Goal: Task Accomplishment & Management: Complete application form

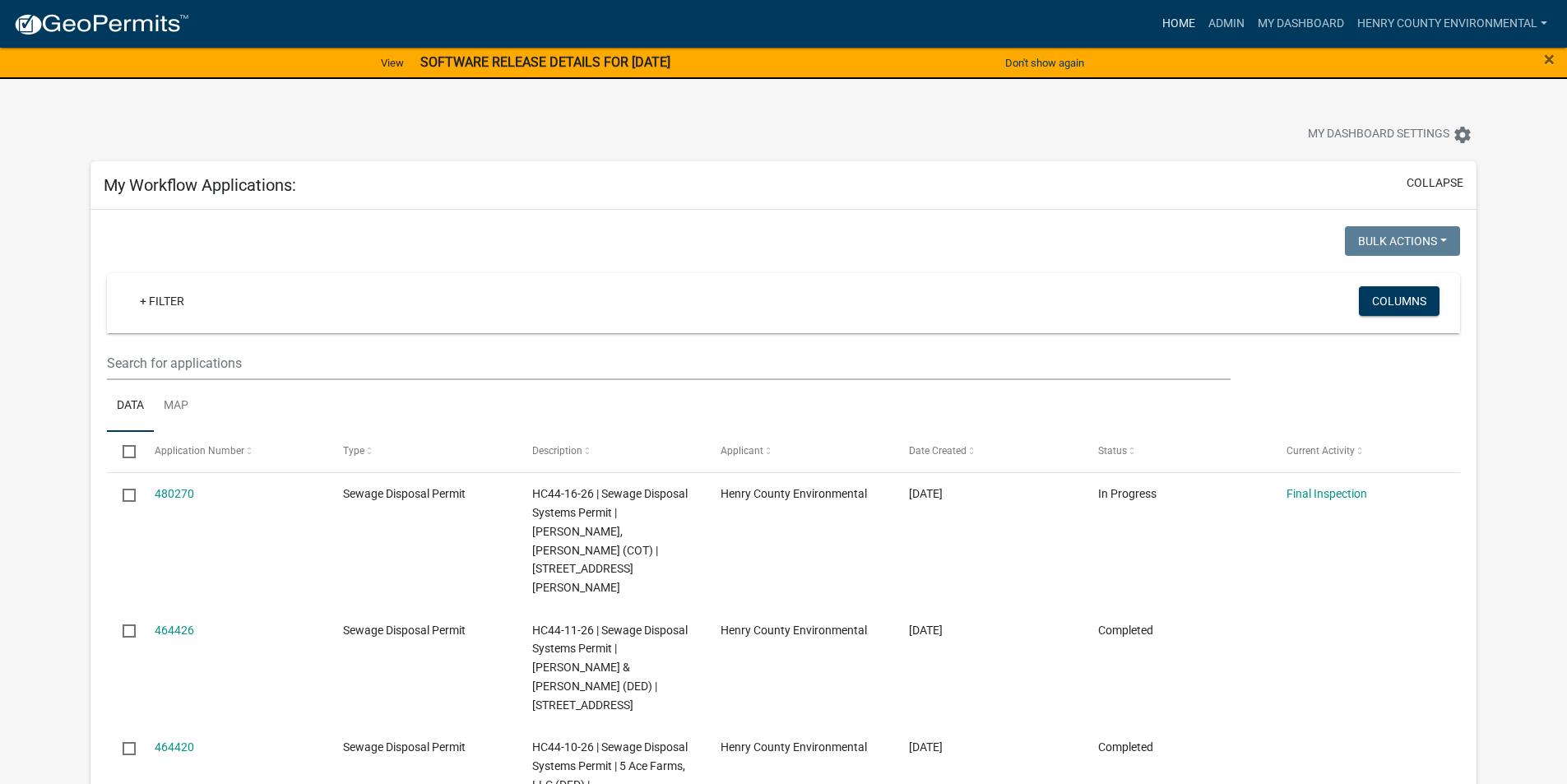
click at [1189, 14] on link "Home" at bounding box center [1179, 24] width 47 height 32
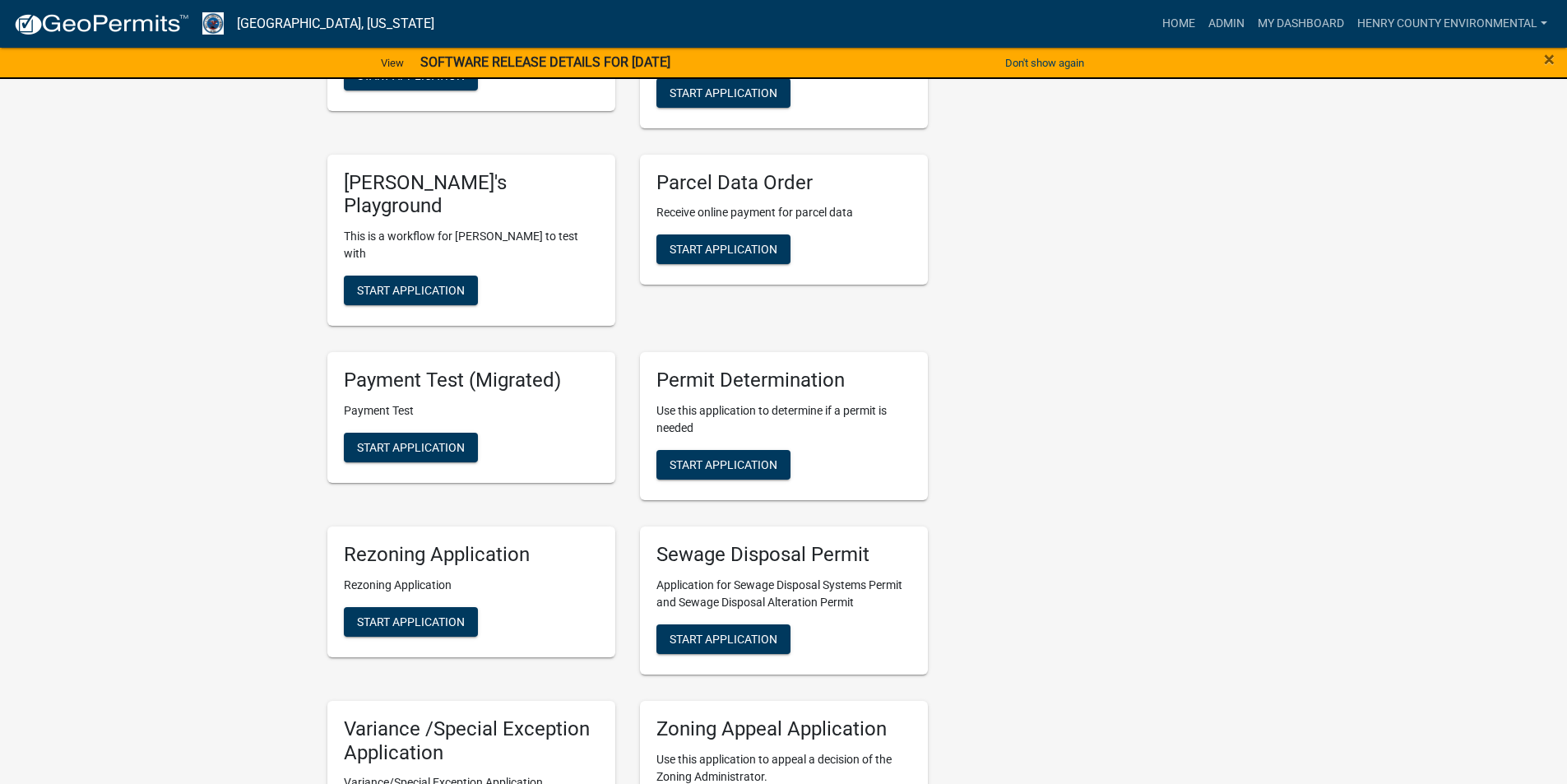
scroll to position [890, 0]
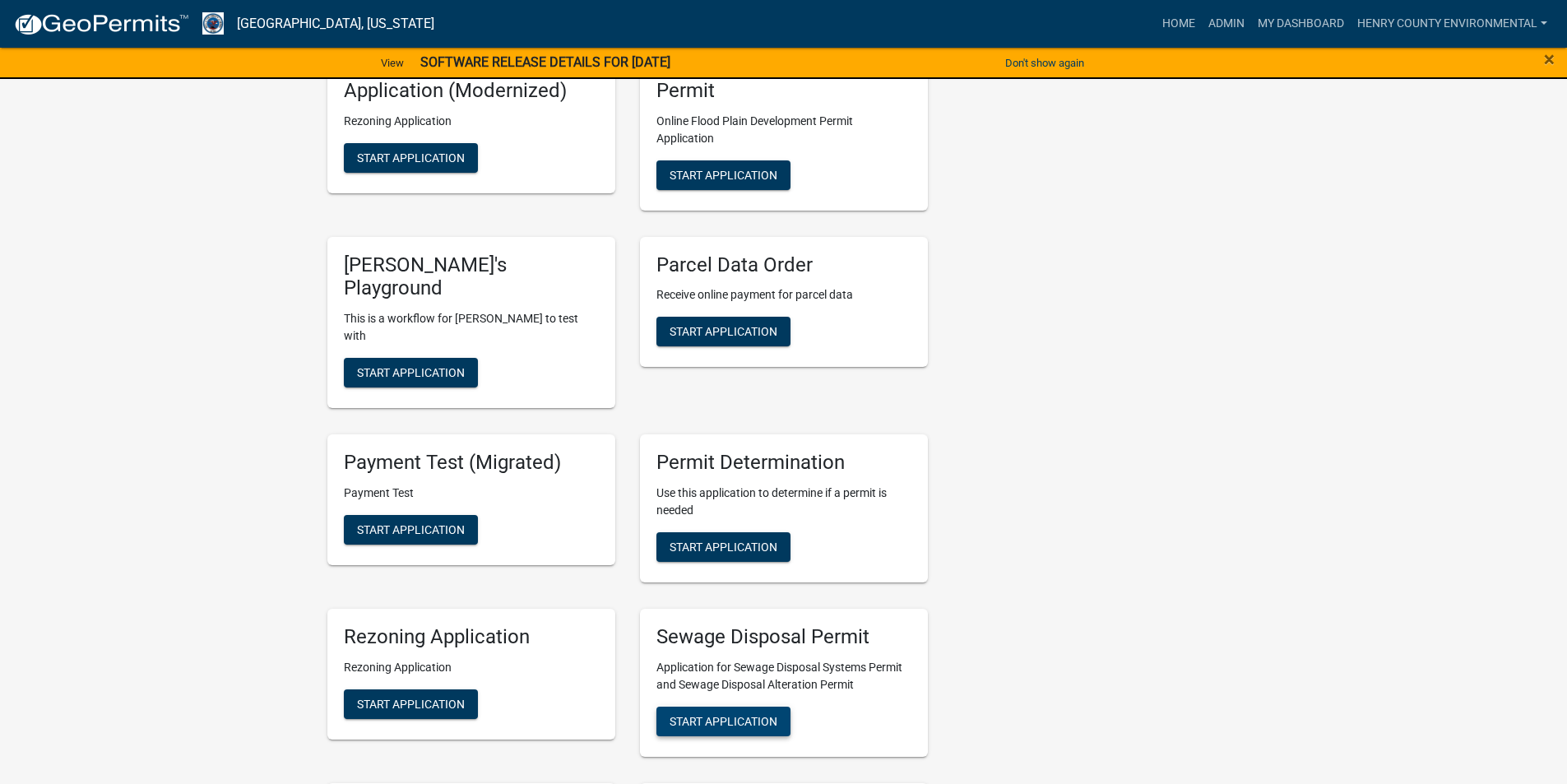
click at [742, 713] on span "Start Application" at bounding box center [724, 720] width 108 height 13
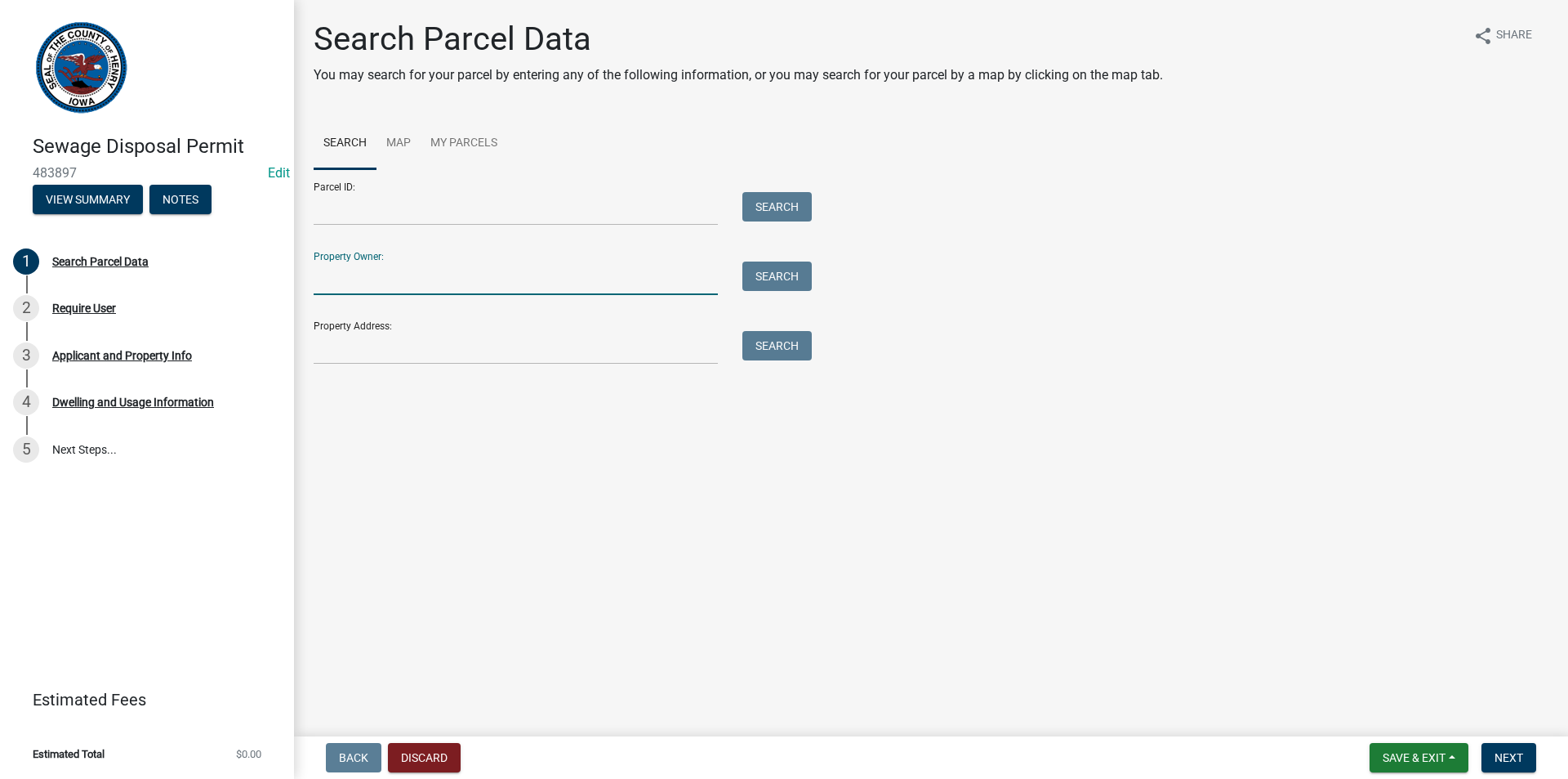
click at [458, 278] on input "Property Owner:" at bounding box center [516, 278] width 405 height 33
click at [386, 347] on input "Property Address:" at bounding box center [516, 347] width 405 height 33
paste input "[STREET_ADDRESS]"
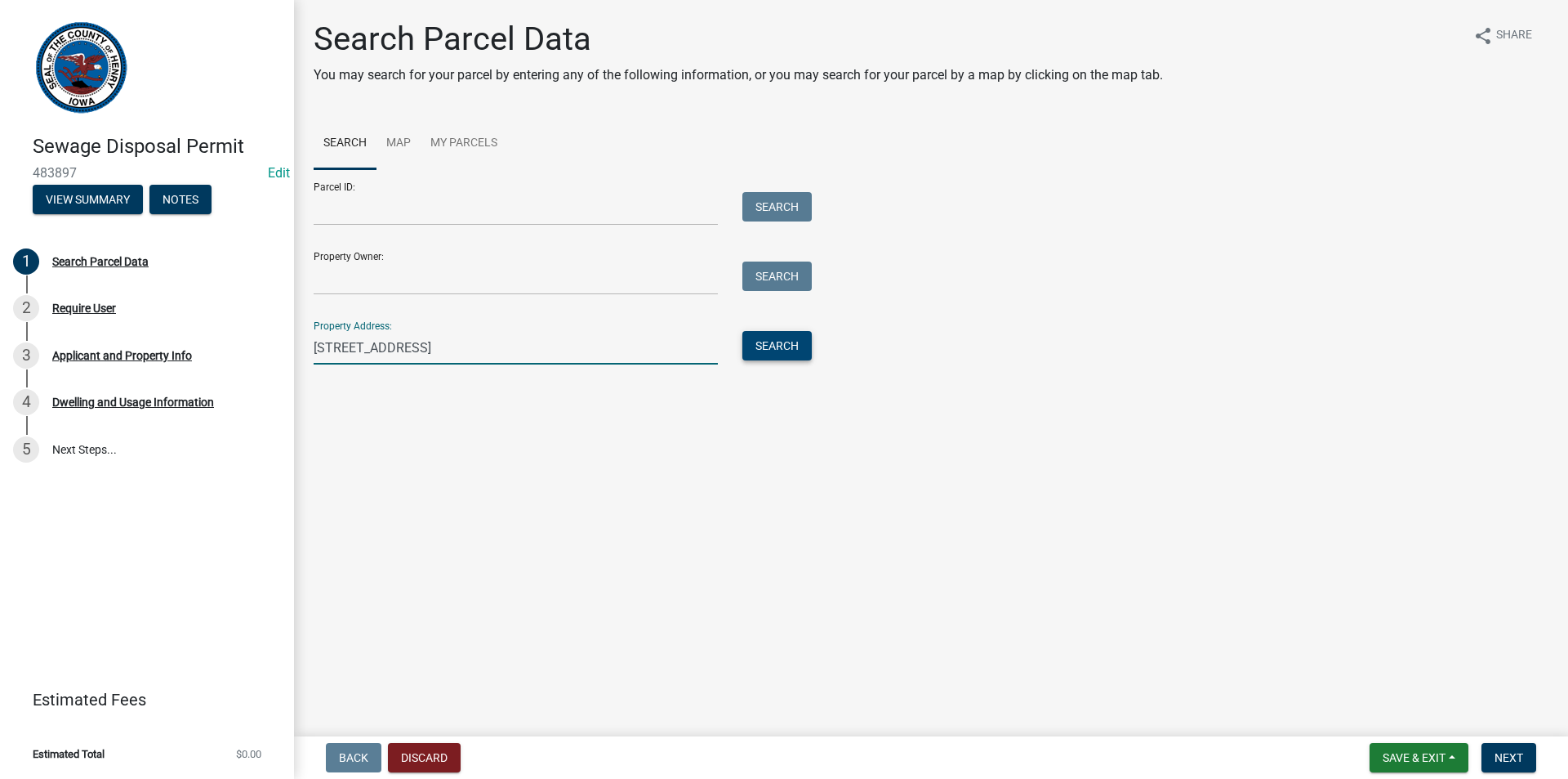
type input "[STREET_ADDRESS]"
click at [772, 350] on button "Search" at bounding box center [777, 346] width 69 height 30
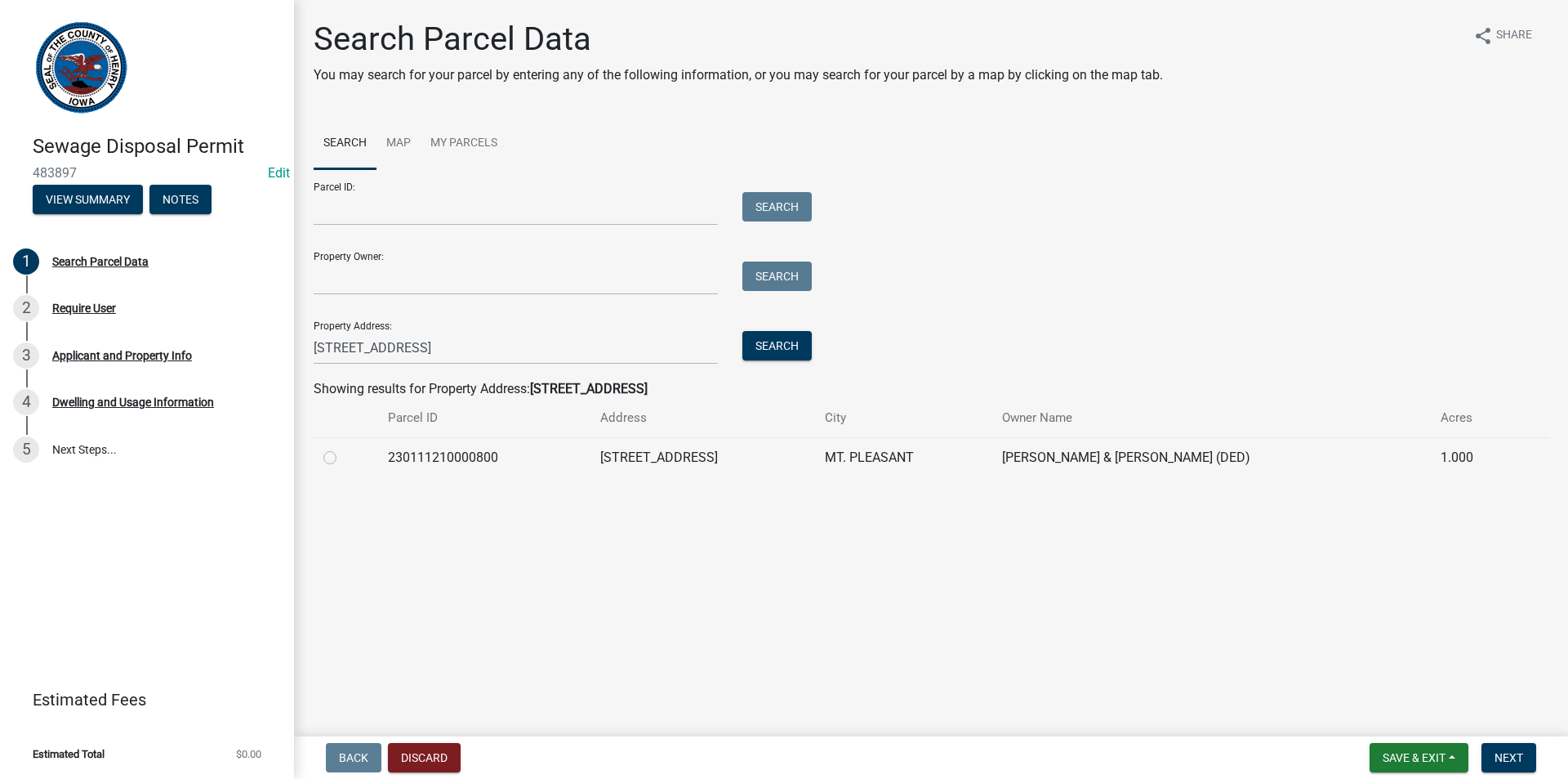
click at [343, 447] on label at bounding box center [343, 447] width 0 height 0
click at [343, 455] on input "radio" at bounding box center [347, 452] width 10 height 10
radio input "true"
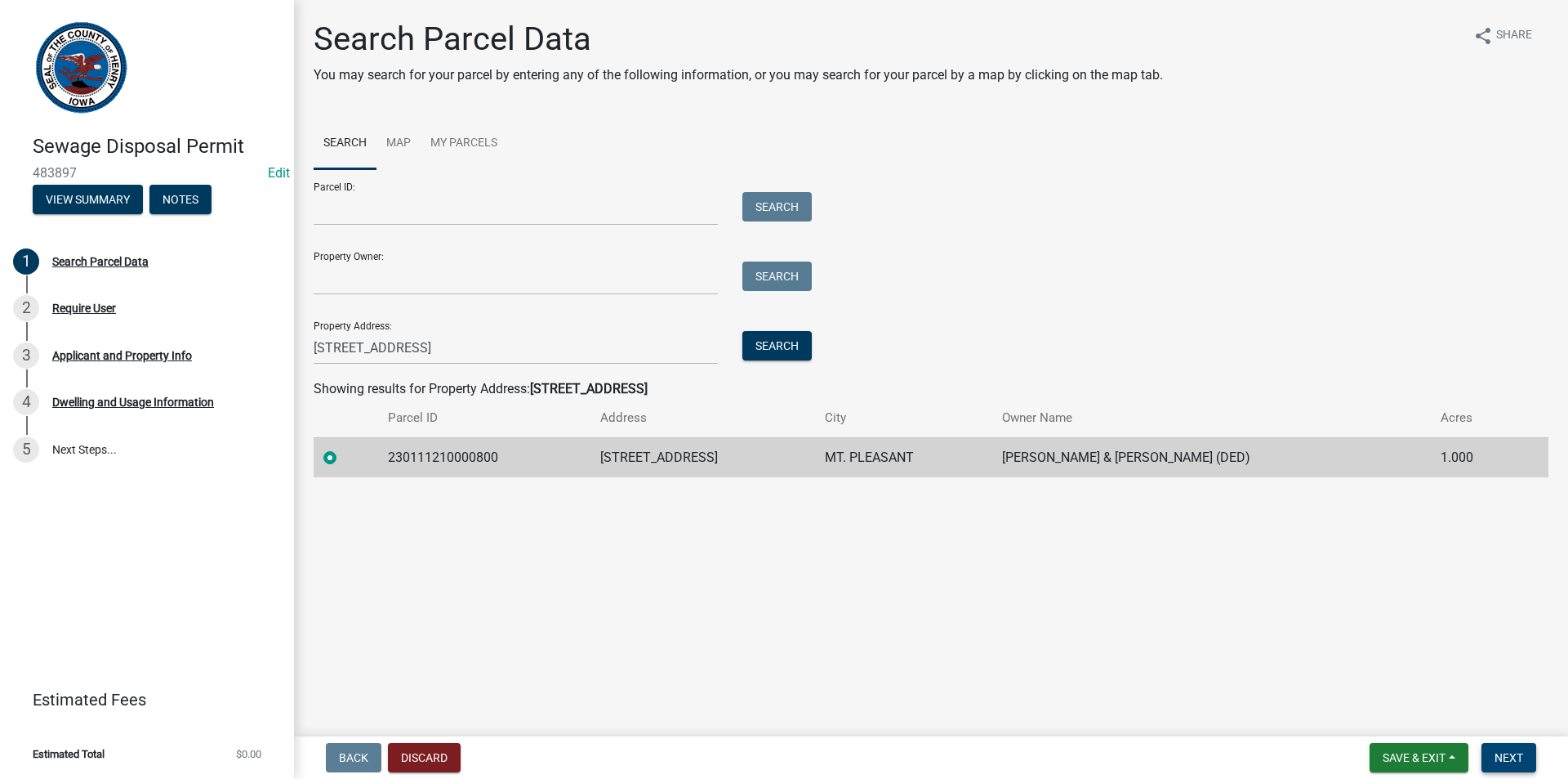
click at [1498, 744] on button "Next" at bounding box center [1509, 758] width 55 height 30
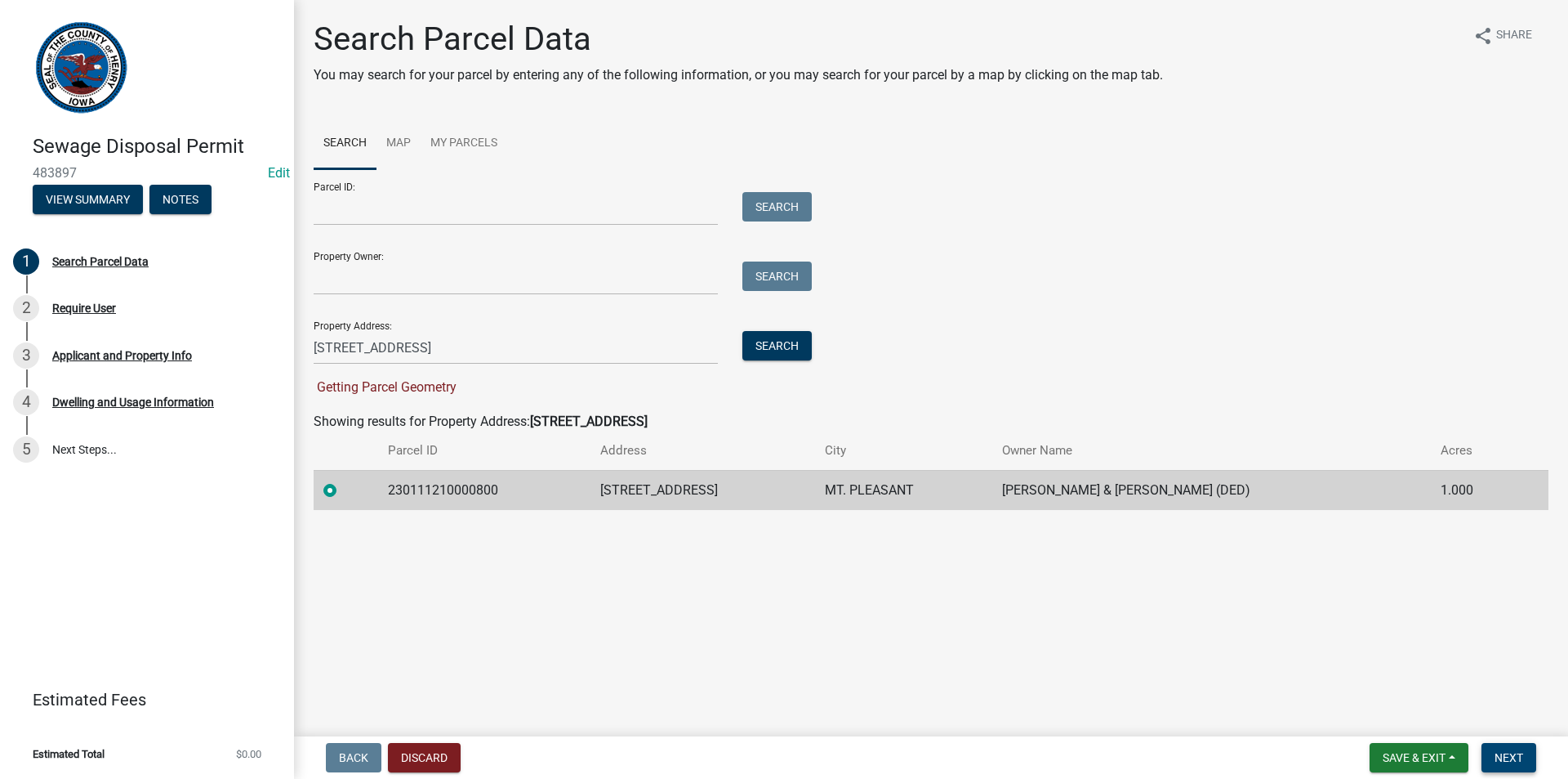
click at [1519, 762] on span "Next" at bounding box center [1509, 757] width 29 height 13
click at [1525, 758] on button "Next" at bounding box center [1509, 758] width 55 height 30
click at [782, 342] on button "Search" at bounding box center [777, 346] width 69 height 30
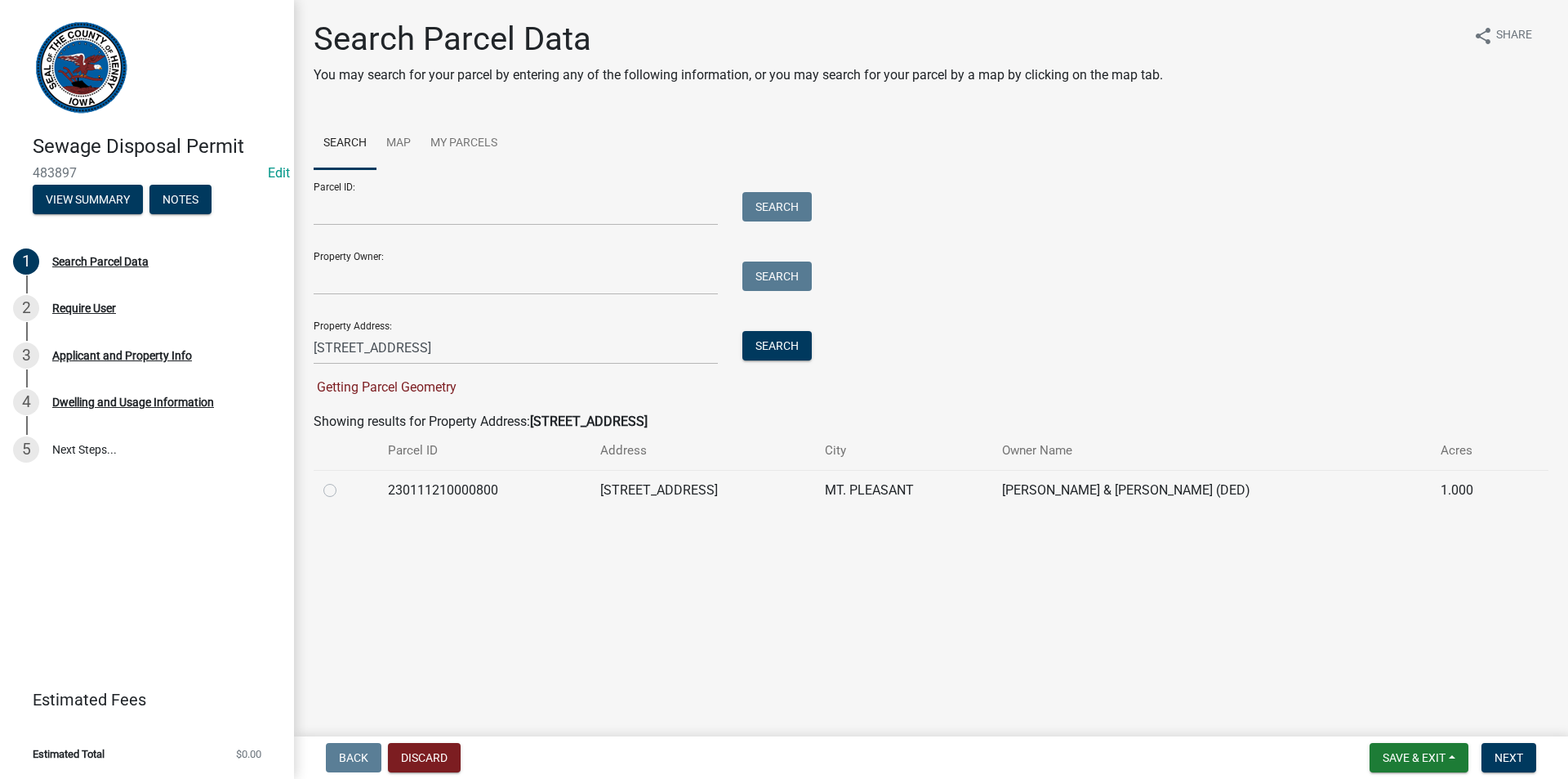
click at [343, 481] on label at bounding box center [343, 481] width 0 height 0
click at [343, 491] on input "radio" at bounding box center [347, 485] width 10 height 10
radio input "true"
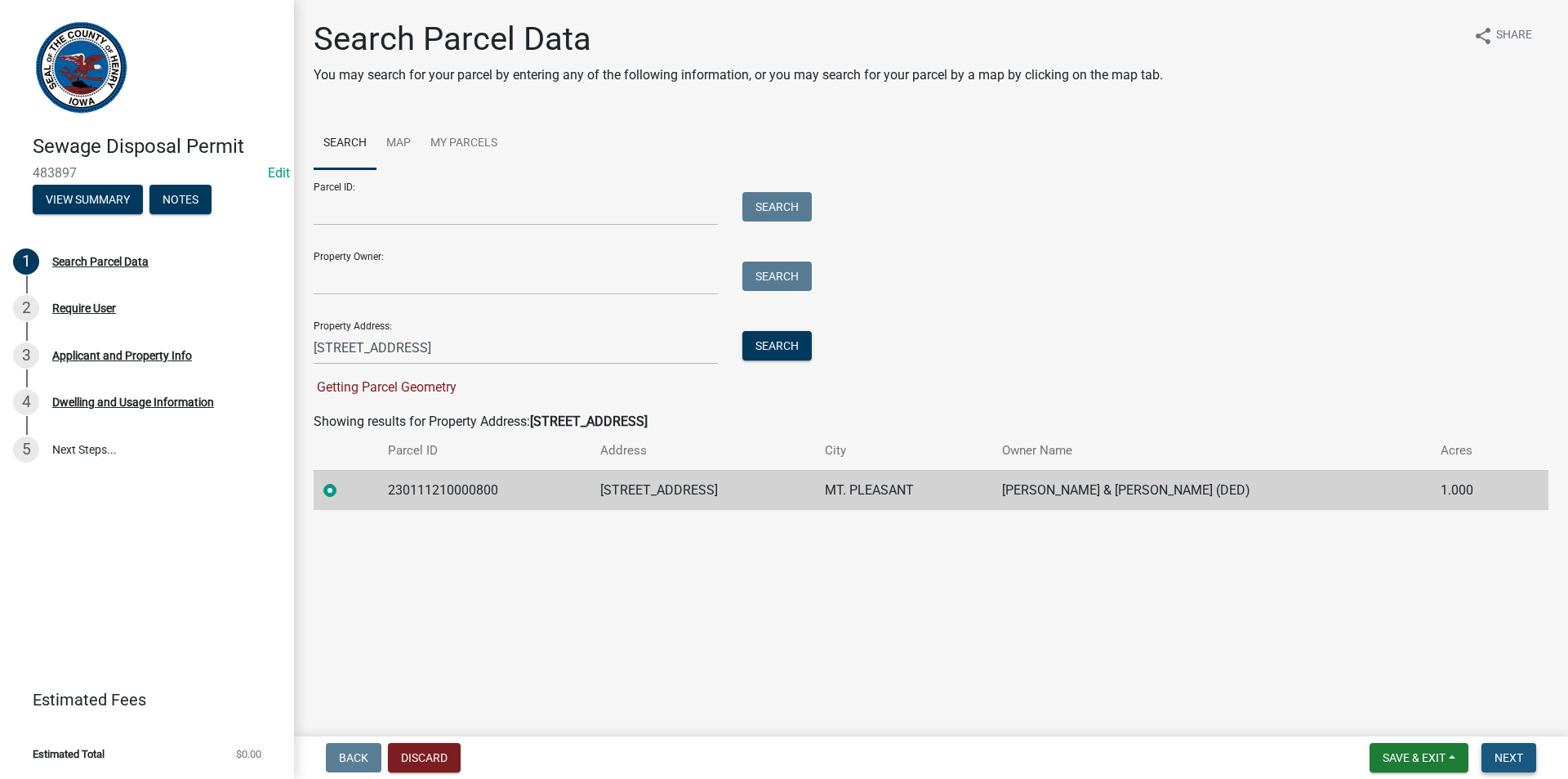
click at [1494, 752] on button "Next" at bounding box center [1509, 758] width 55 height 30
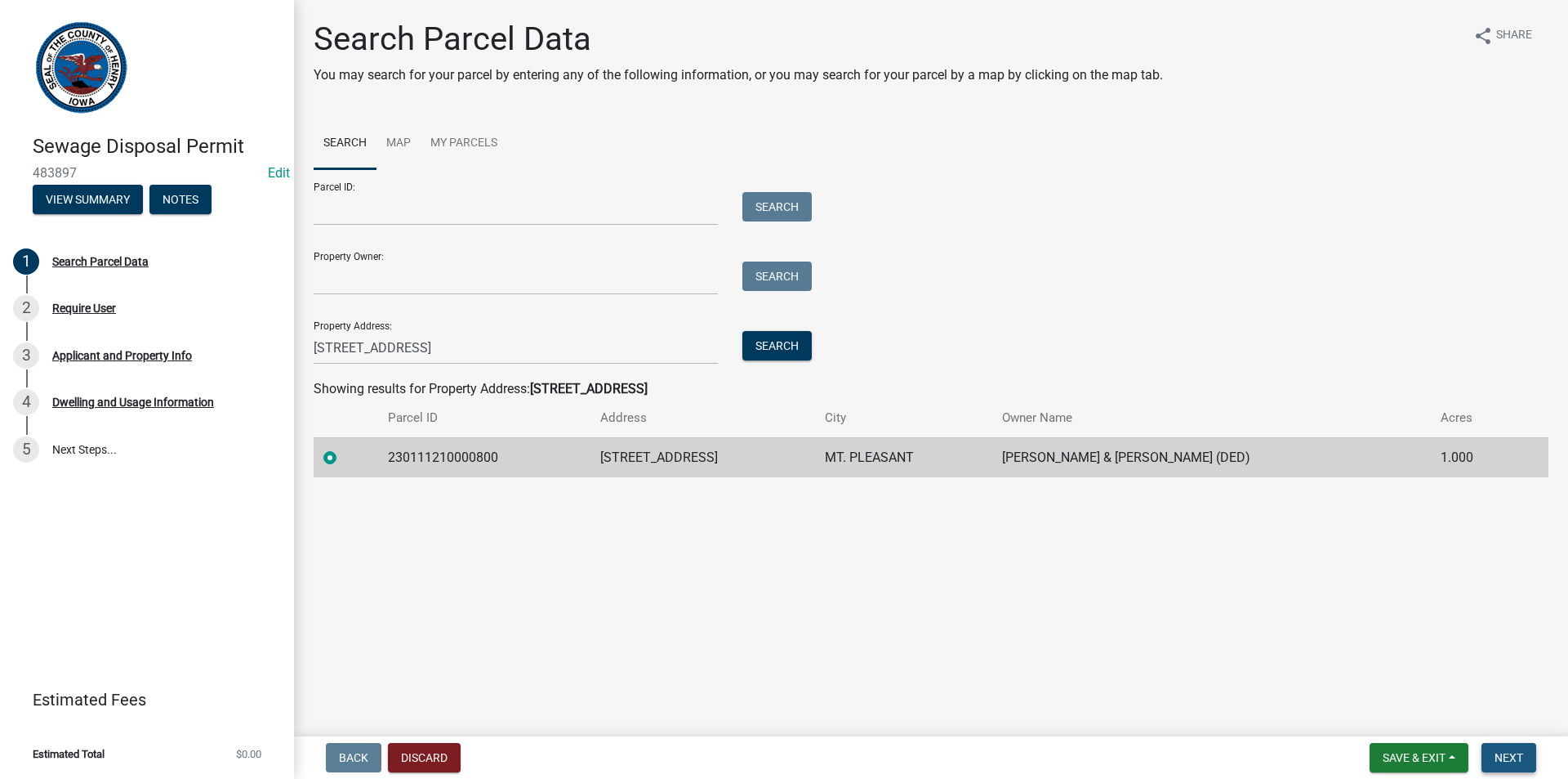
click at [1515, 753] on span "Next" at bounding box center [1509, 757] width 29 height 13
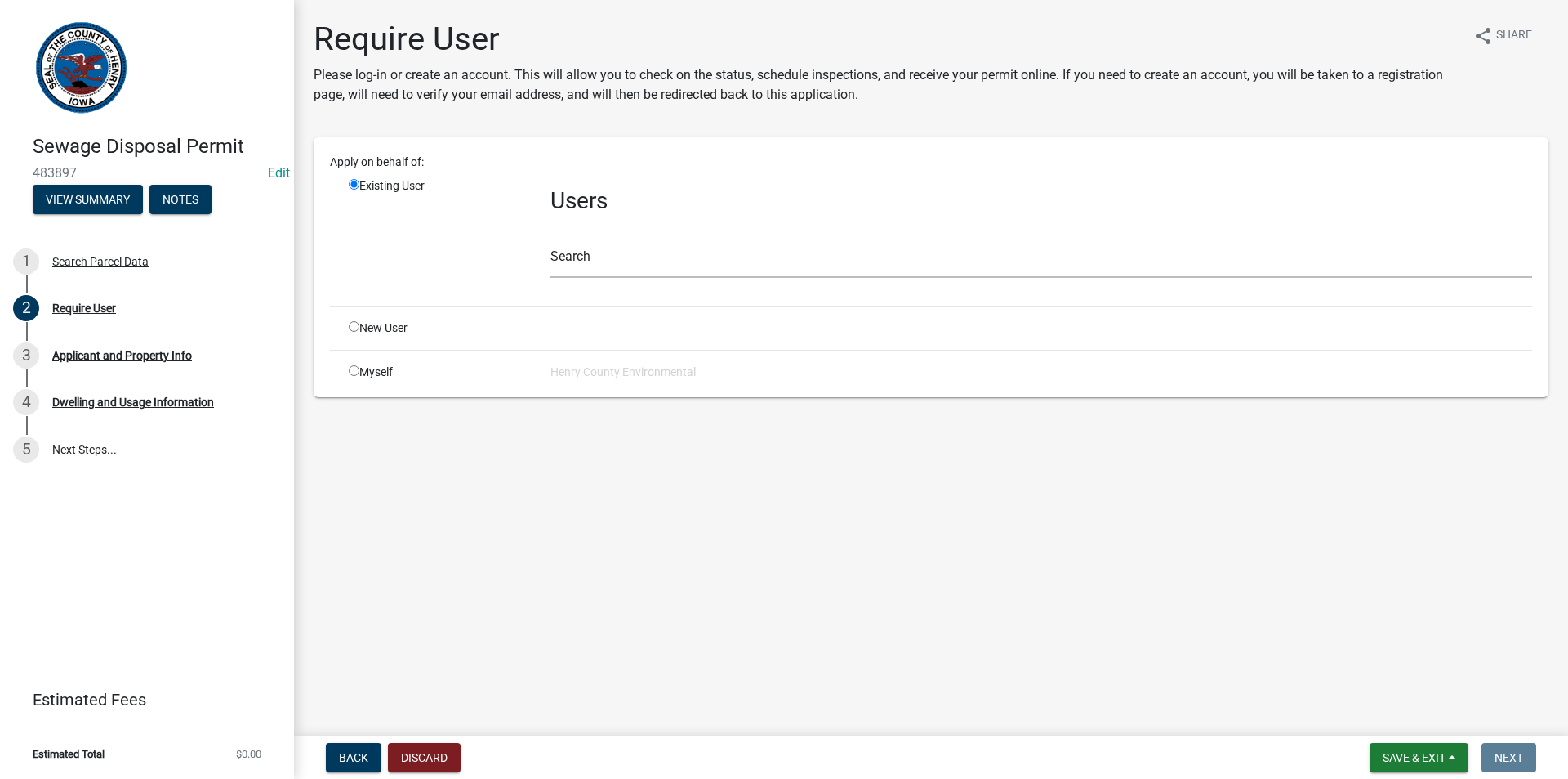
click at [355, 373] on input "radio" at bounding box center [354, 370] width 10 height 10
radio input "true"
radio input "false"
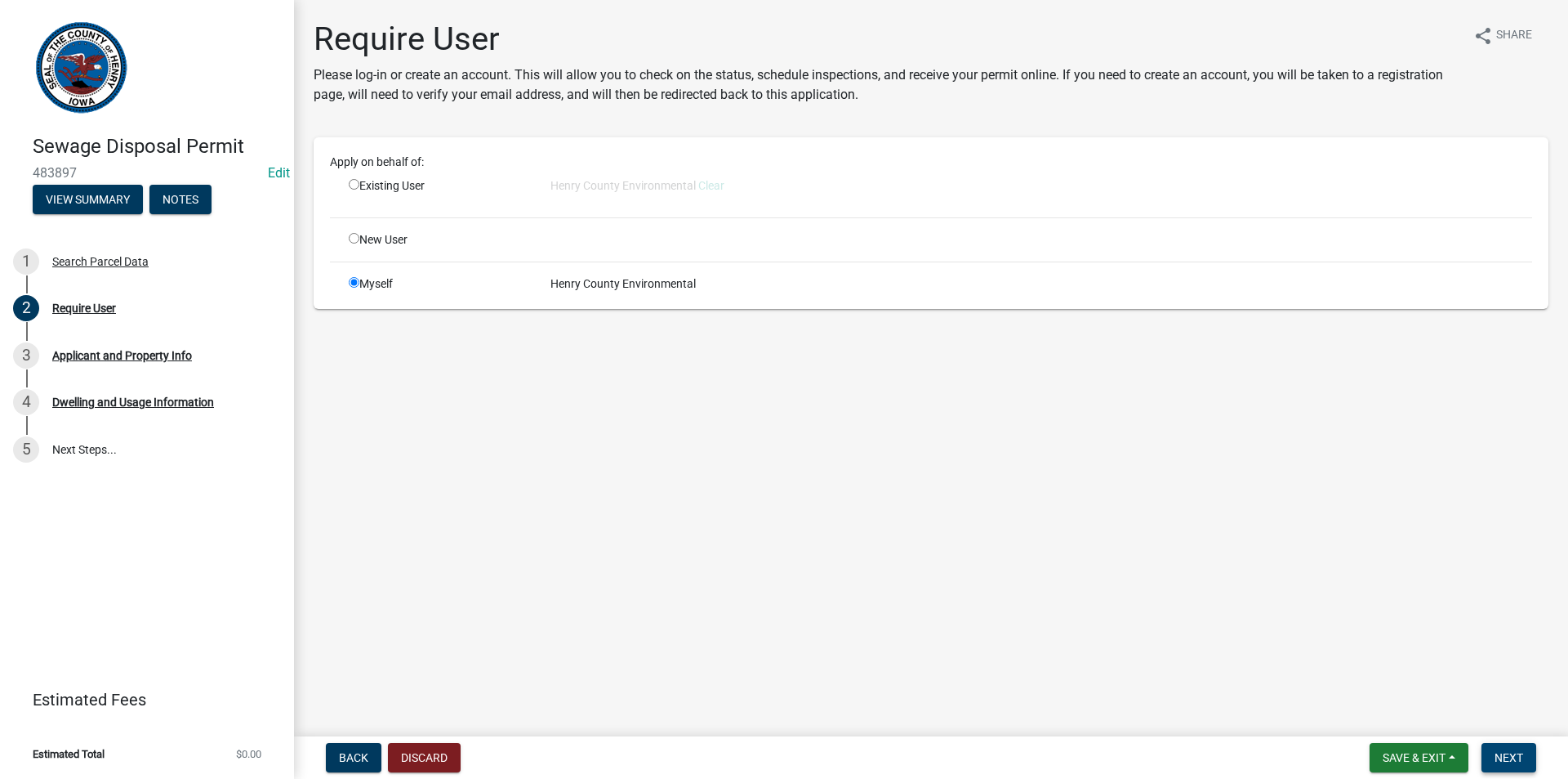
click at [1504, 761] on span "Next" at bounding box center [1509, 757] width 29 height 13
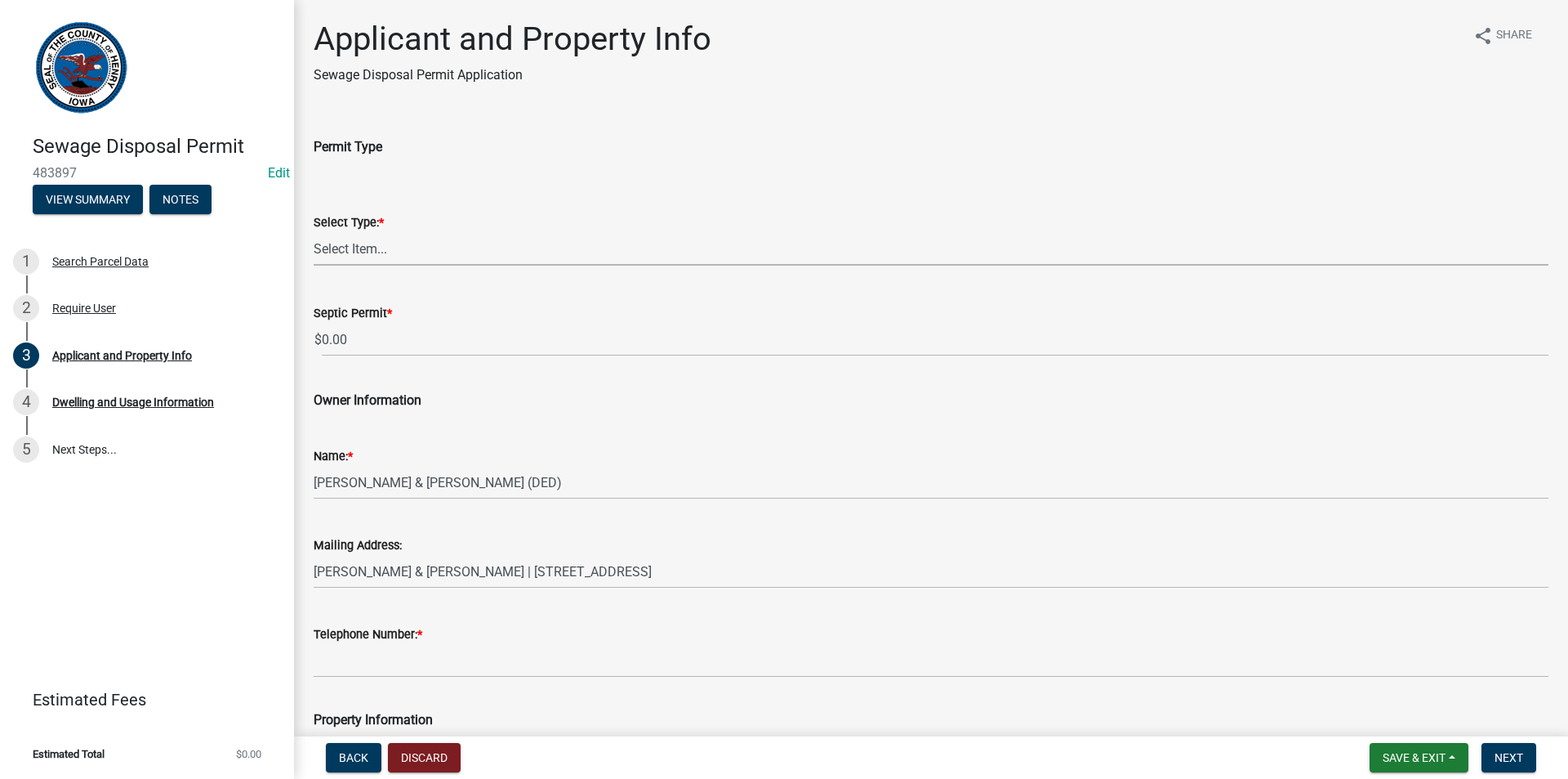
click at [411, 249] on select "Select Item... Sewage Disposal Systems Permit Disposal Alteration Permit" at bounding box center [930, 249] width 1235 height 33
click at [313, 232] on select "Select Item... Sewage Disposal Systems Permit Disposal Alteration Permit" at bounding box center [930, 249] width 1235 height 33
select select "ba5d1516-5783-4388-b1ad-8692fca6ffd3"
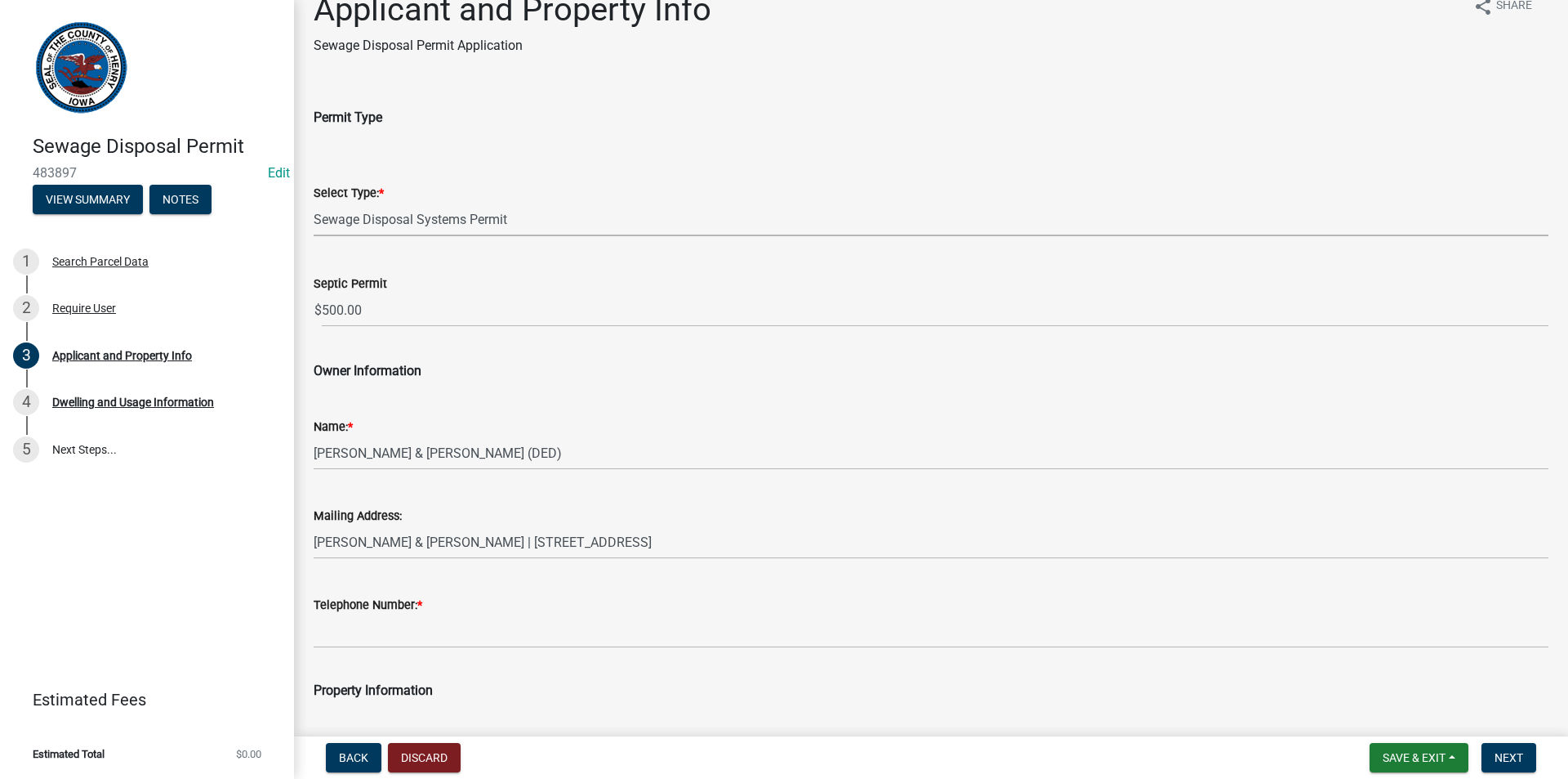
scroll to position [81, 0]
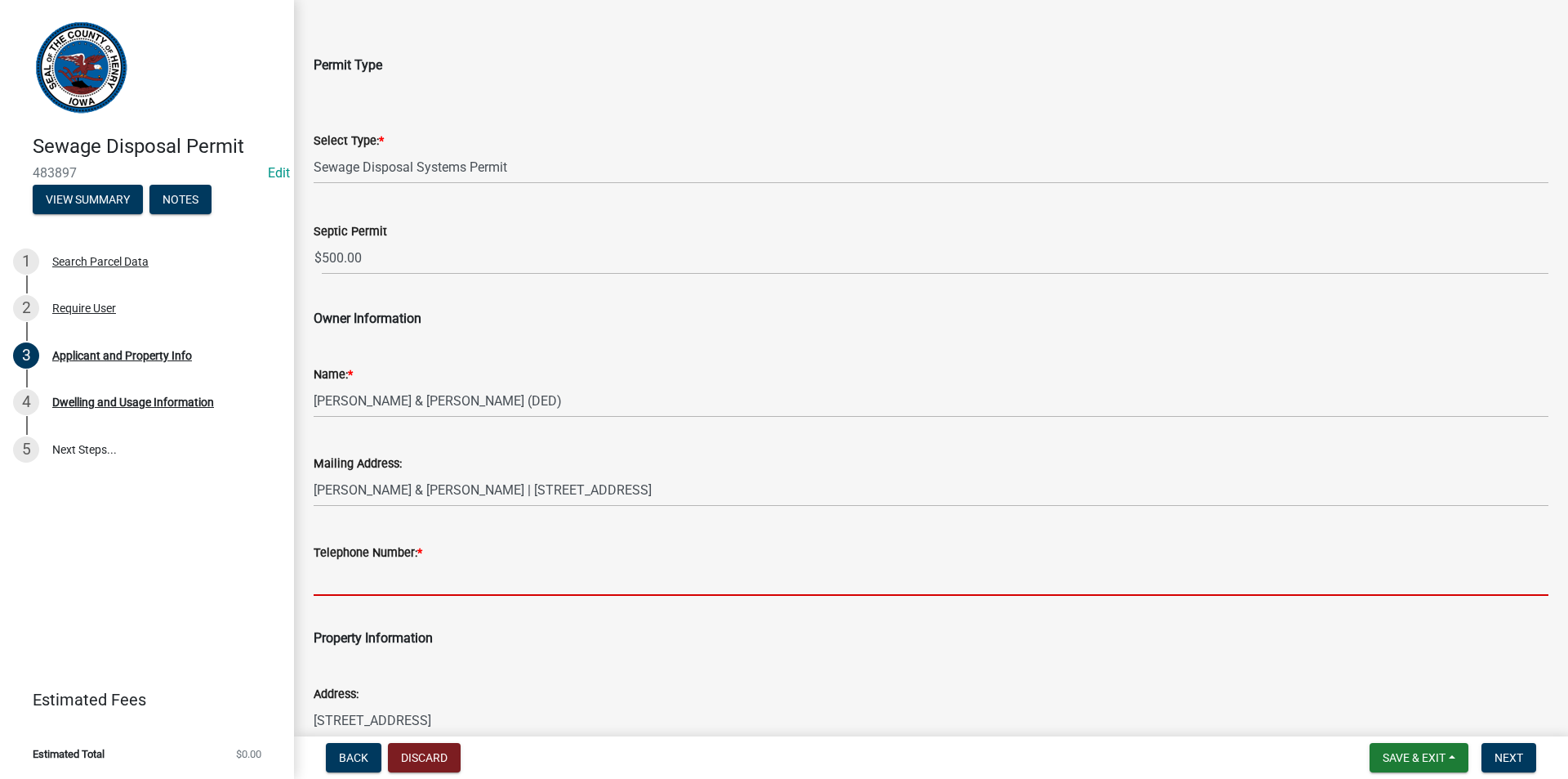
click at [430, 585] on input "Telephone Number: *" at bounding box center [930, 578] width 1235 height 33
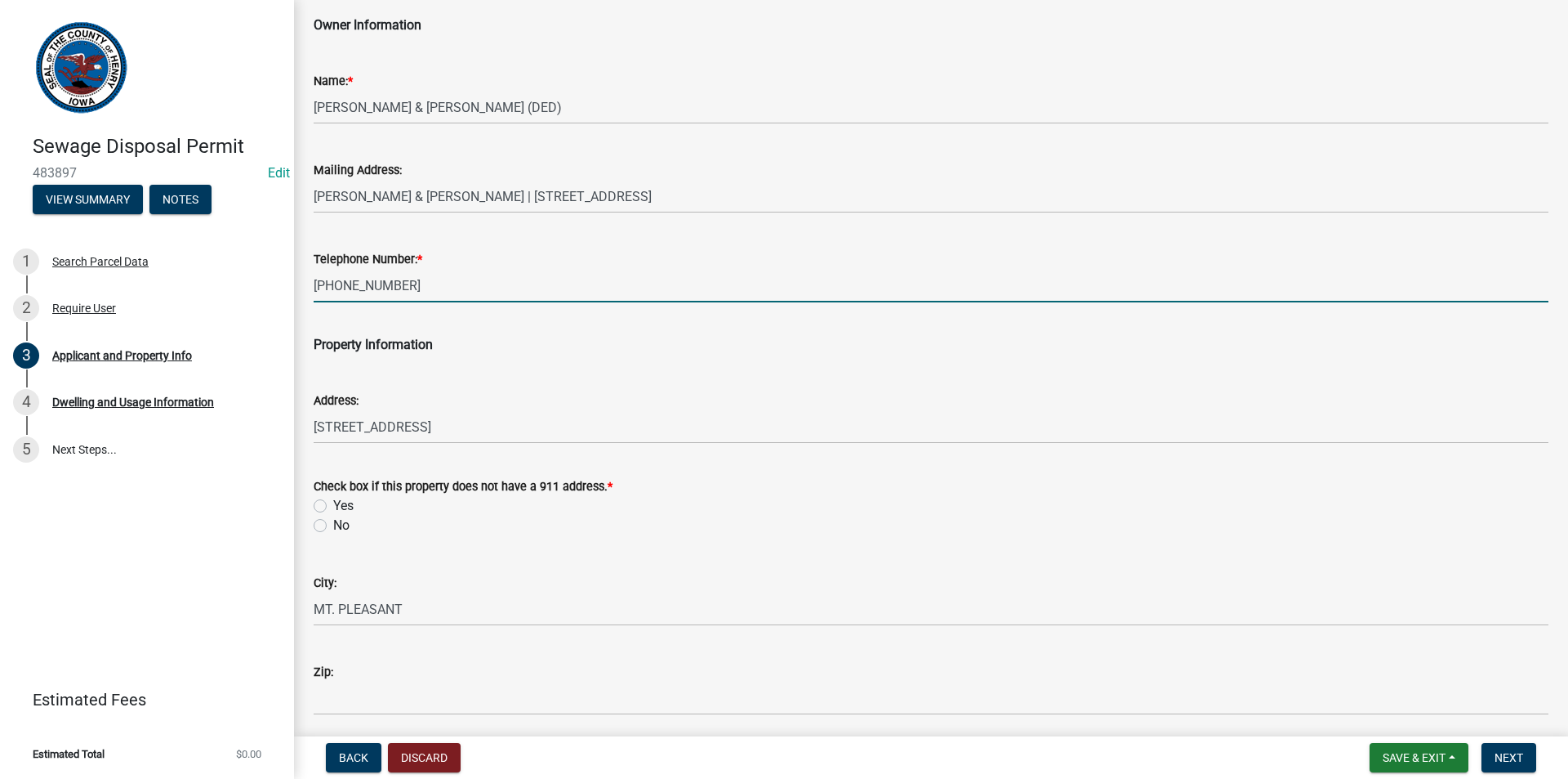
scroll to position [408, 0]
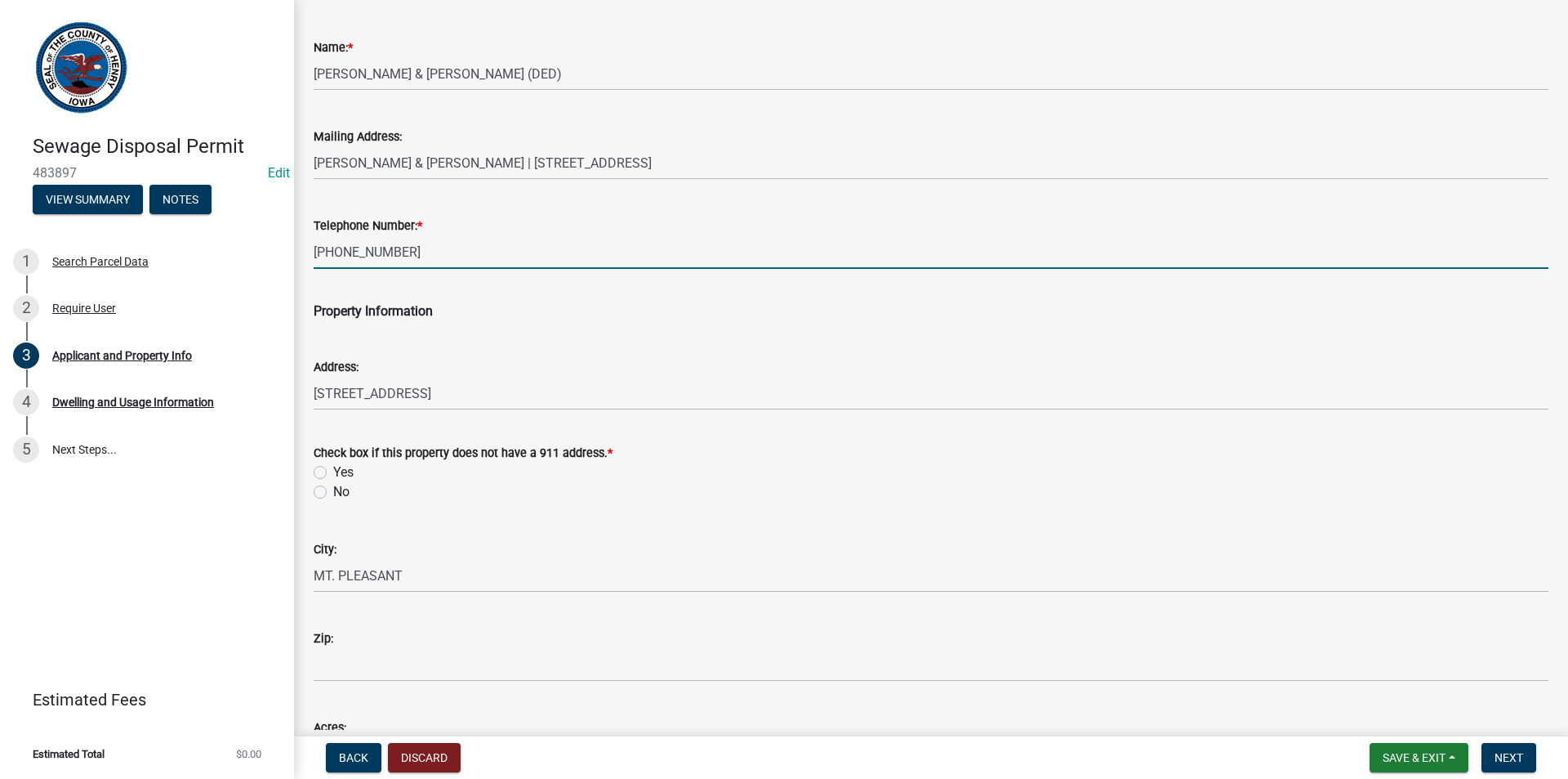
type input "[PHONE_NUMBER]"
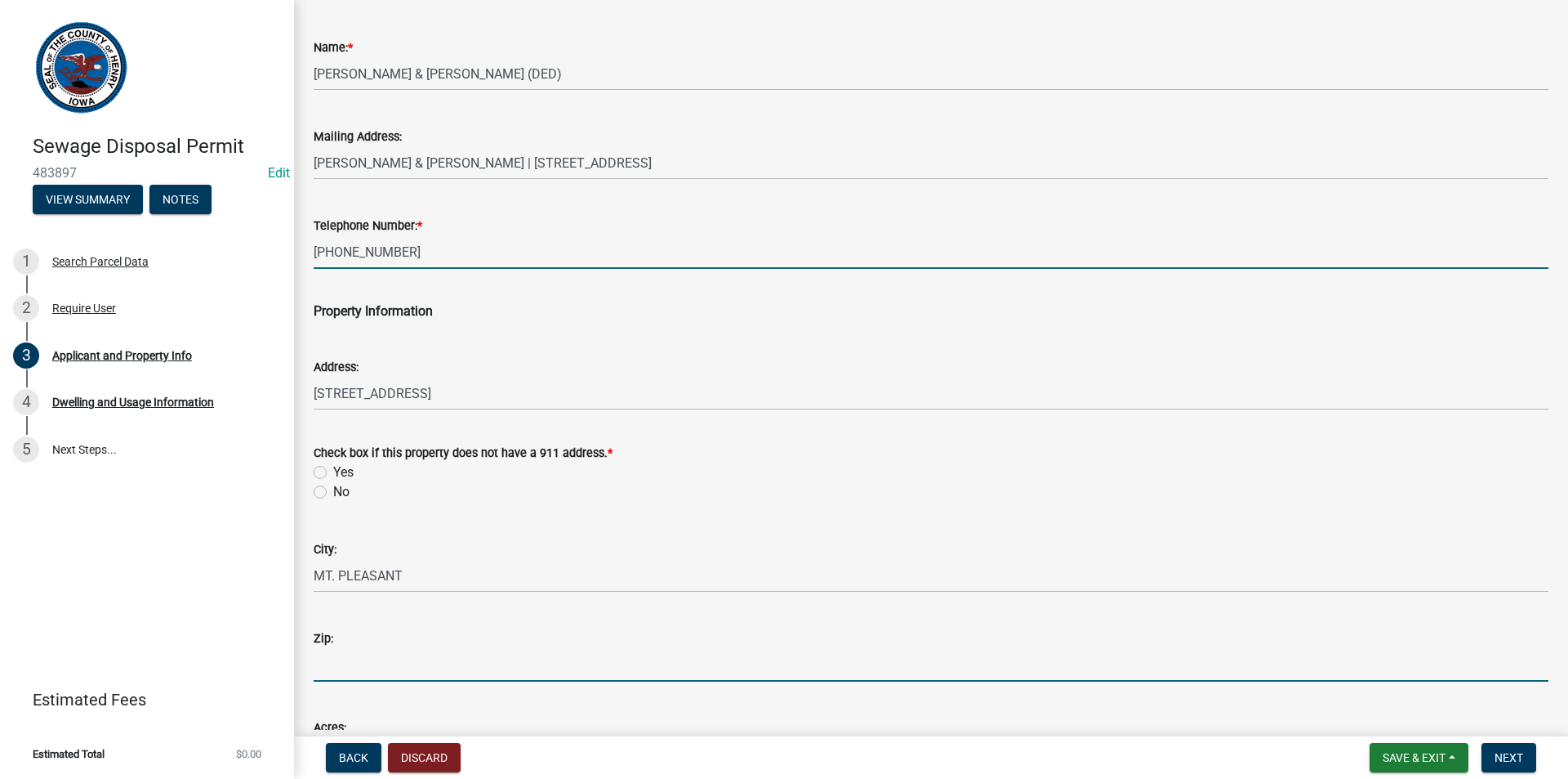
click at [392, 668] on input "Zip:" at bounding box center [930, 664] width 1235 height 33
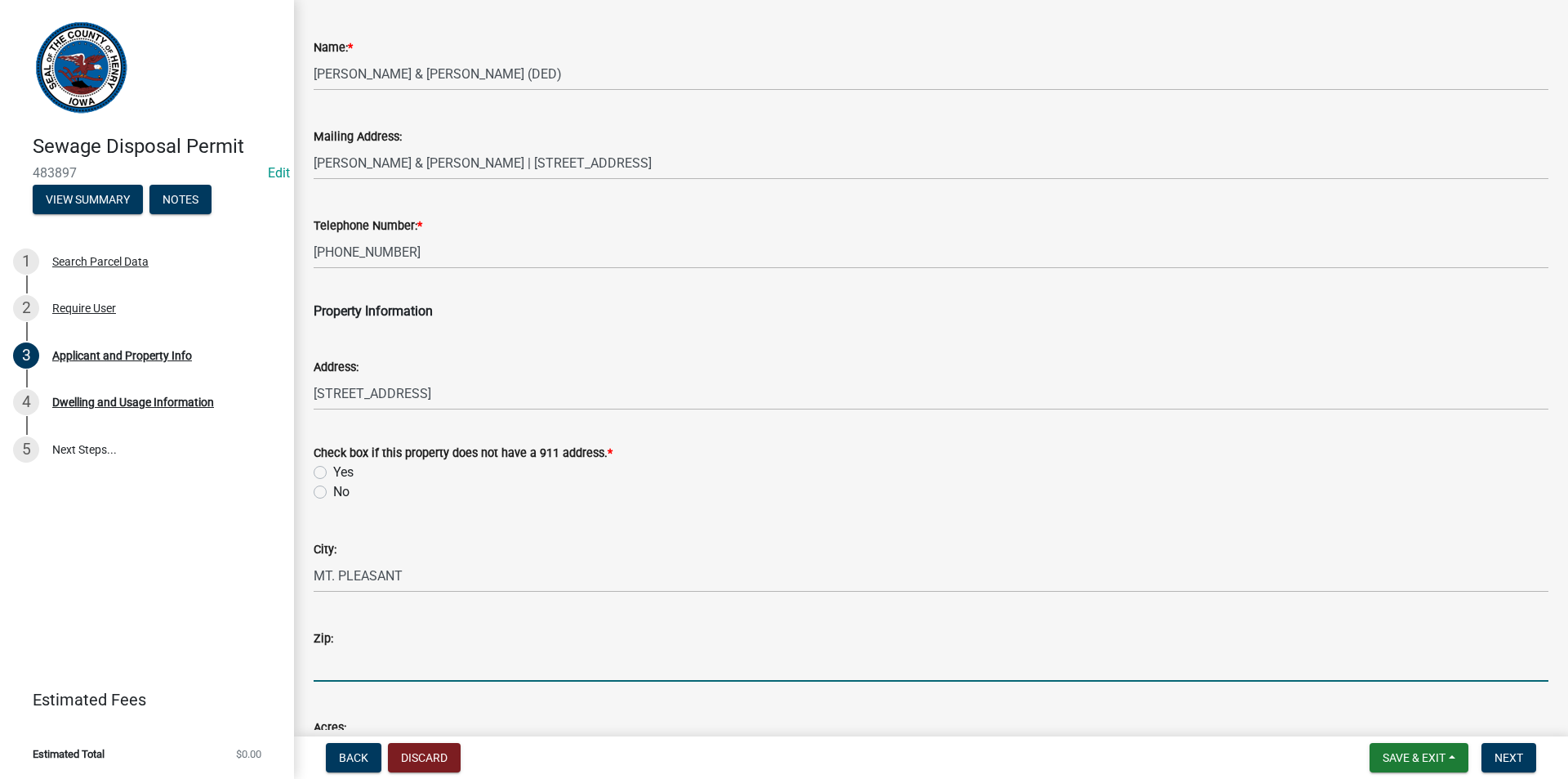
type input "52641"
click at [334, 495] on label "No" at bounding box center [342, 492] width 17 height 19
click at [334, 493] on input "No" at bounding box center [338, 487] width 10 height 10
radio input "true"
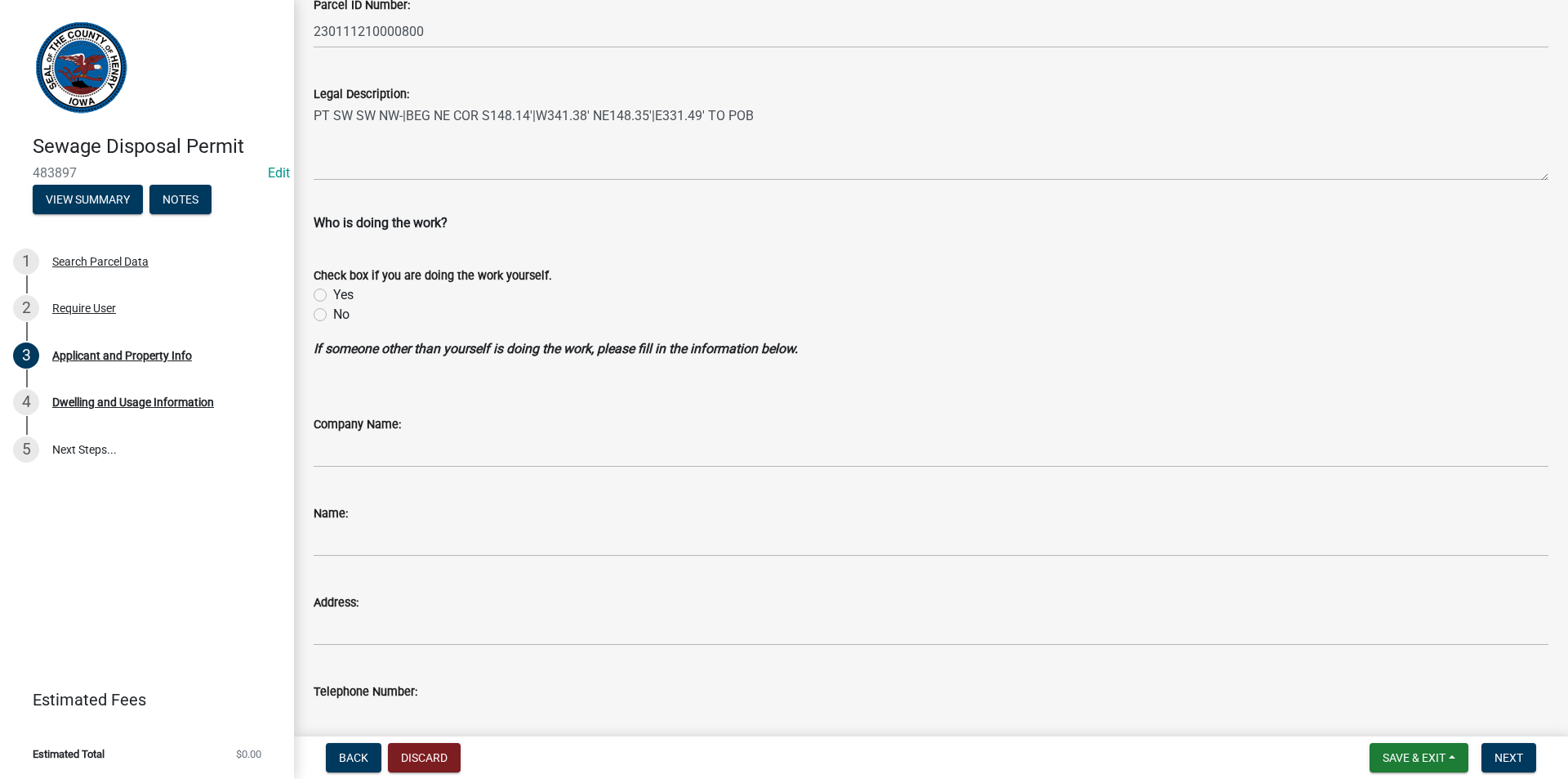
scroll to position [1225, 0]
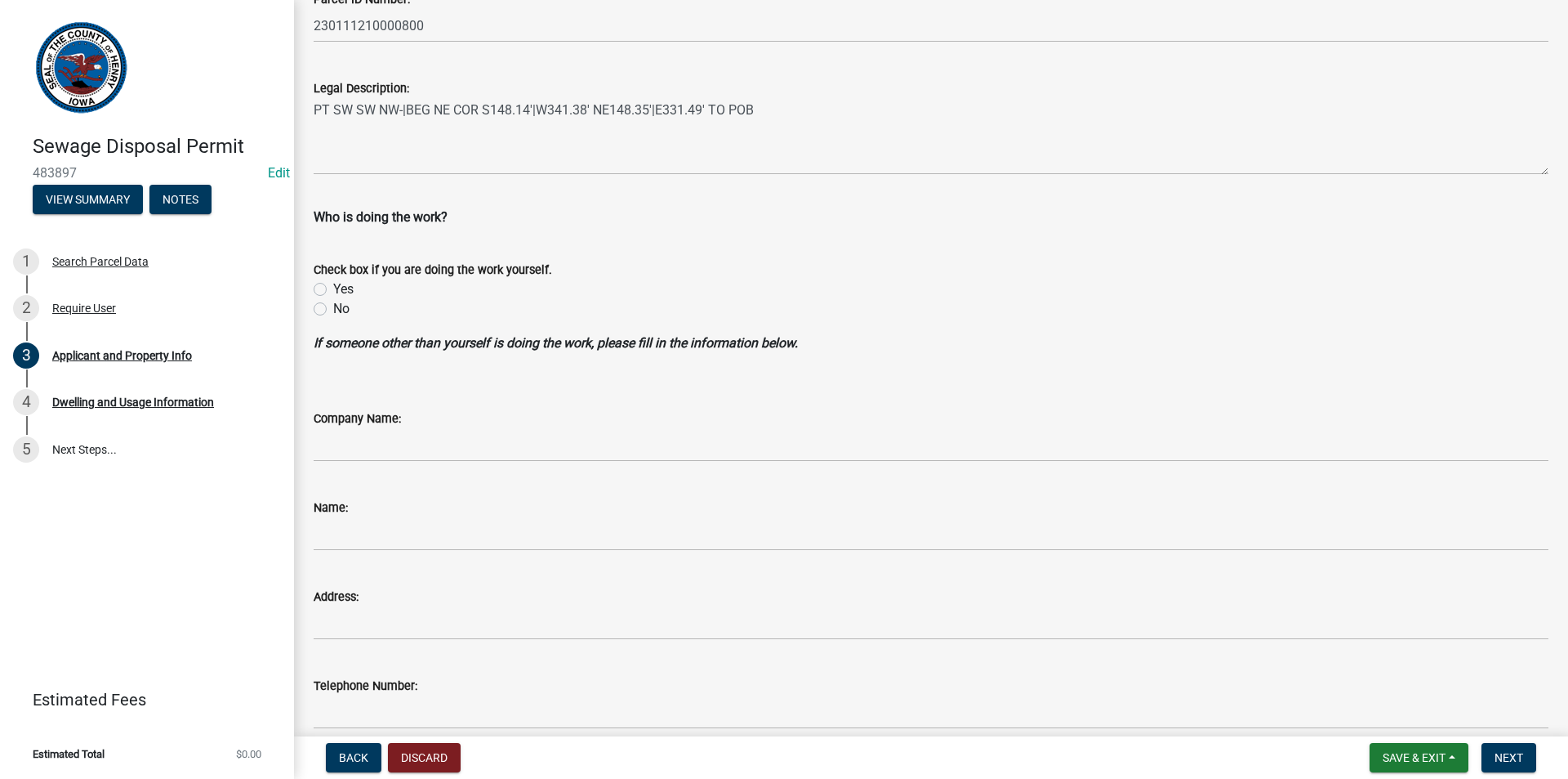
click at [334, 307] on label "No" at bounding box center [342, 309] width 17 height 19
click at [334, 307] on input "No" at bounding box center [338, 304] width 10 height 10
radio input "true"
click at [1500, 749] on button "Next" at bounding box center [1509, 758] width 55 height 30
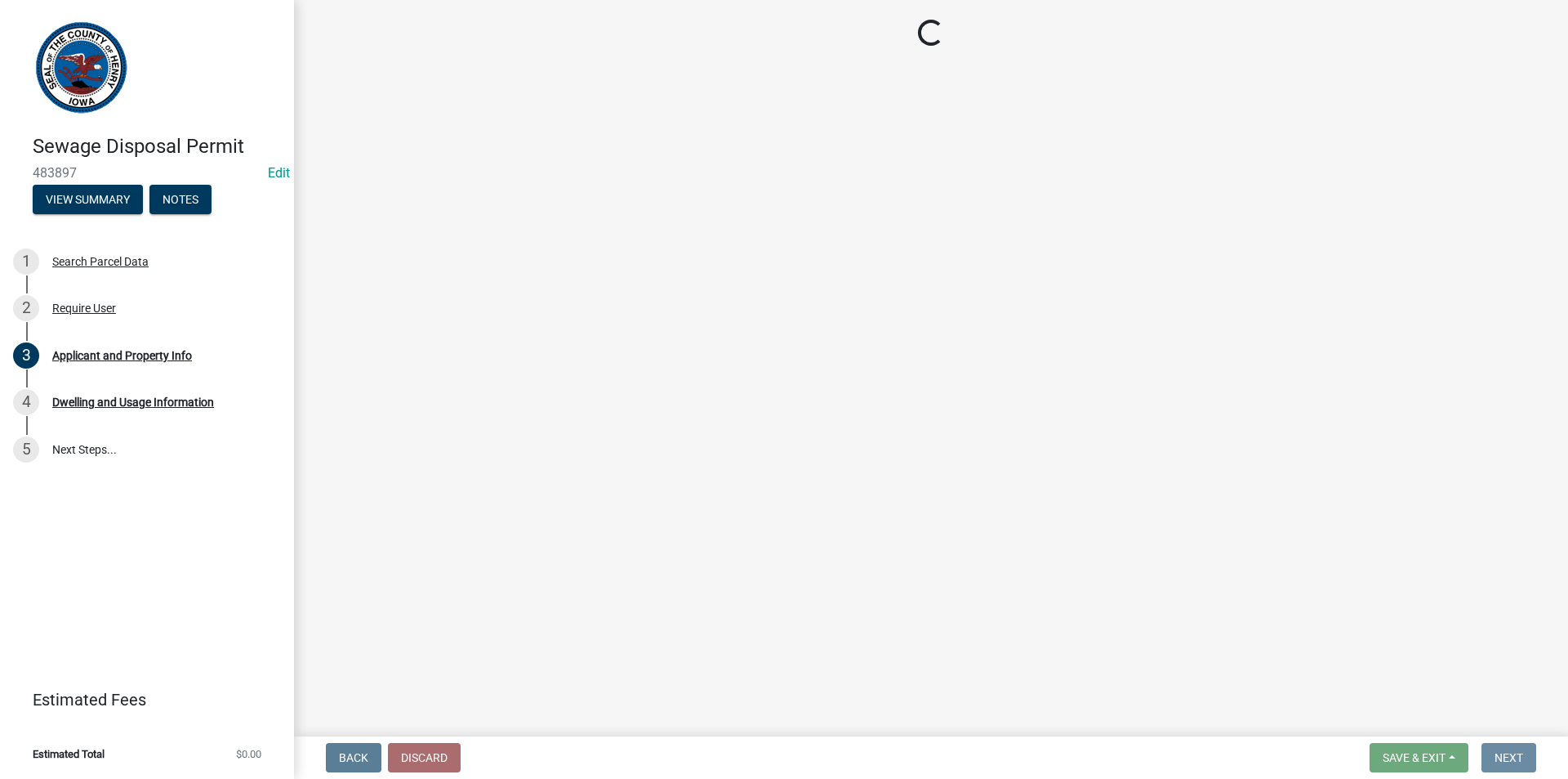
scroll to position [0, 0]
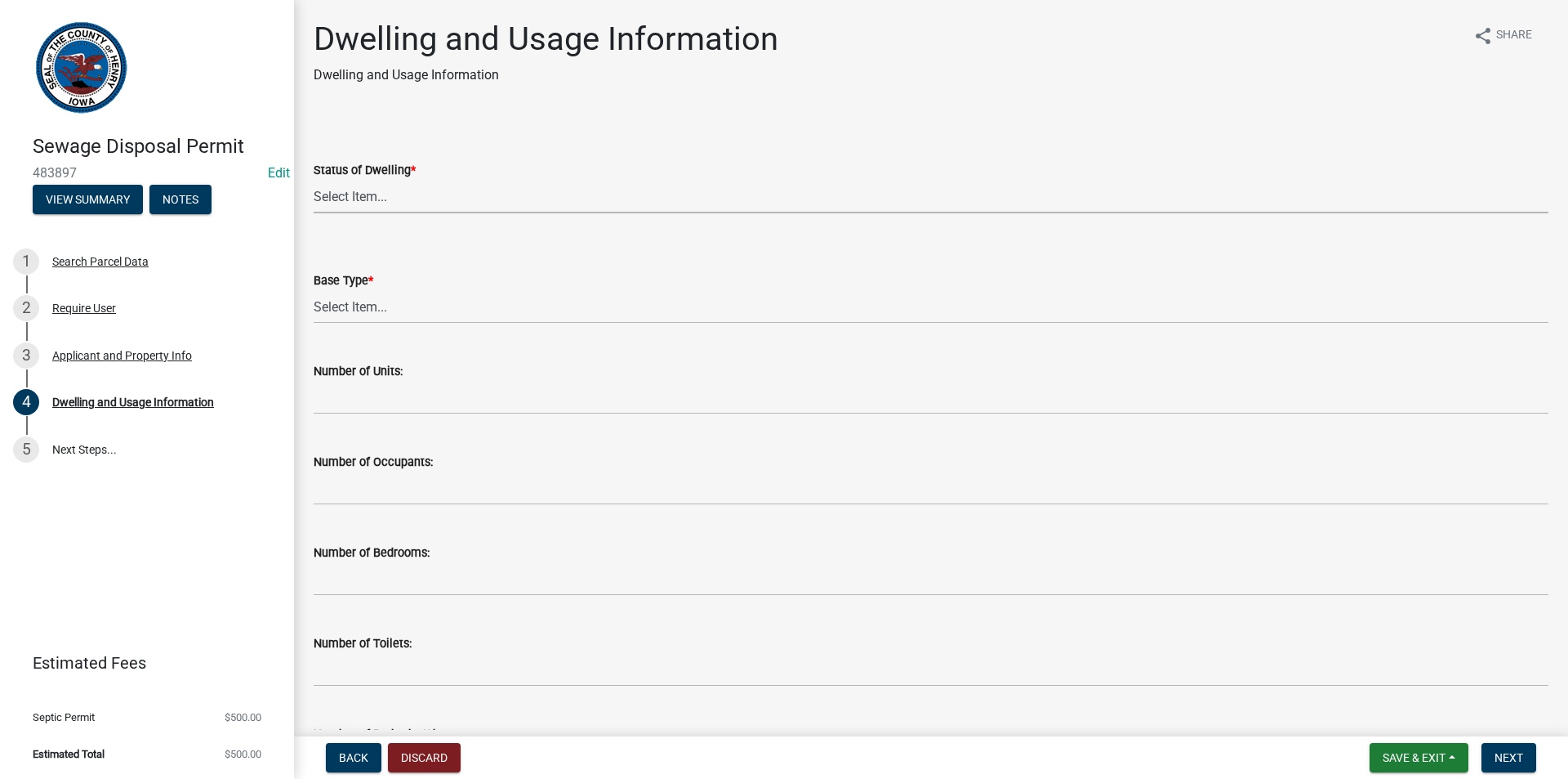
click at [386, 205] on select "Select Item... Proposed Under Construction Existing" at bounding box center [930, 196] width 1235 height 33
click at [313, 179] on select "Select Item... Proposed Under Construction Existing" at bounding box center [930, 196] width 1235 height 33
select select "25004249-1223-4dfa-823c-f4d8a33a0007"
click at [379, 310] on select "Select Item... Basement Slab Crawl Space" at bounding box center [930, 307] width 1235 height 33
click at [313, 290] on select "Select Item... Basement Slab Crawl Space" at bounding box center [930, 307] width 1235 height 33
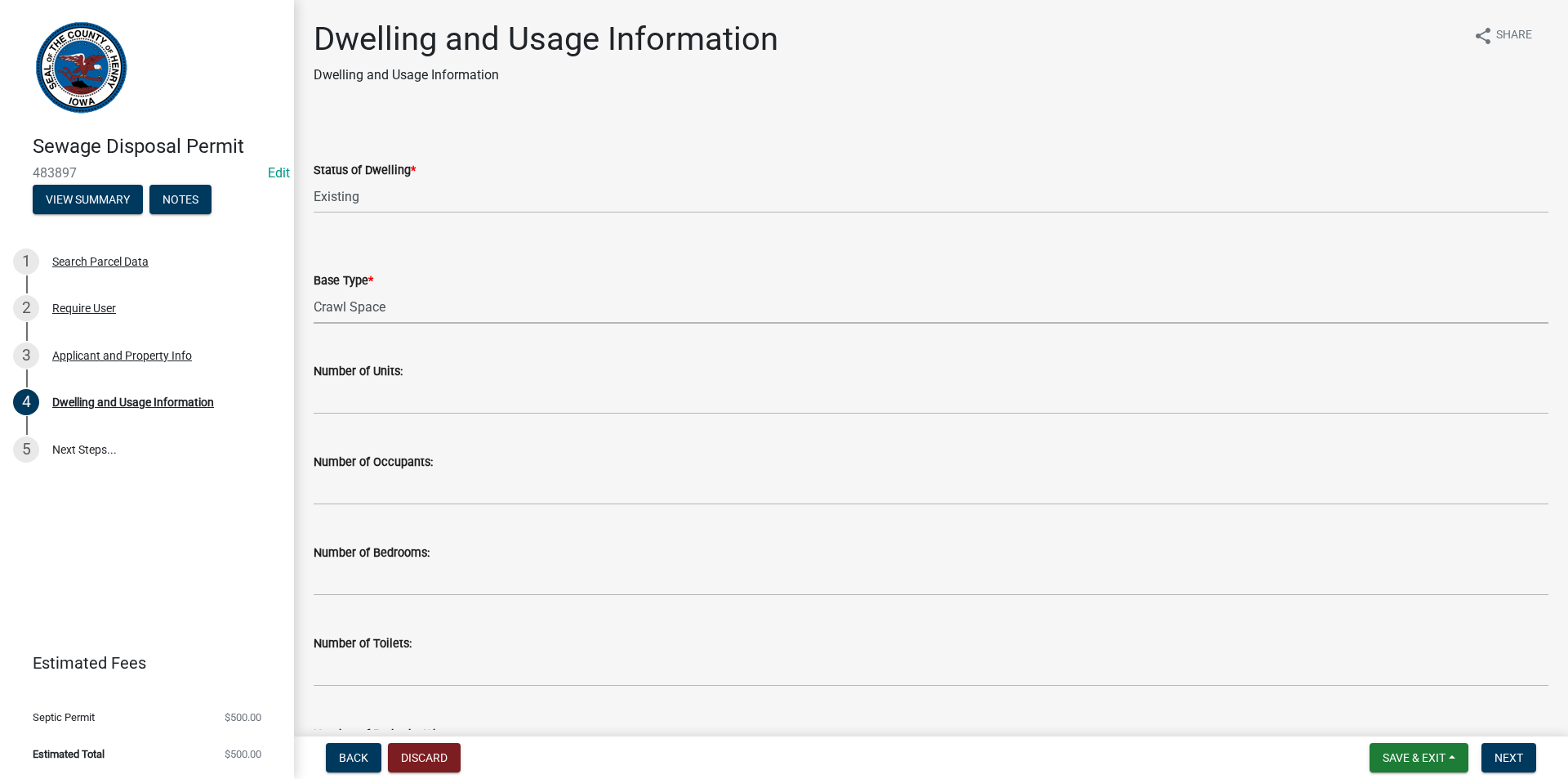
select select "efe21920-d8e6-486c-ae0b-6e108b613e64"
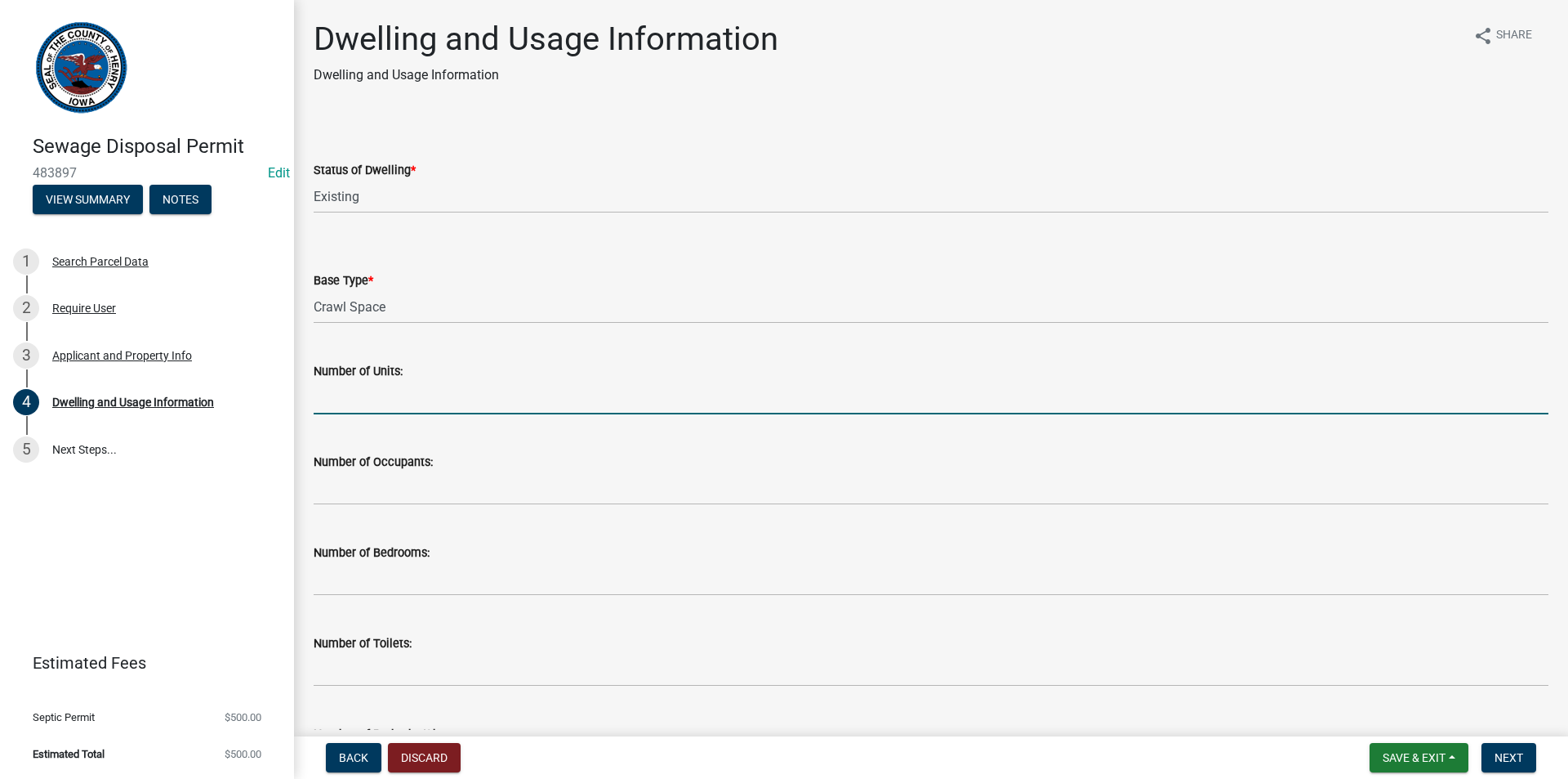
click at [386, 409] on input "text" at bounding box center [930, 397] width 1235 height 33
type input "1"
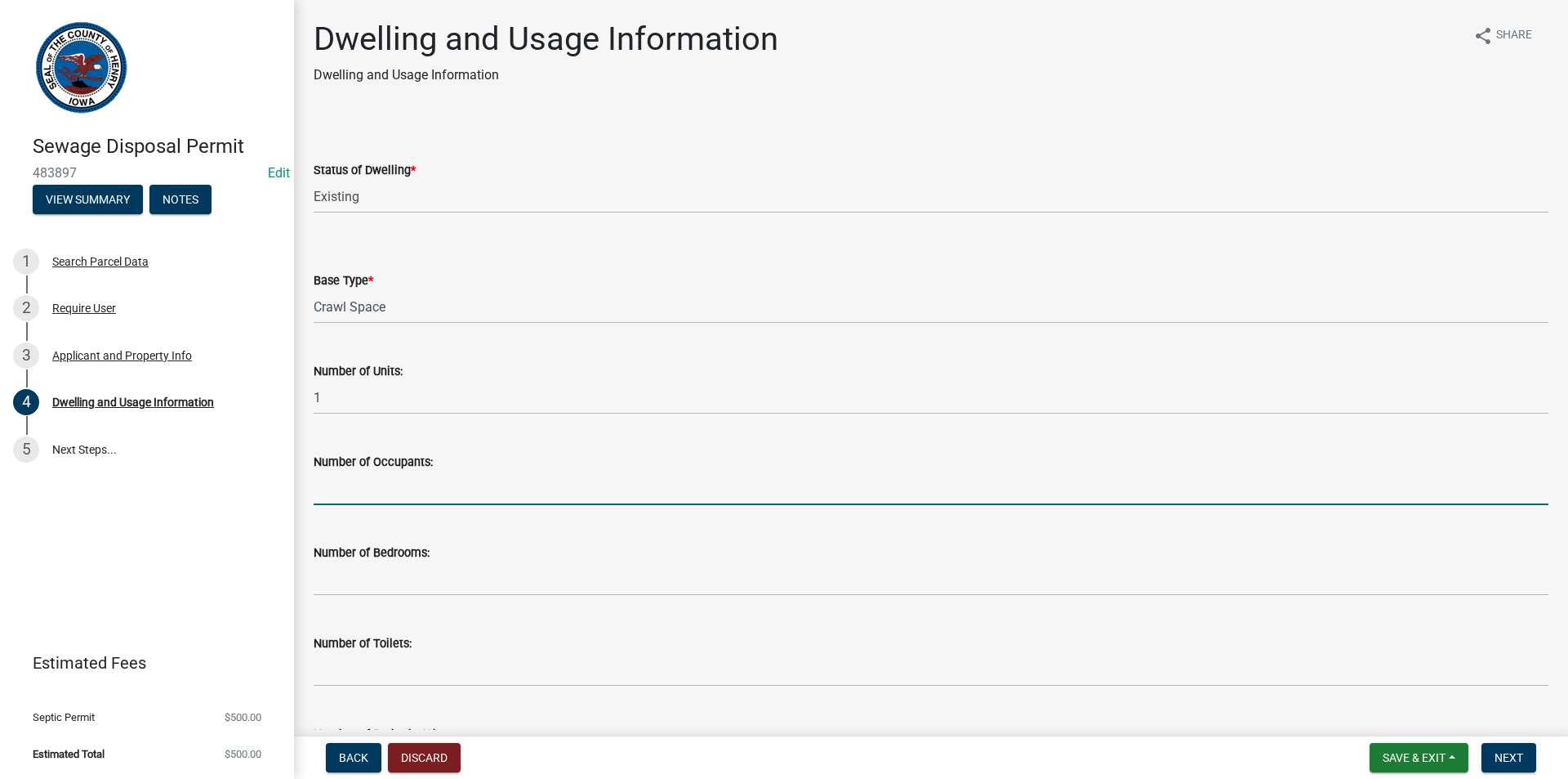
click at [371, 482] on input "text" at bounding box center [930, 488] width 1235 height 33
type input "4"
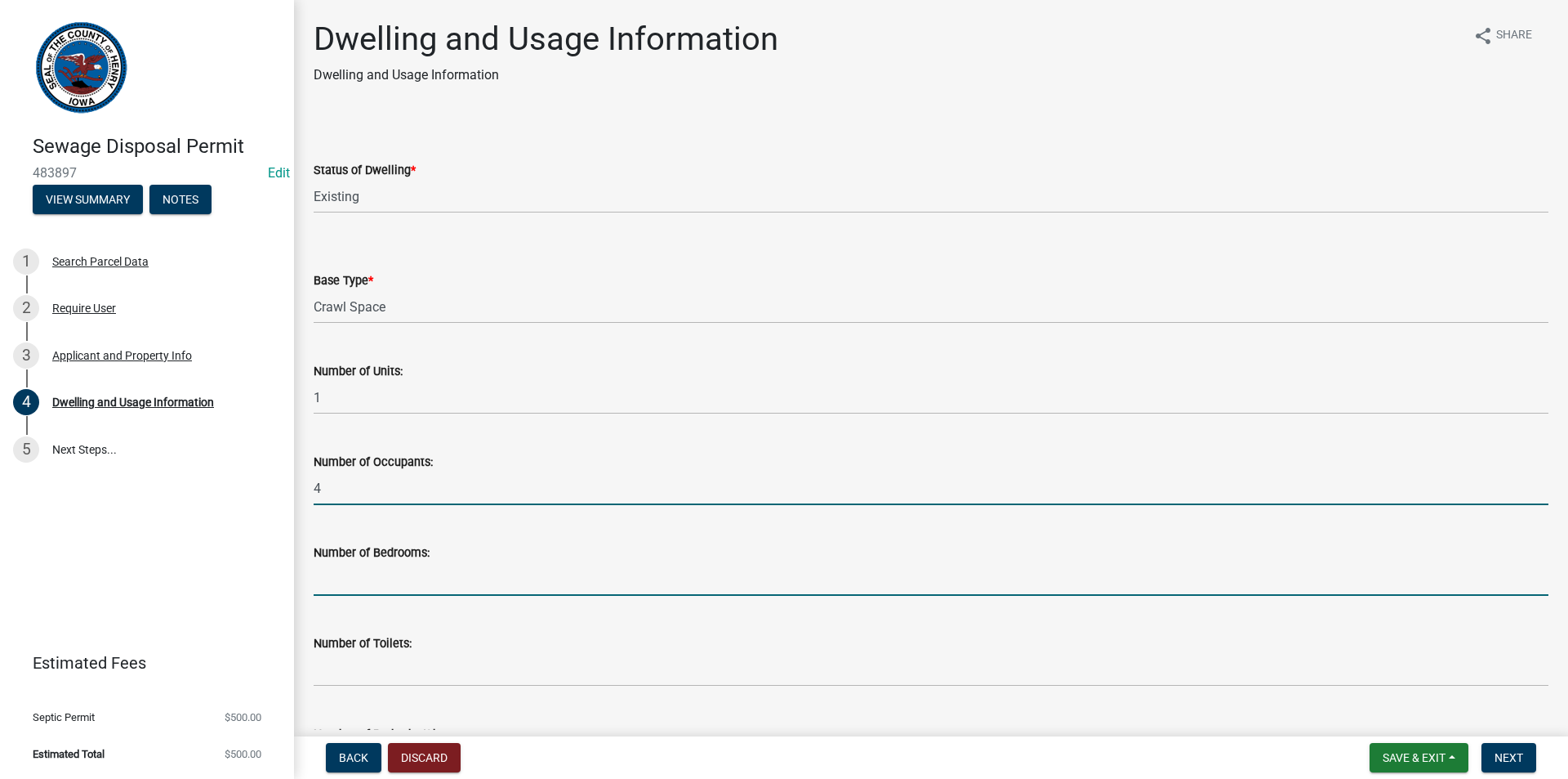
click at [404, 575] on input "text" at bounding box center [930, 578] width 1235 height 33
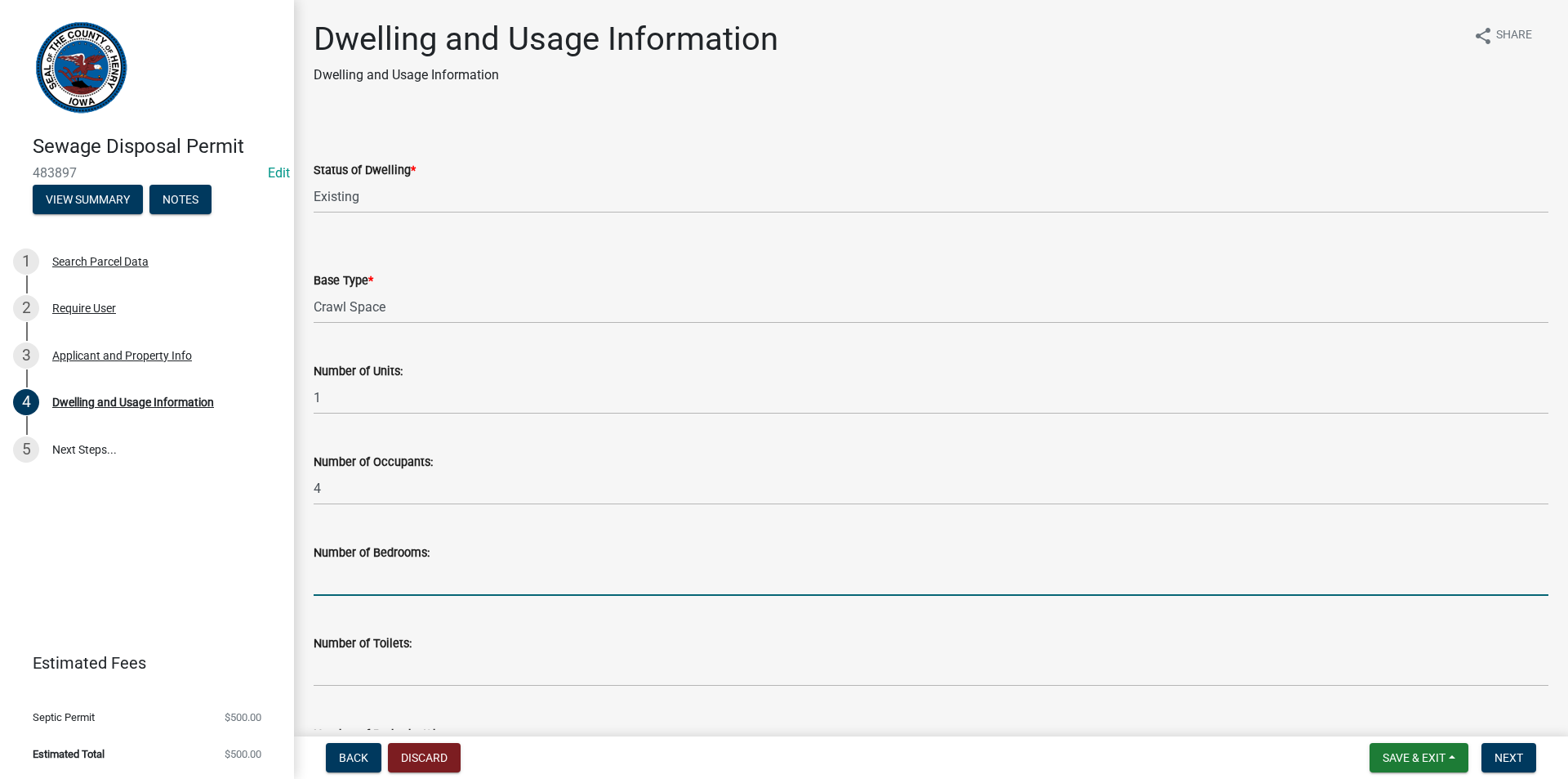
type input "3"
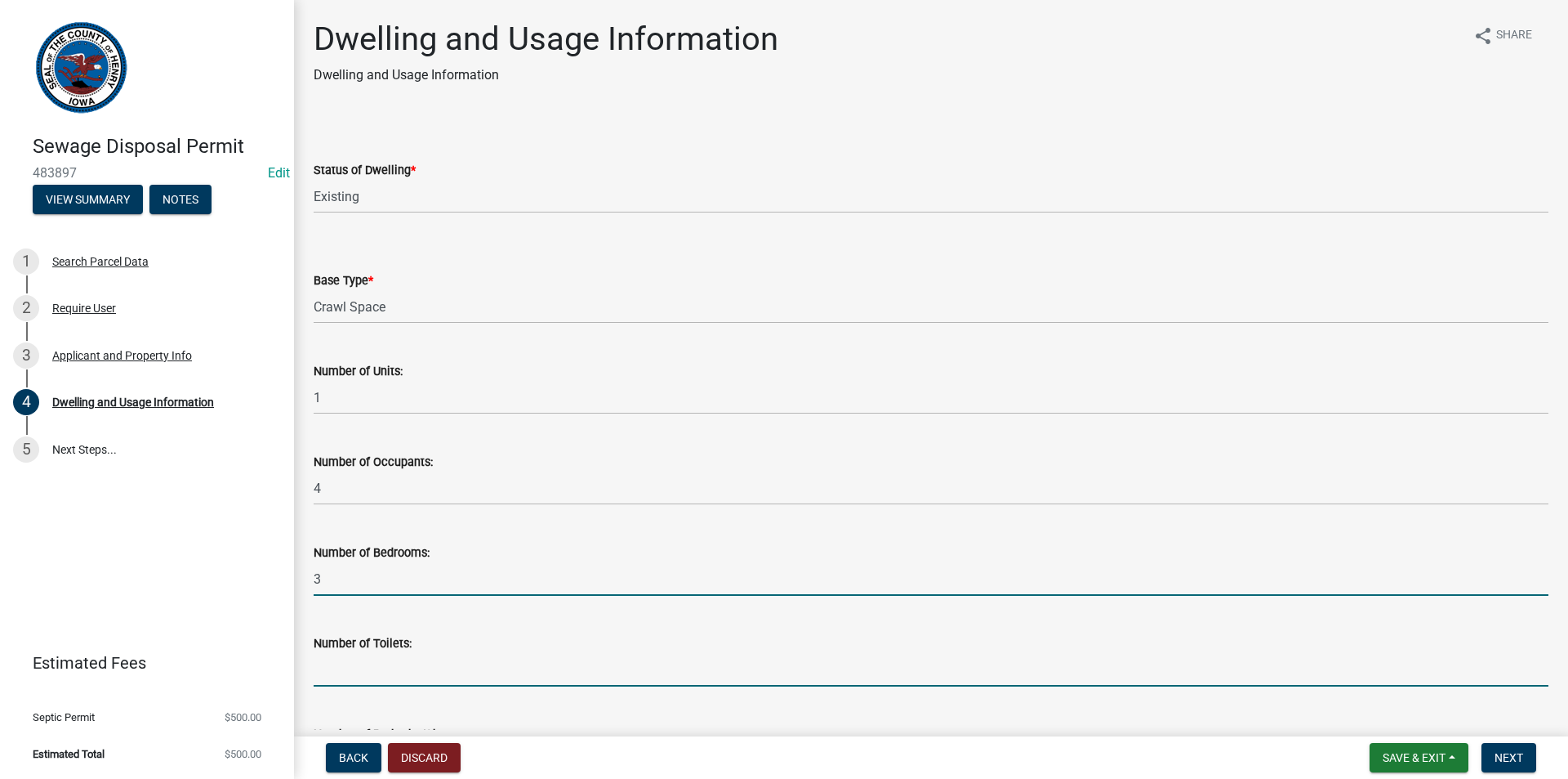
click at [381, 667] on input "text" at bounding box center [930, 669] width 1235 height 33
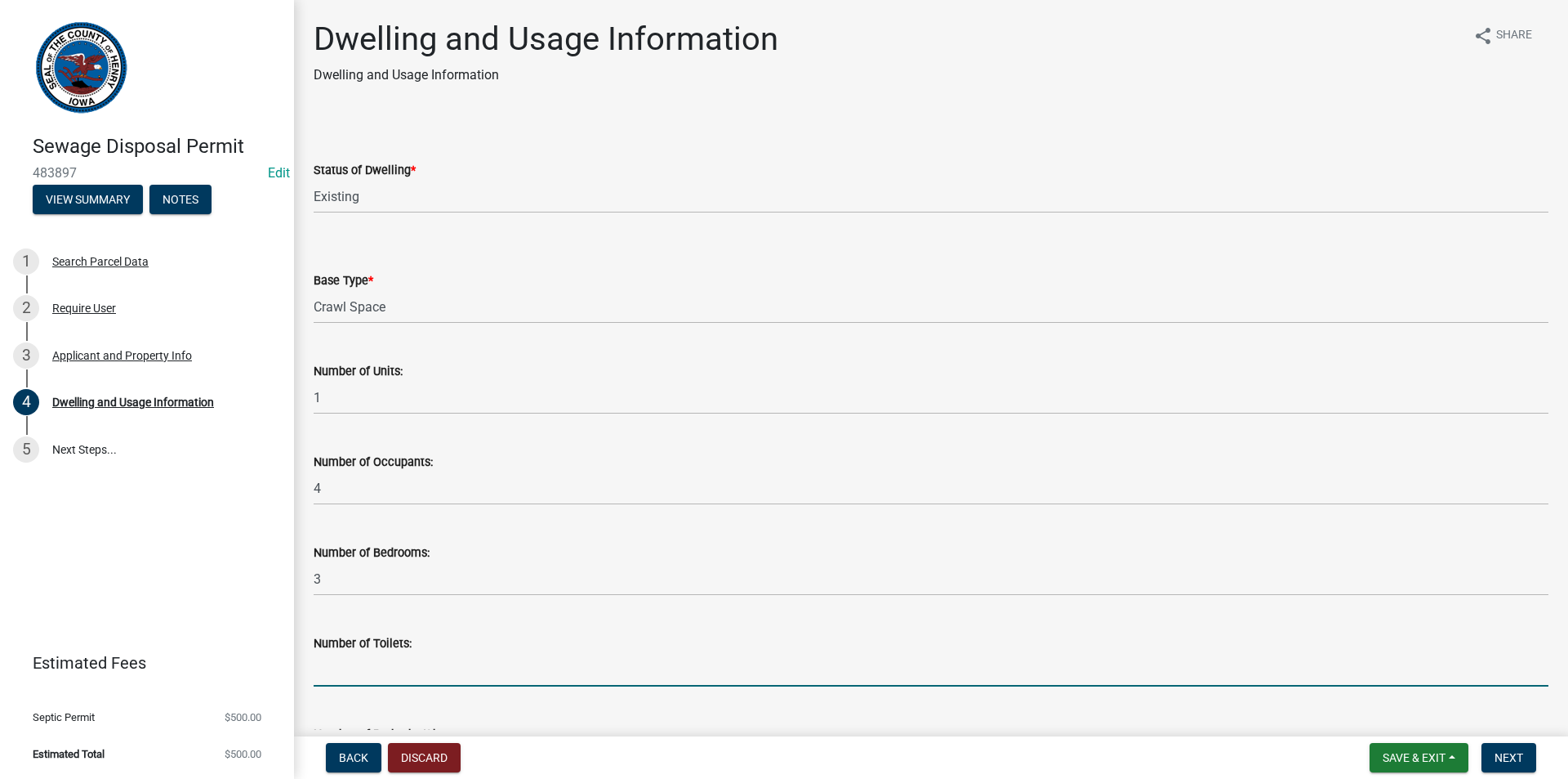
type input "2"
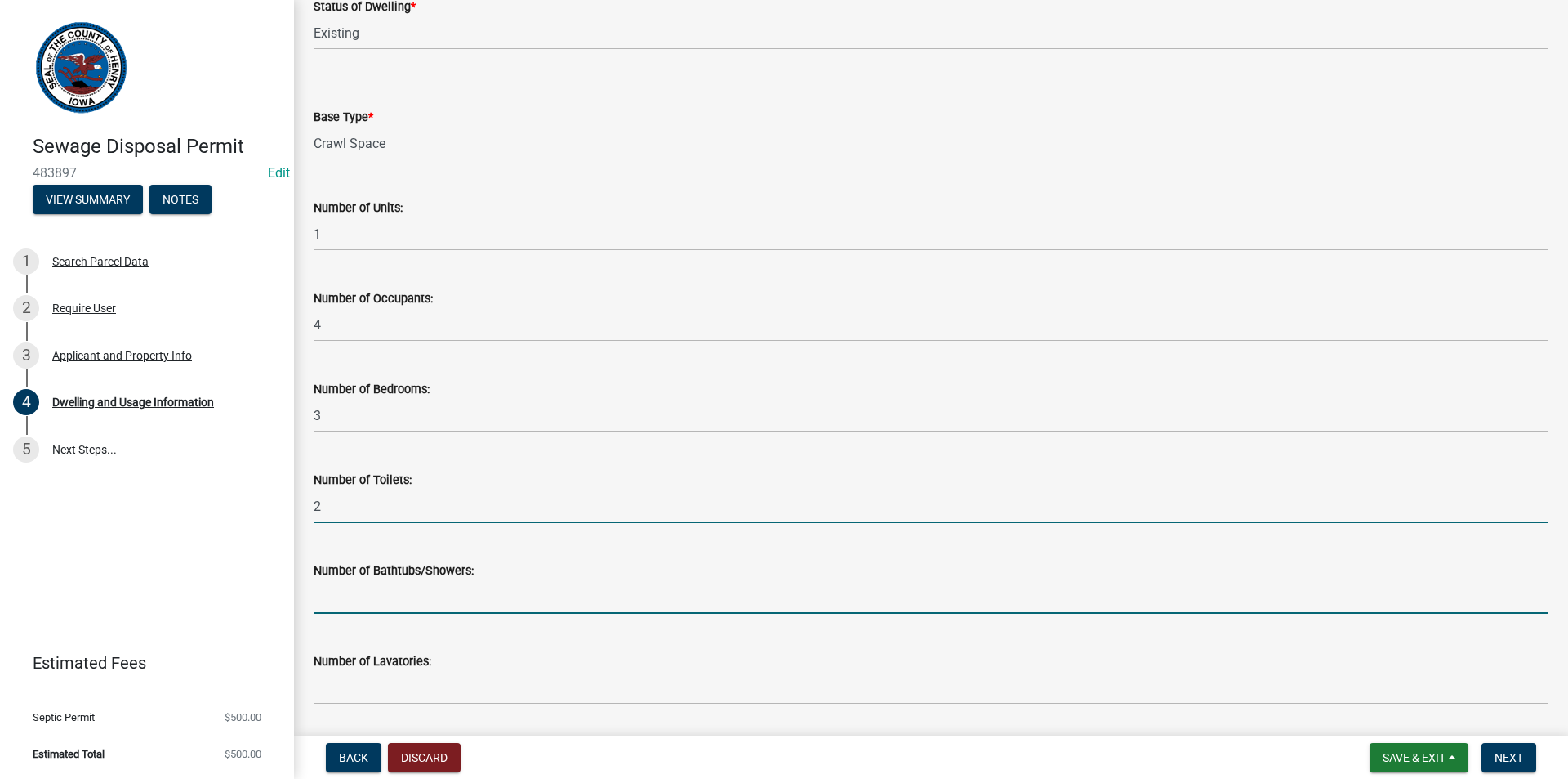
click at [391, 589] on input "text" at bounding box center [930, 597] width 1235 height 33
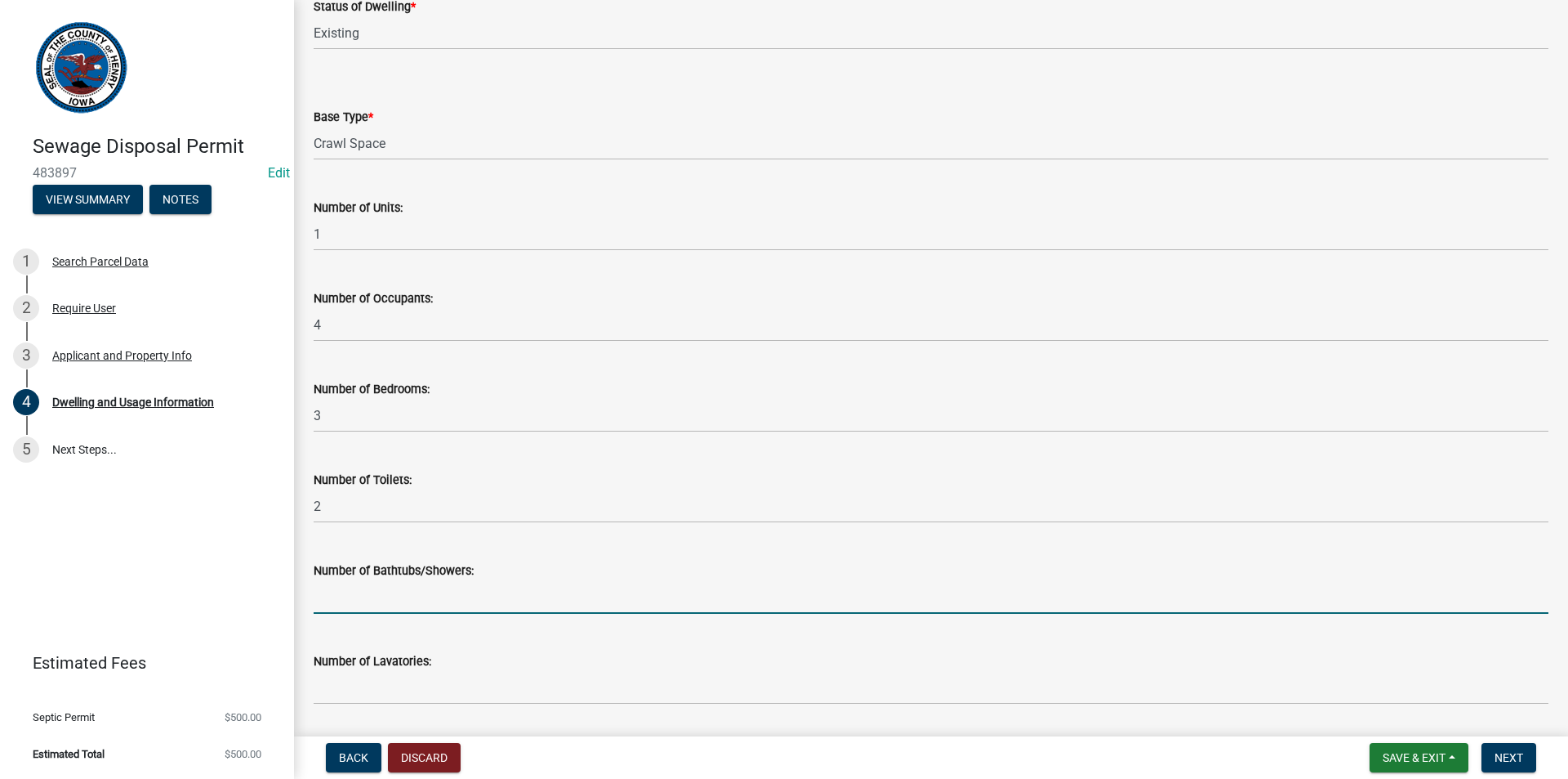
type input "2"
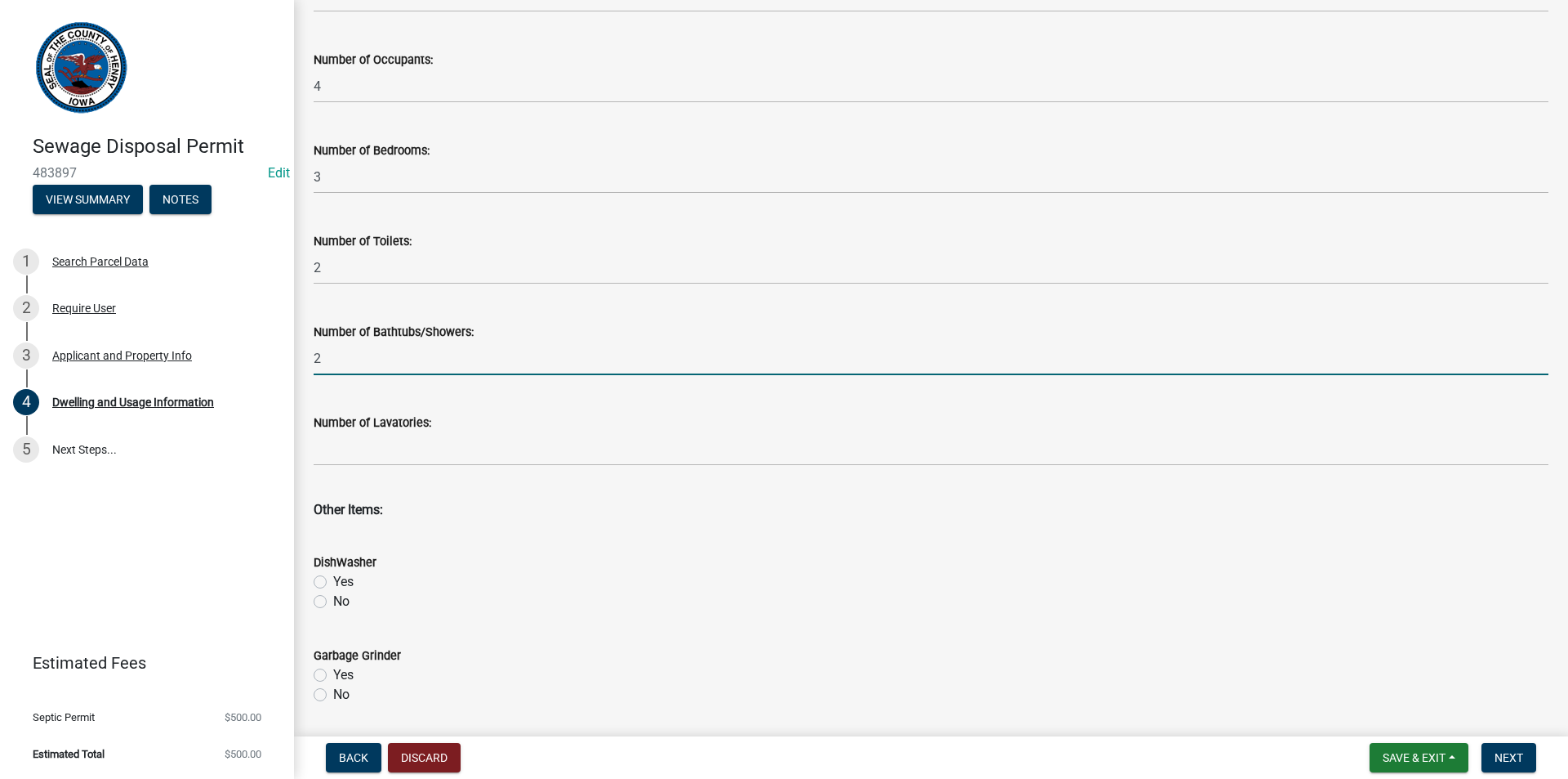
scroll to position [408, 0]
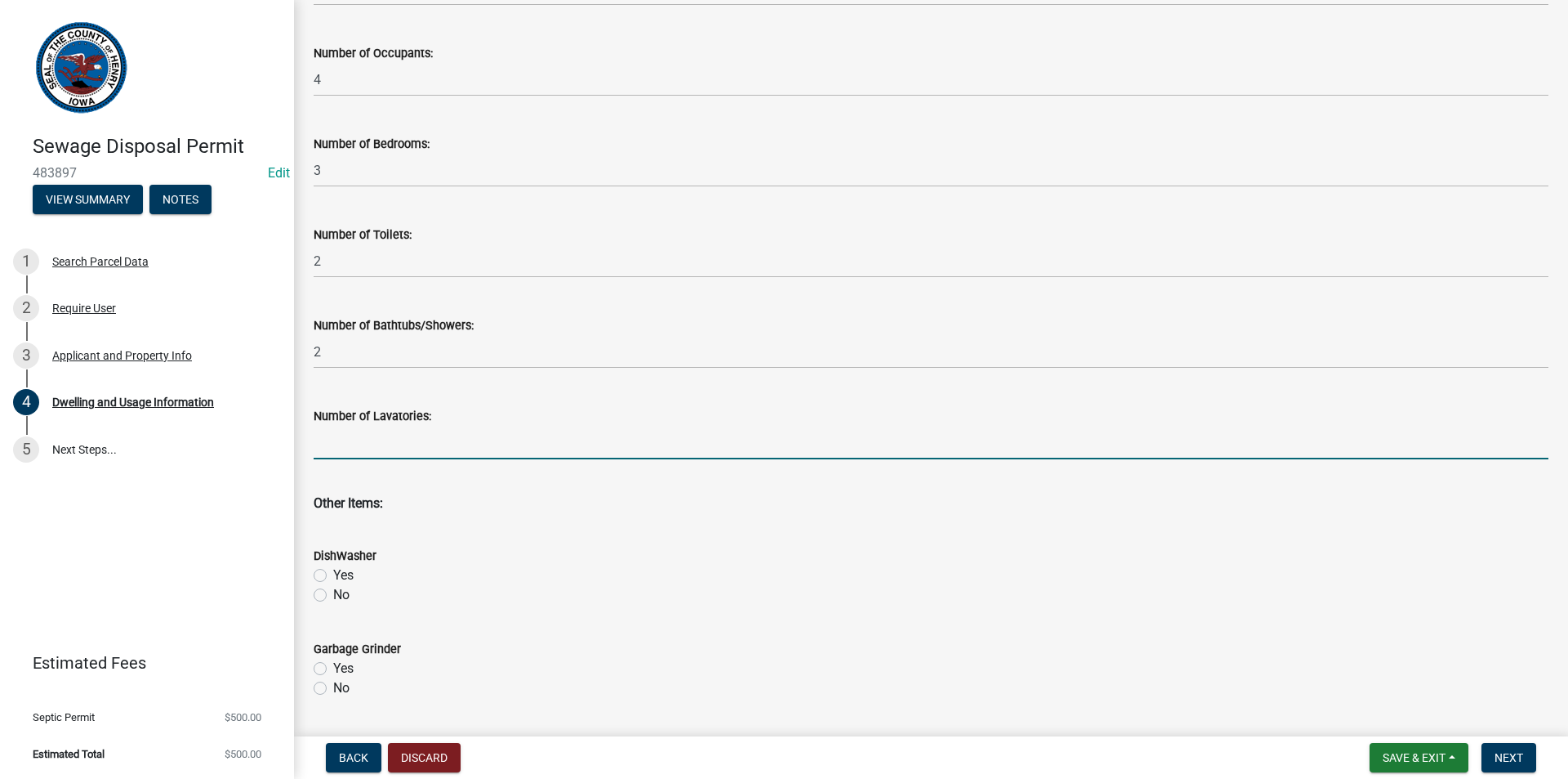
click at [384, 435] on input "text" at bounding box center [930, 443] width 1235 height 33
type input "0"
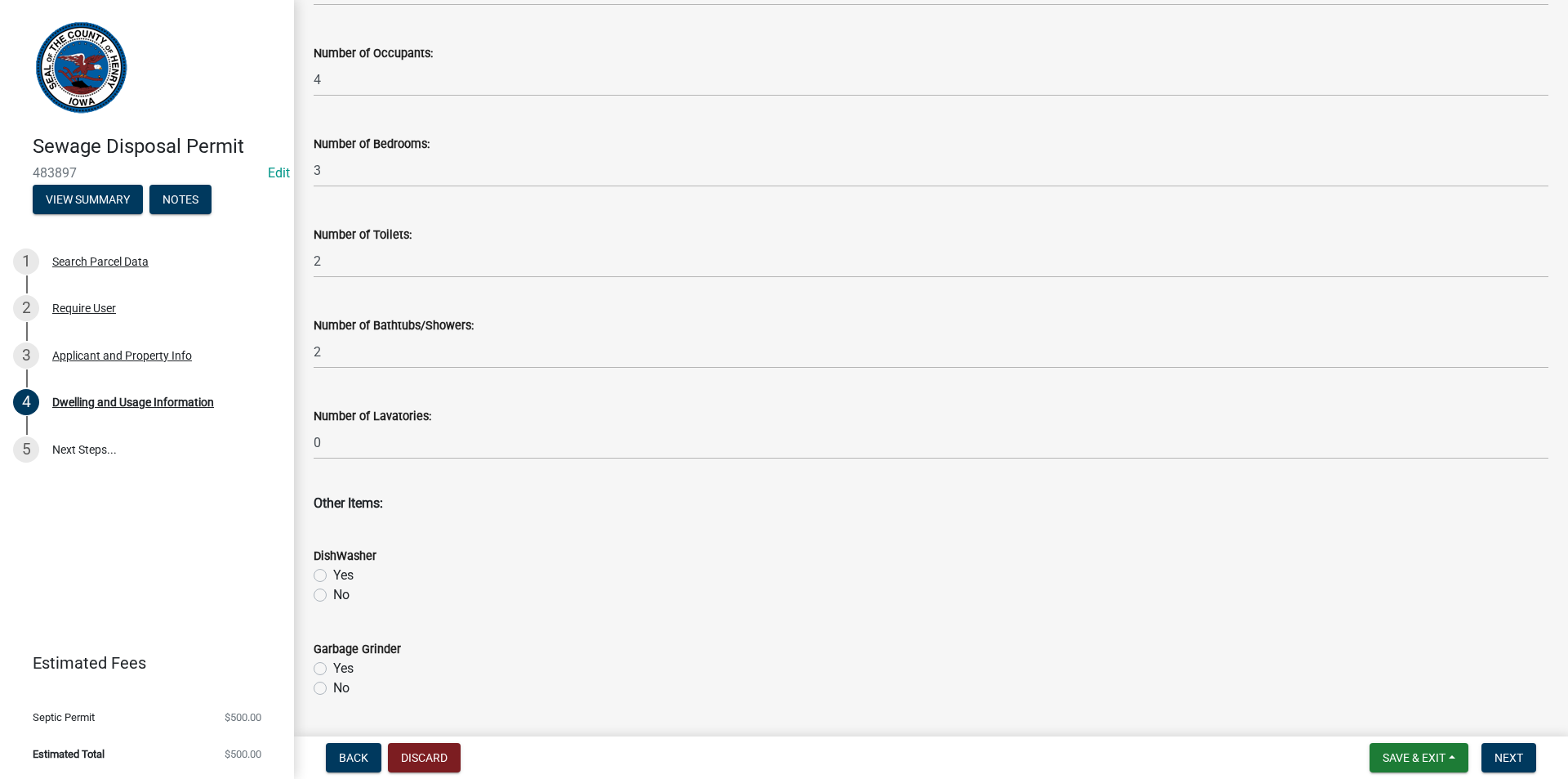
click at [334, 574] on label "Yes" at bounding box center [344, 575] width 20 height 19
click at [334, 574] on input "Yes" at bounding box center [338, 570] width 10 height 10
radio input "true"
click at [334, 667] on label "Yes" at bounding box center [344, 668] width 20 height 19
click at [334, 667] on input "Yes" at bounding box center [338, 663] width 10 height 10
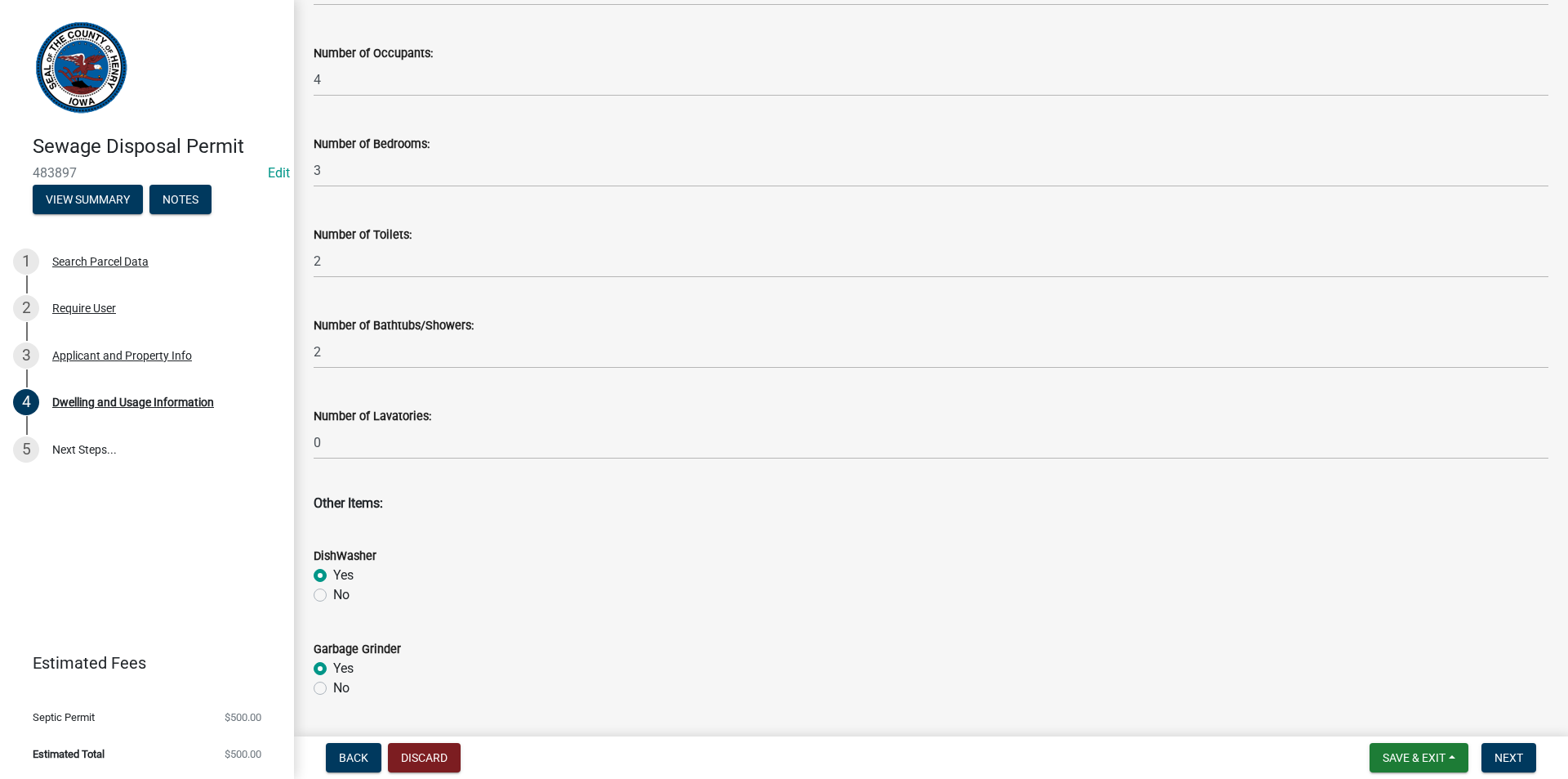
radio input "true"
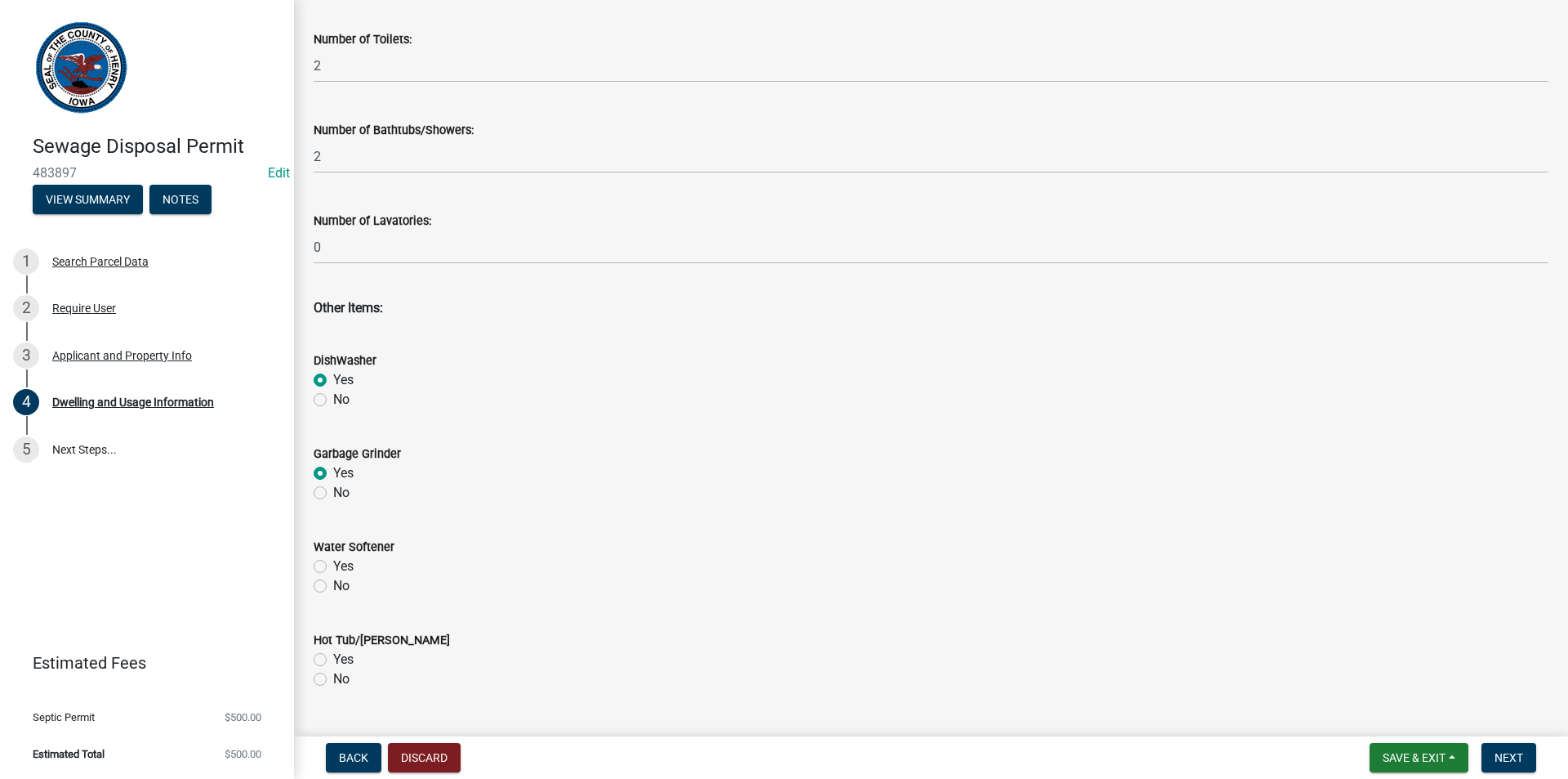
scroll to position [736, 0]
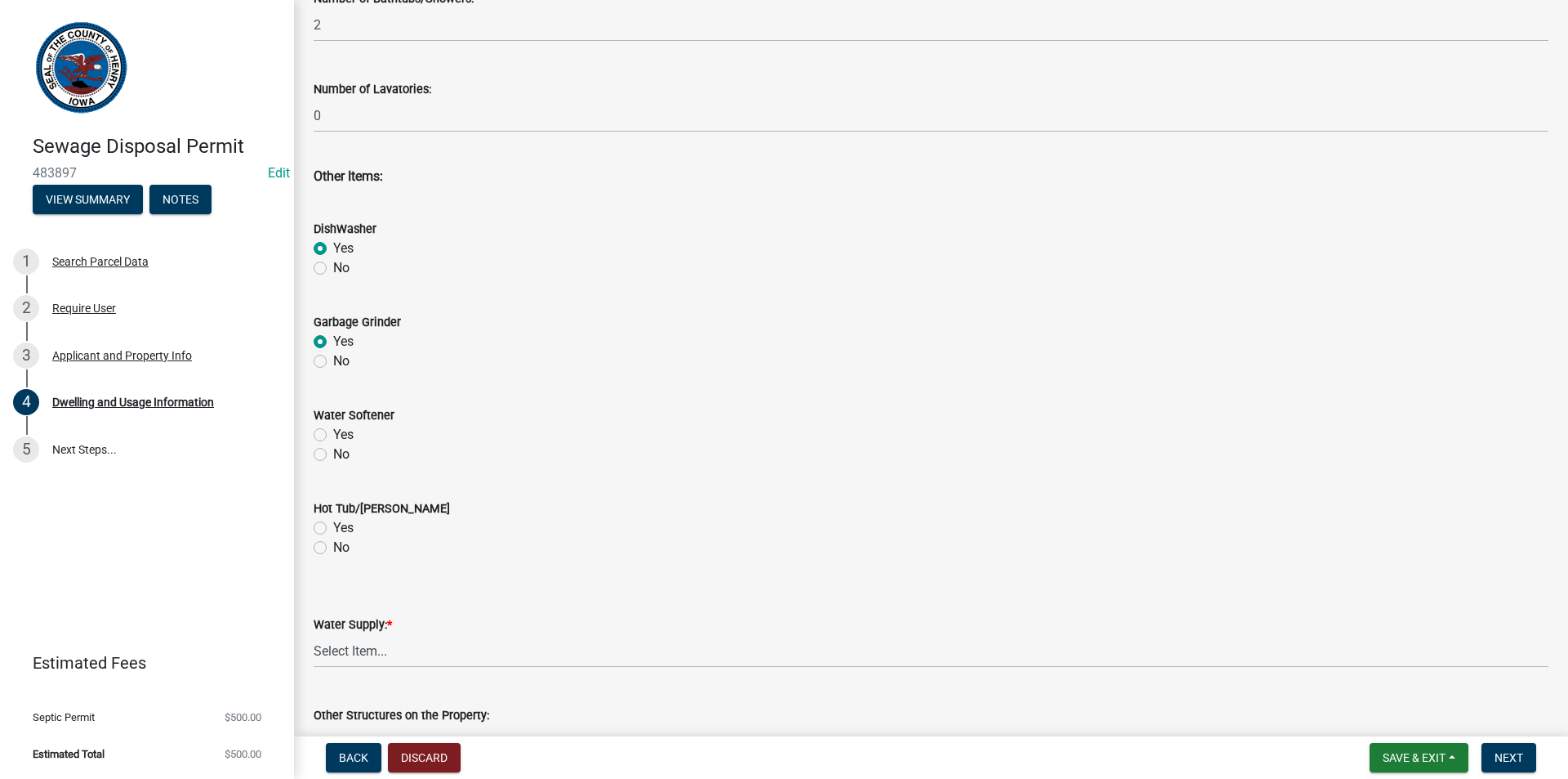
drag, startPoint x: 319, startPoint y: 455, endPoint x: 318, endPoint y: 478, distance: 23.0
click at [334, 456] on label "No" at bounding box center [342, 454] width 17 height 19
click at [334, 455] on input "No" at bounding box center [338, 449] width 10 height 10
radio input "true"
click at [334, 549] on label "No" at bounding box center [342, 547] width 17 height 19
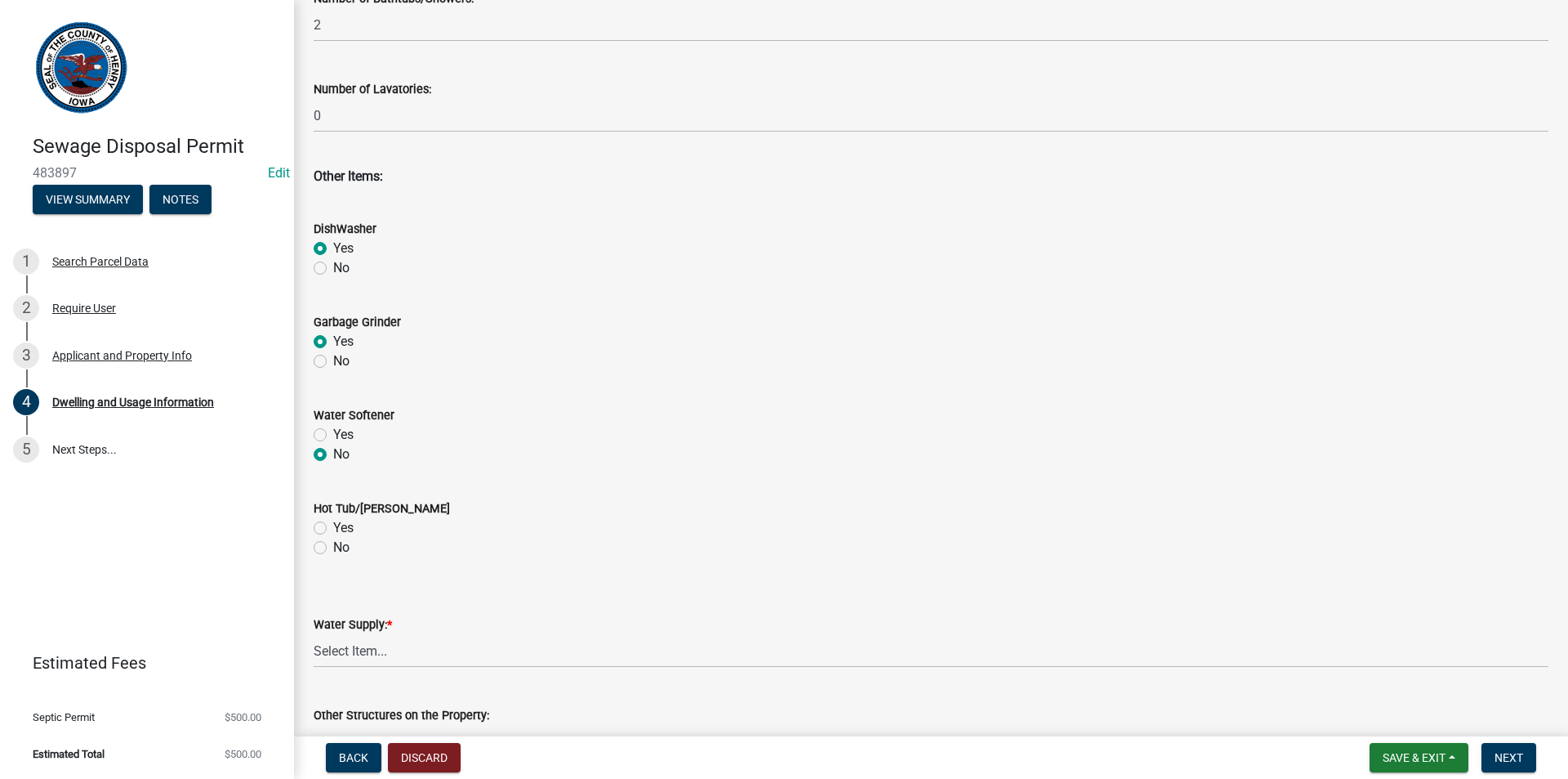
click at [334, 548] on input "No" at bounding box center [338, 542] width 10 height 10
radio input "true"
click at [342, 651] on select "Select Item... Private Semi-Private Public" at bounding box center [930, 651] width 1235 height 33
click at [313, 634] on select "Select Item... Private Semi-Private Public" at bounding box center [930, 651] width 1235 height 33
select select "f329f229-4372-49f3-ad90-d4c2245d1078"
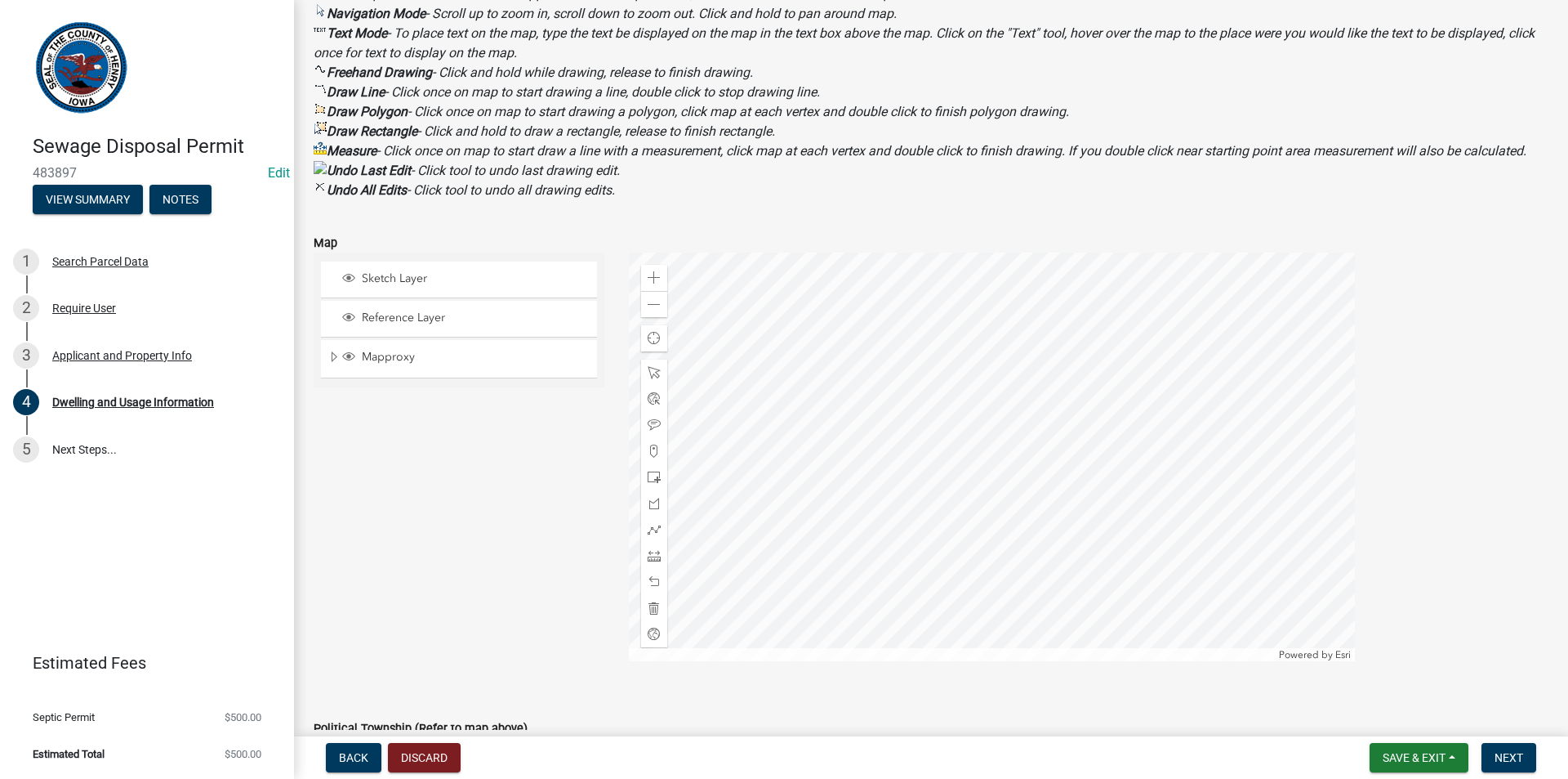
scroll to position [1797, 0]
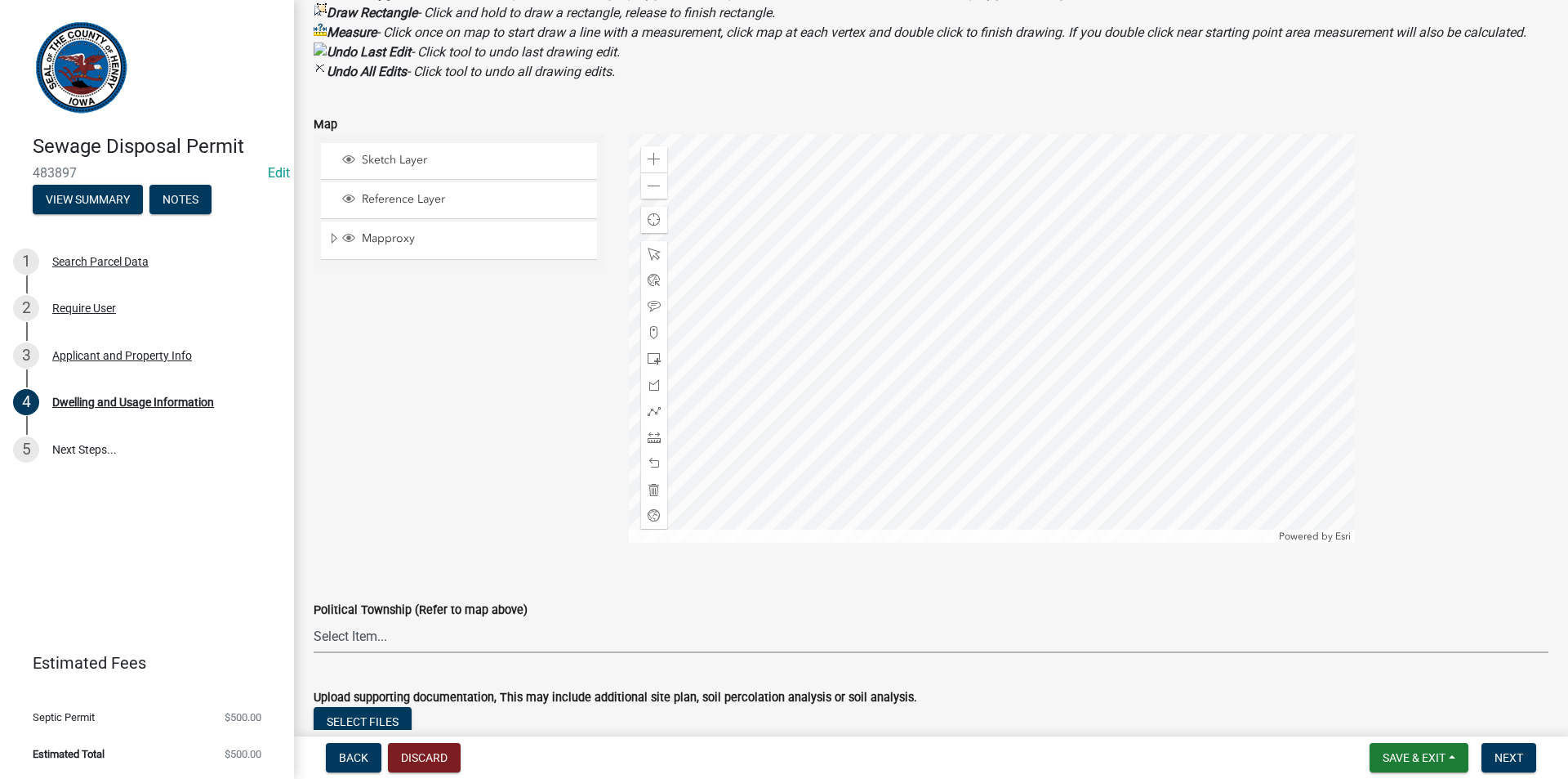
click at [441, 645] on select "Select Item... [GEOGRAPHIC_DATA] [GEOGRAPHIC_DATA] [GEOGRAPHIC_DATA][PERSON_NAM…" at bounding box center [930, 636] width 1235 height 33
click at [414, 688] on form "Upload supporting documentation, This may include additional site plan, soil pe…" at bounding box center [930, 720] width 1235 height 105
click at [432, 652] on select "Select Item... [GEOGRAPHIC_DATA] [GEOGRAPHIC_DATA] [GEOGRAPHIC_DATA][PERSON_NAM…" at bounding box center [930, 636] width 1235 height 33
click at [313, 639] on select "Select Item... [GEOGRAPHIC_DATA] [GEOGRAPHIC_DATA] [GEOGRAPHIC_DATA][PERSON_NAM…" at bounding box center [930, 636] width 1235 height 33
select select "25021b36-9c0d-41cc-a0df-d7c73d2bbb74"
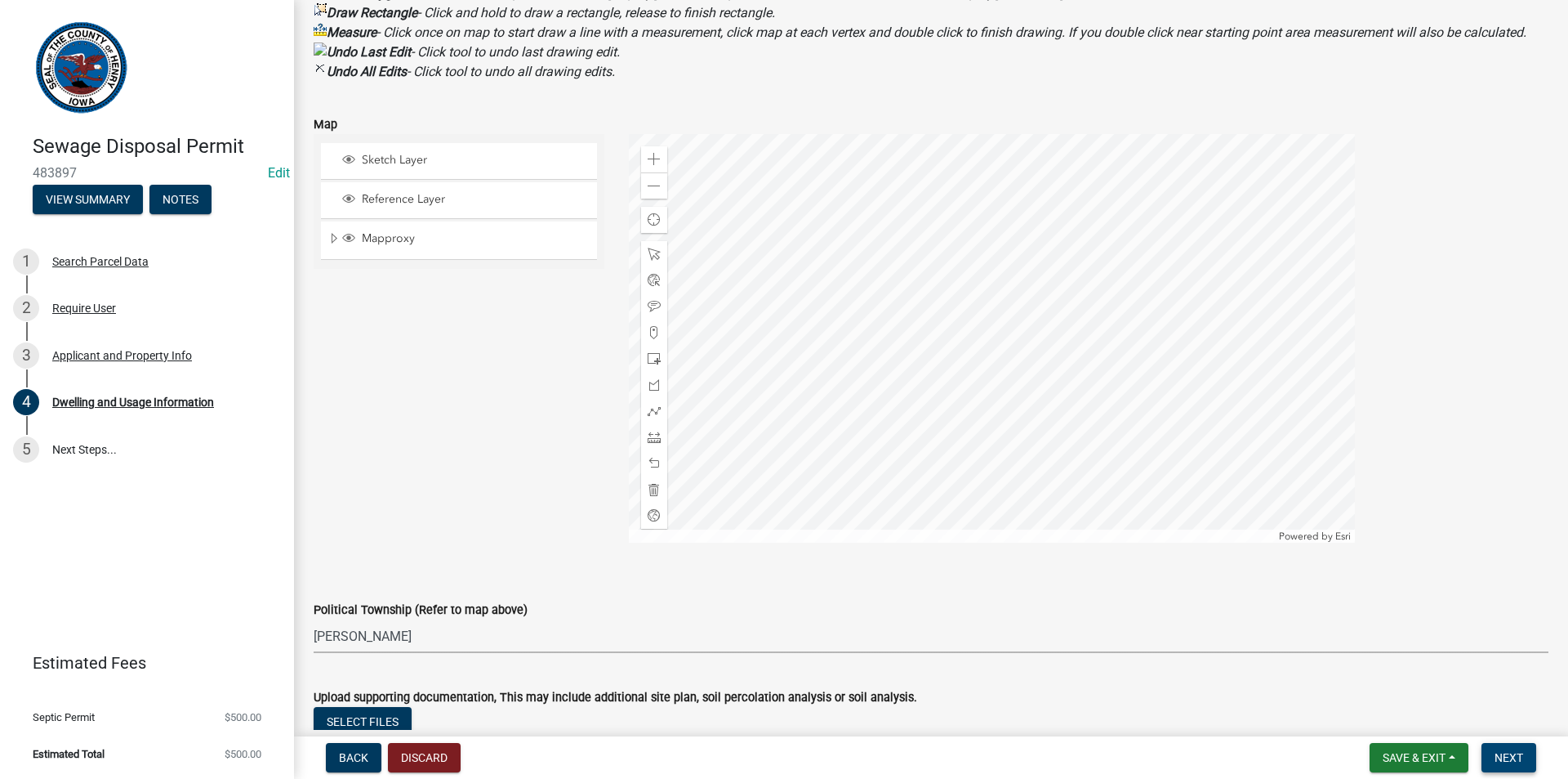
click at [1499, 750] on span "Next" at bounding box center [1509, 757] width 29 height 13
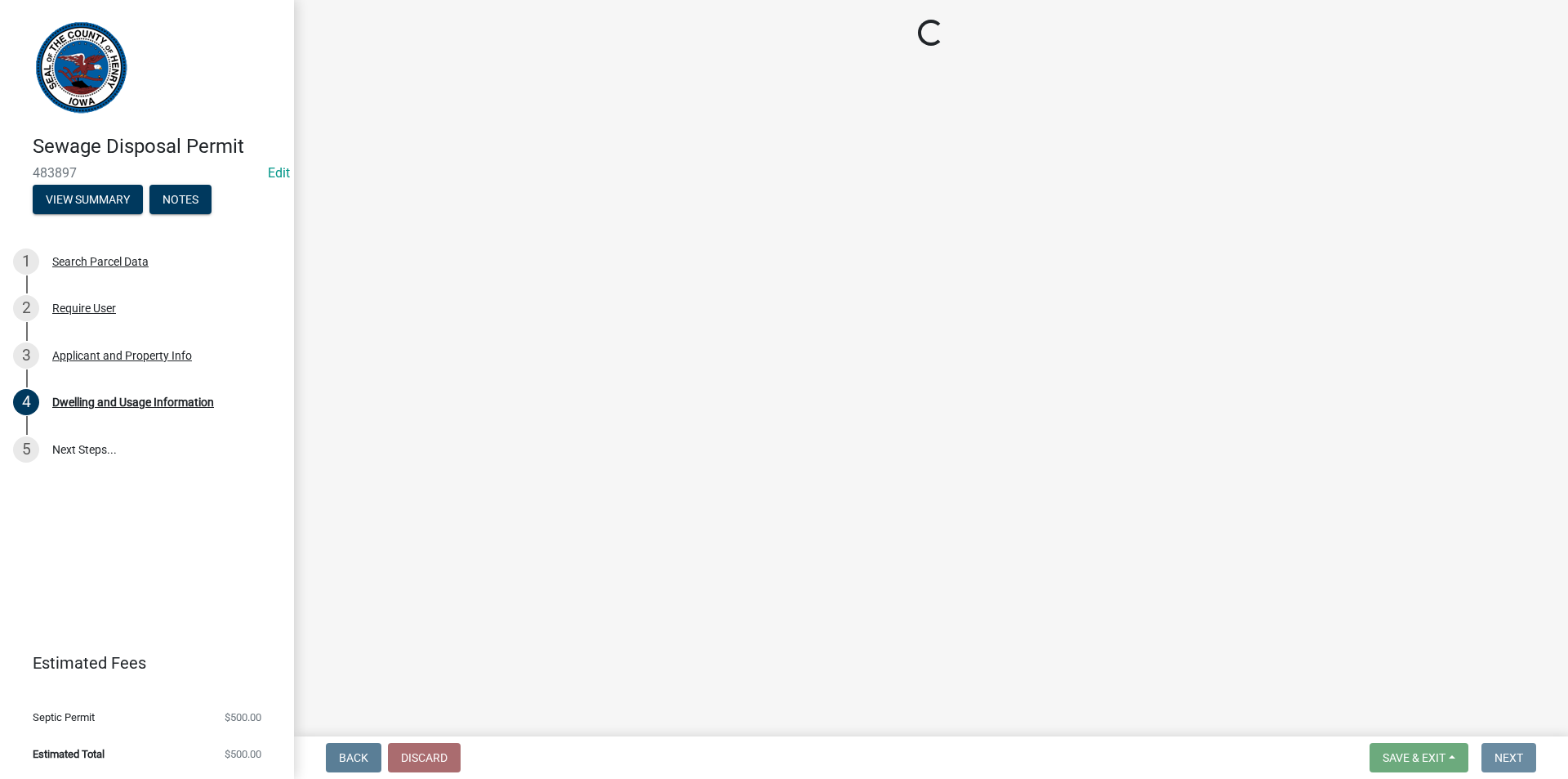
scroll to position [0, 0]
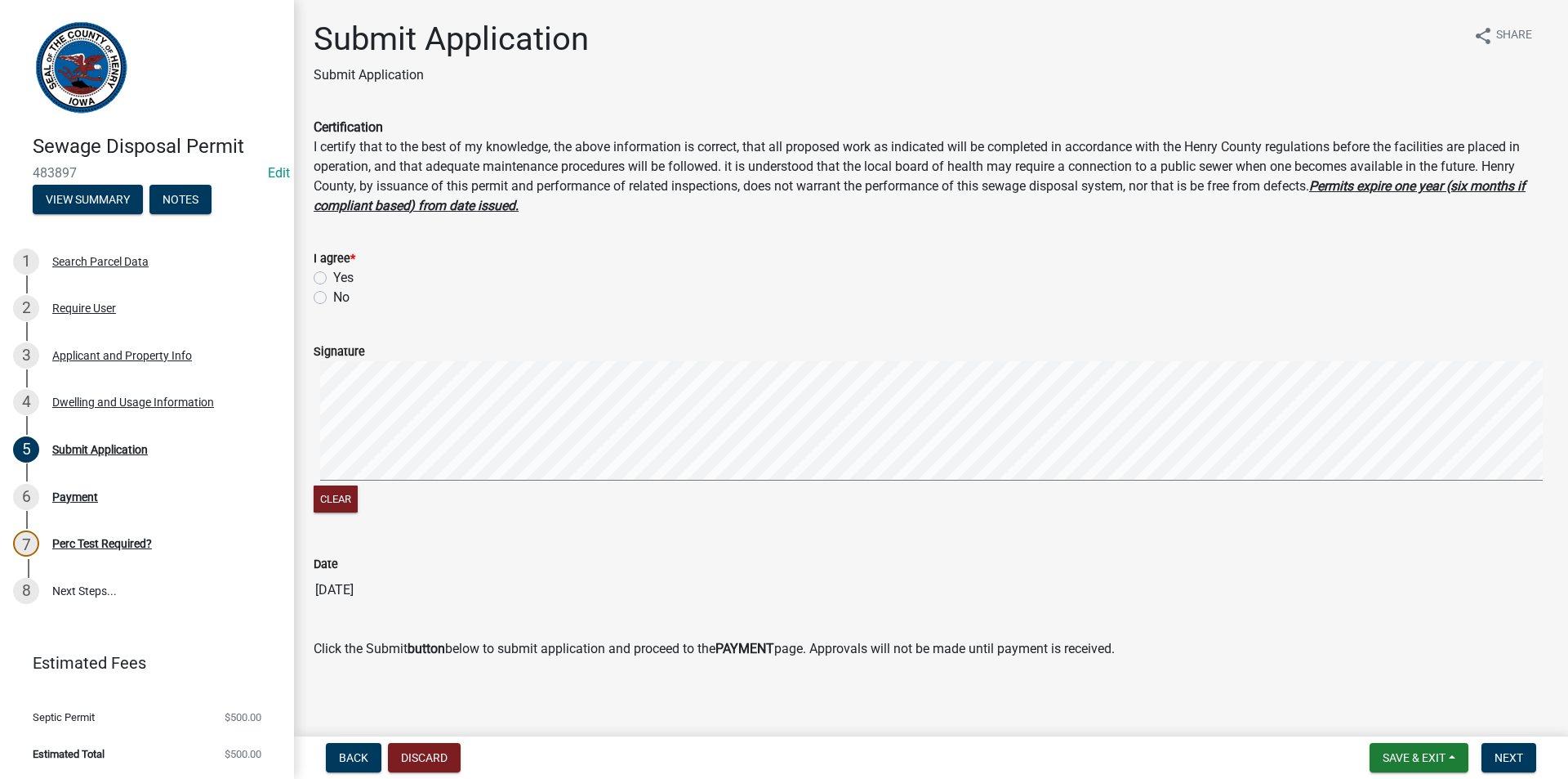
click at [334, 278] on label "Yes" at bounding box center [344, 277] width 20 height 19
click at [334, 278] on input "Yes" at bounding box center [338, 273] width 10 height 10
radio input "true"
click at [382, 481] on signature-pad at bounding box center [930, 423] width 1235 height 124
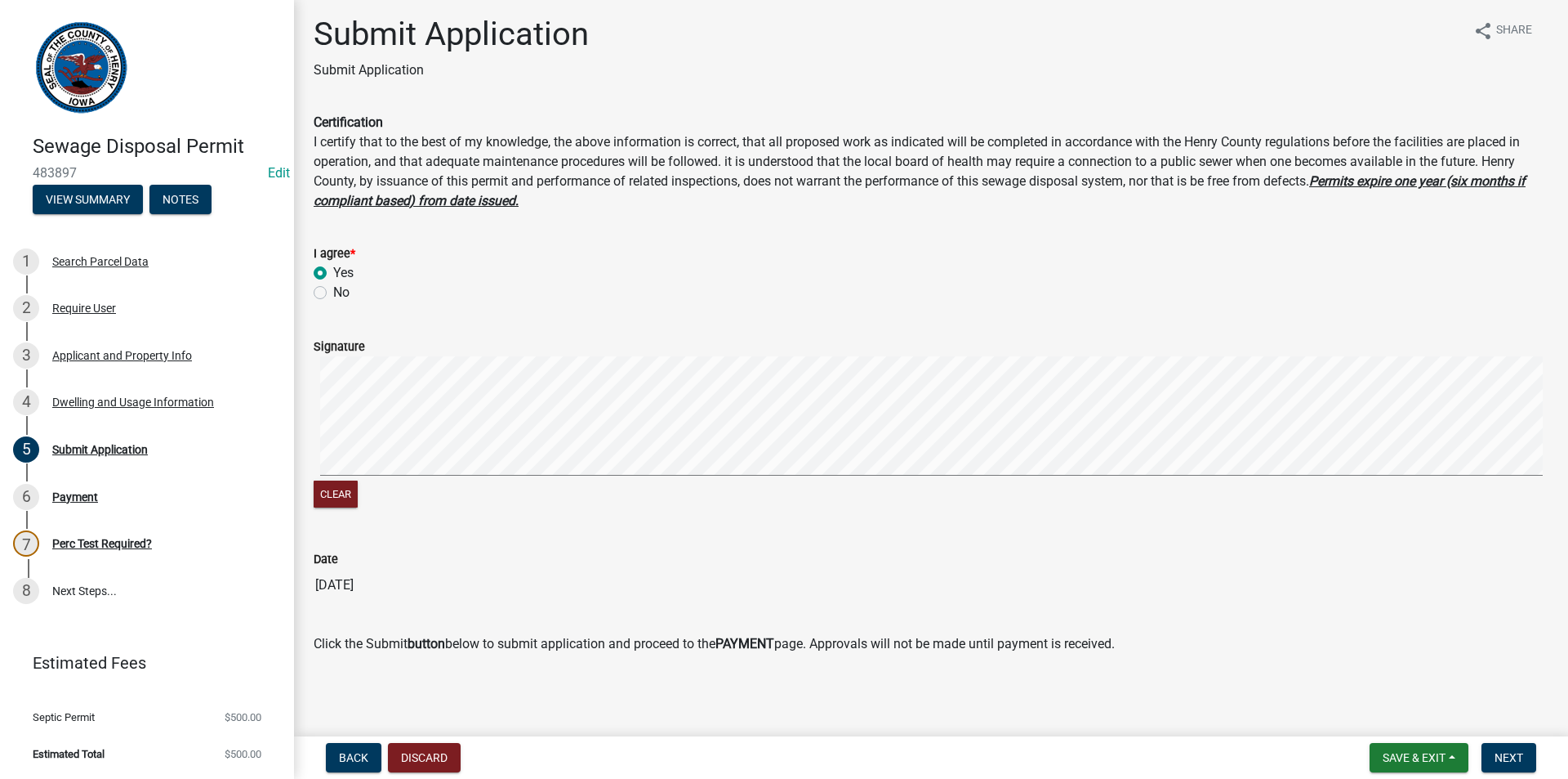
scroll to position [6, 0]
click at [1505, 750] on span "Next" at bounding box center [1509, 757] width 29 height 13
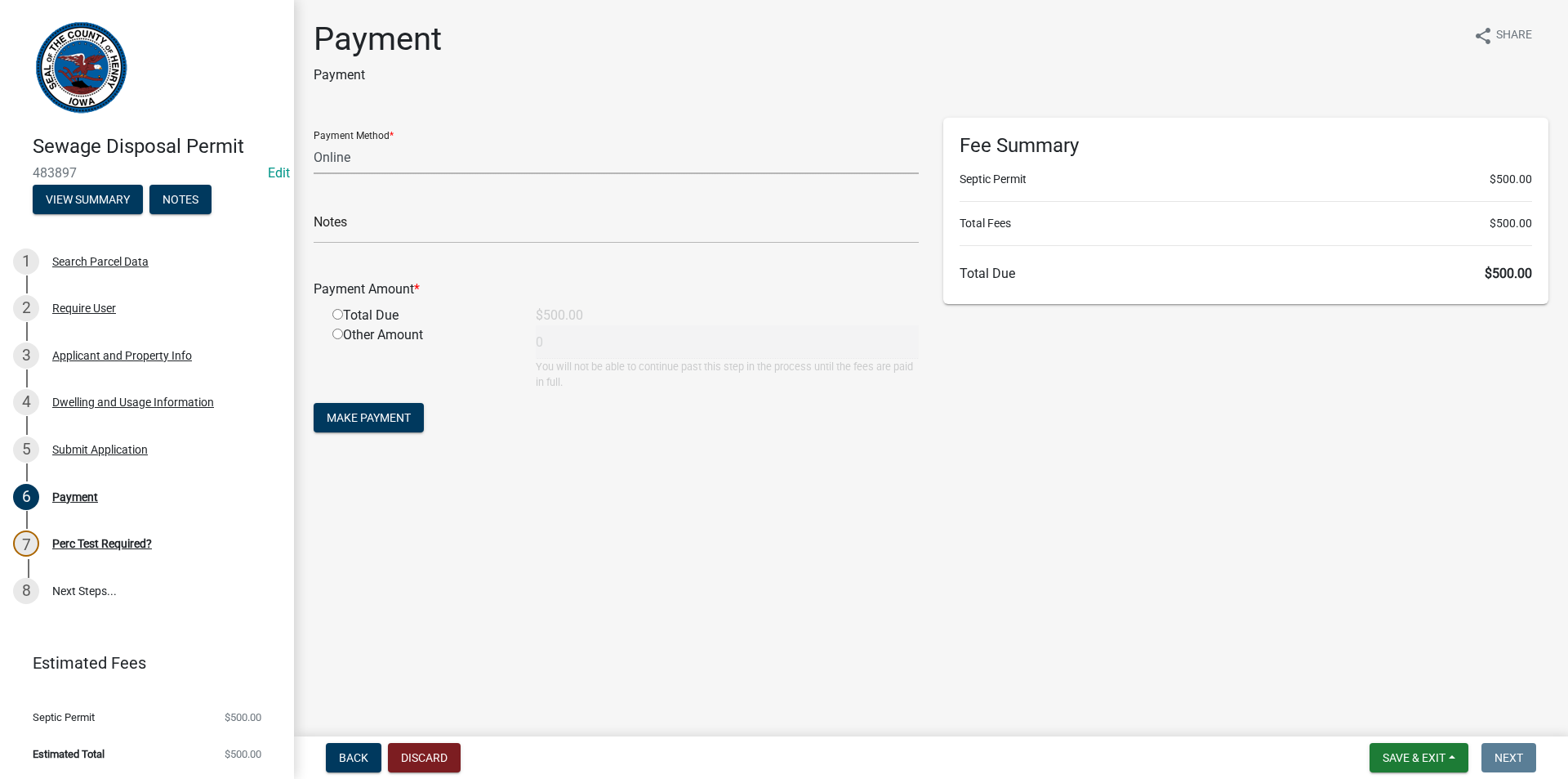
click at [529, 163] on select "Credit Card POS Check Cash Online" at bounding box center [615, 157] width 605 height 33
select select "1: 0"
click at [313, 140] on select "Credit Card POS Check Cash Online" at bounding box center [615, 157] width 605 height 33
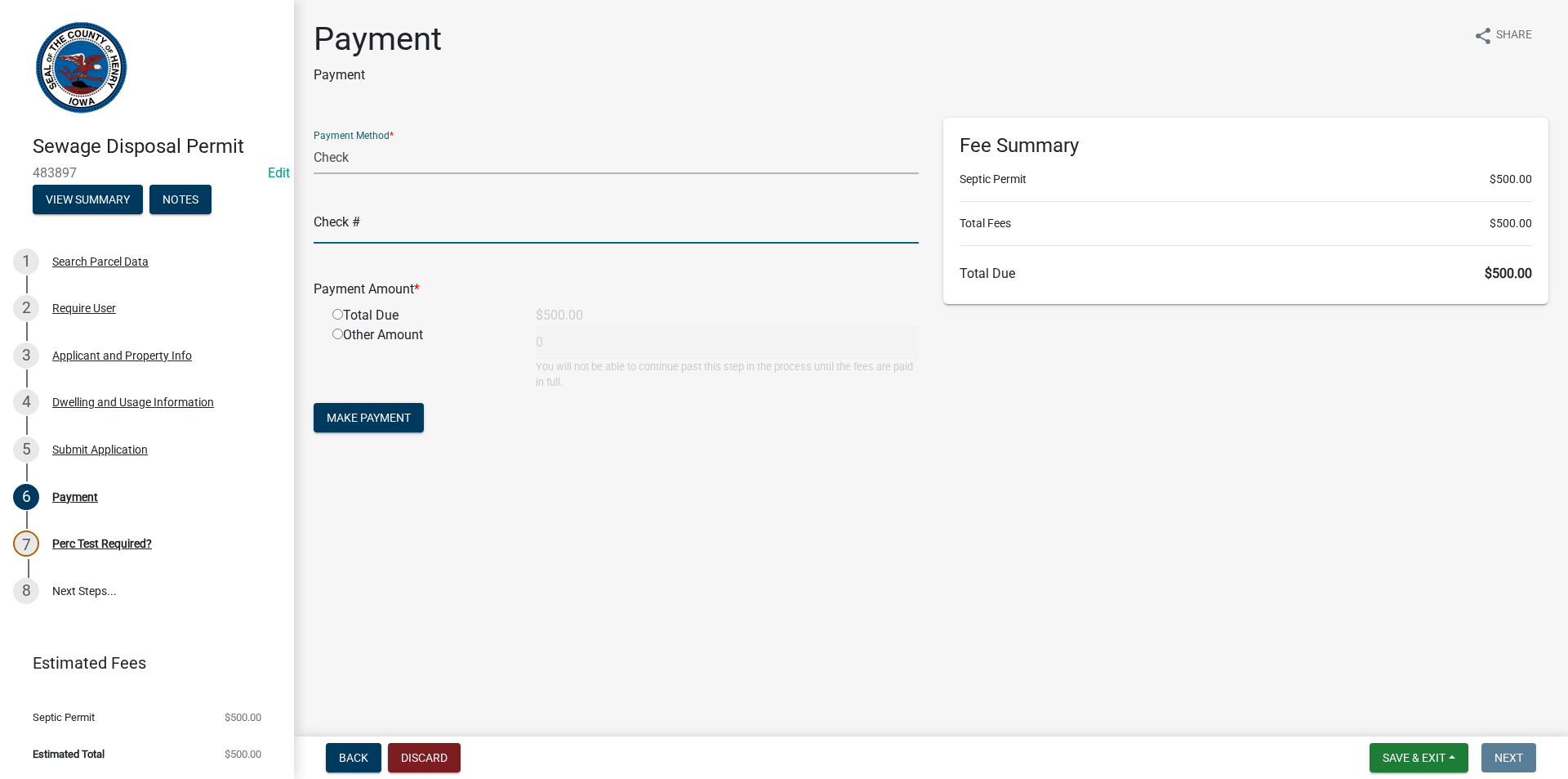
click at [463, 227] on input "text" at bounding box center [615, 226] width 605 height 33
type input "1083"
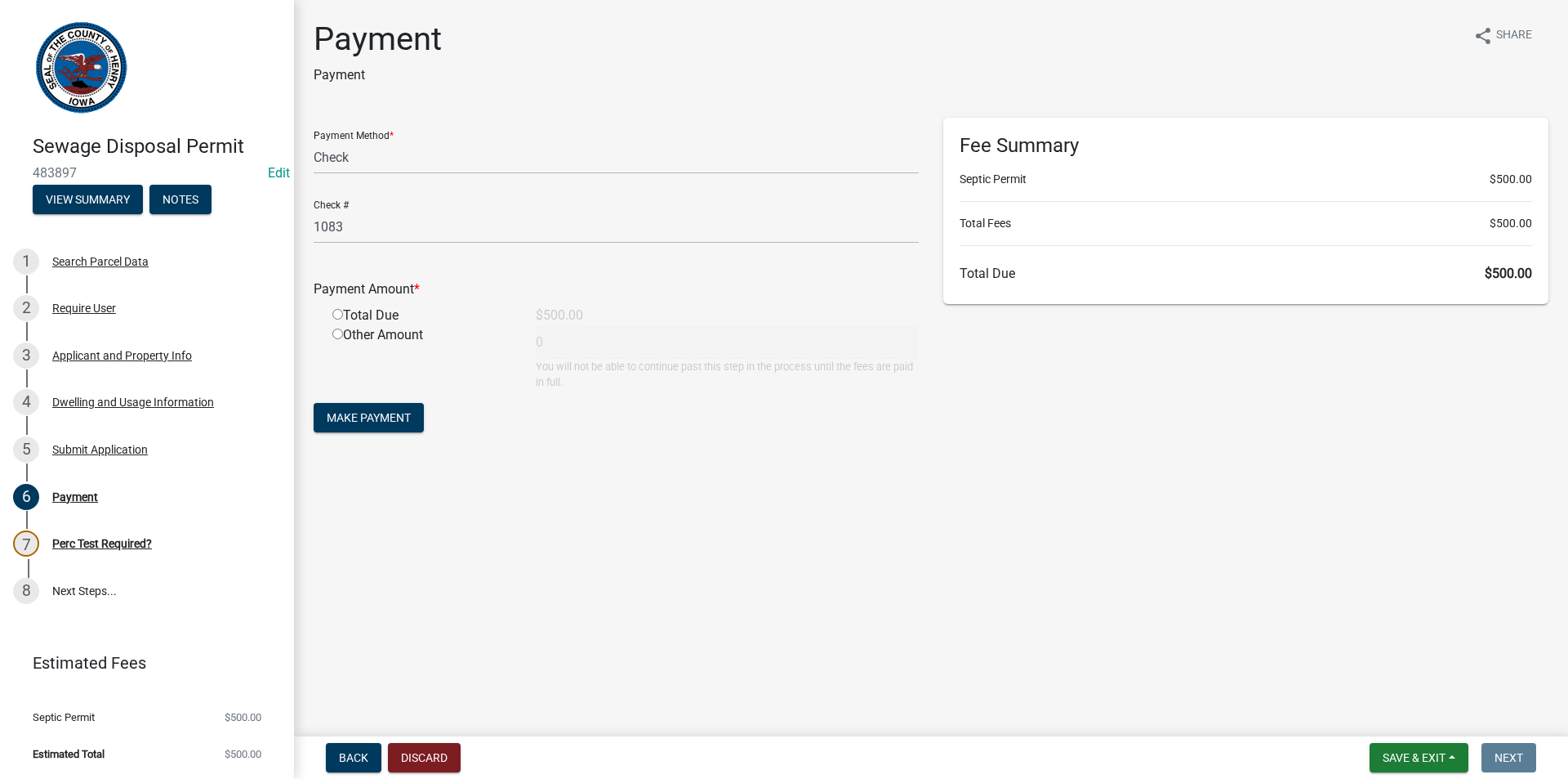
click at [340, 314] on input "radio" at bounding box center [337, 313] width 10 height 10
radio input "true"
type input "500"
click at [359, 419] on span "Make Payment" at bounding box center [369, 418] width 84 height 13
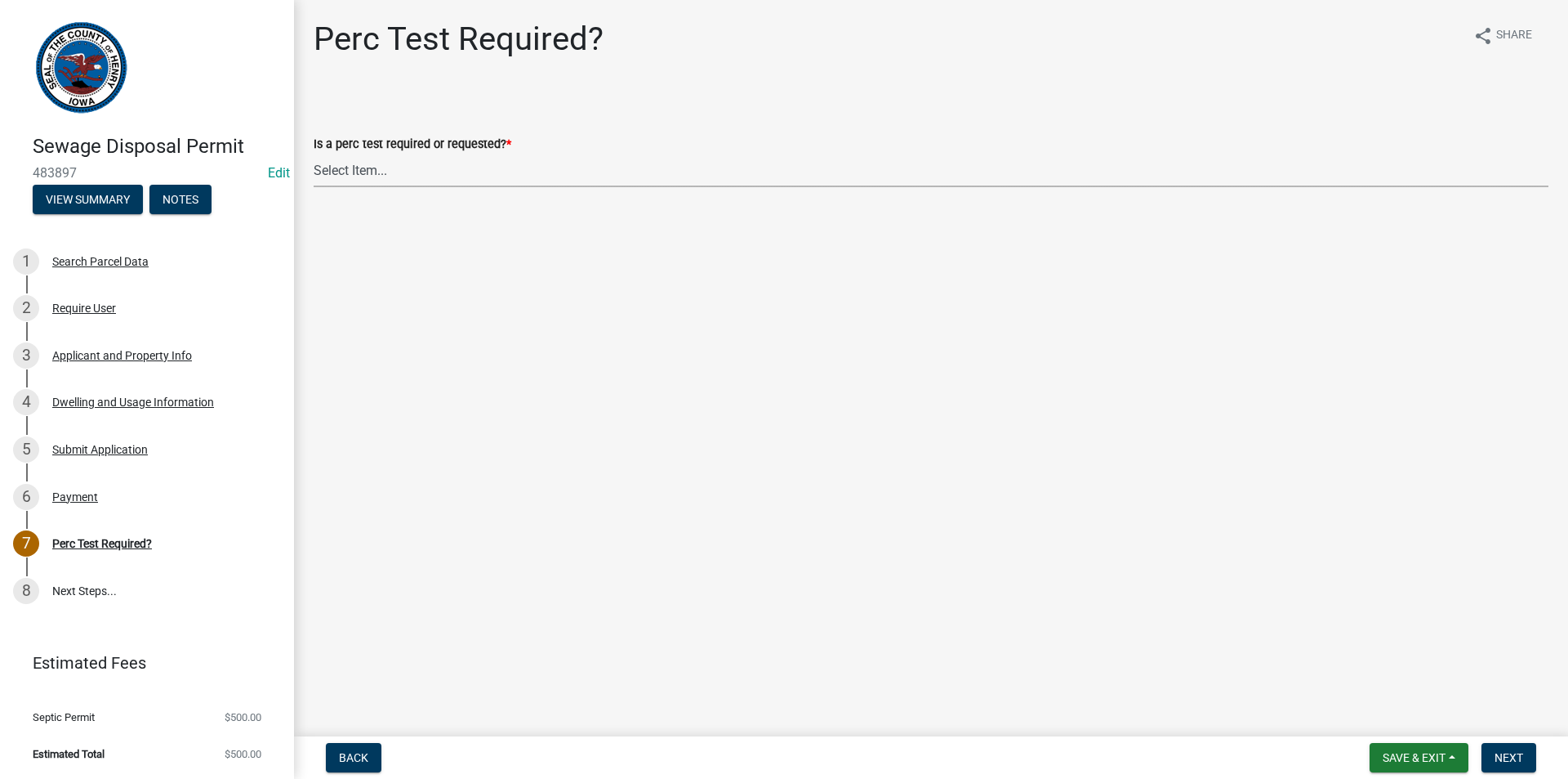
click at [587, 171] on select "Select Item... Yes No" at bounding box center [930, 170] width 1235 height 33
click at [313, 153] on select "Select Item... Yes No" at bounding box center [930, 170] width 1235 height 33
select select "29b951f4-85c4-429e-be6c-dbe4885722a5"
click at [1517, 760] on span "Next" at bounding box center [1509, 757] width 29 height 13
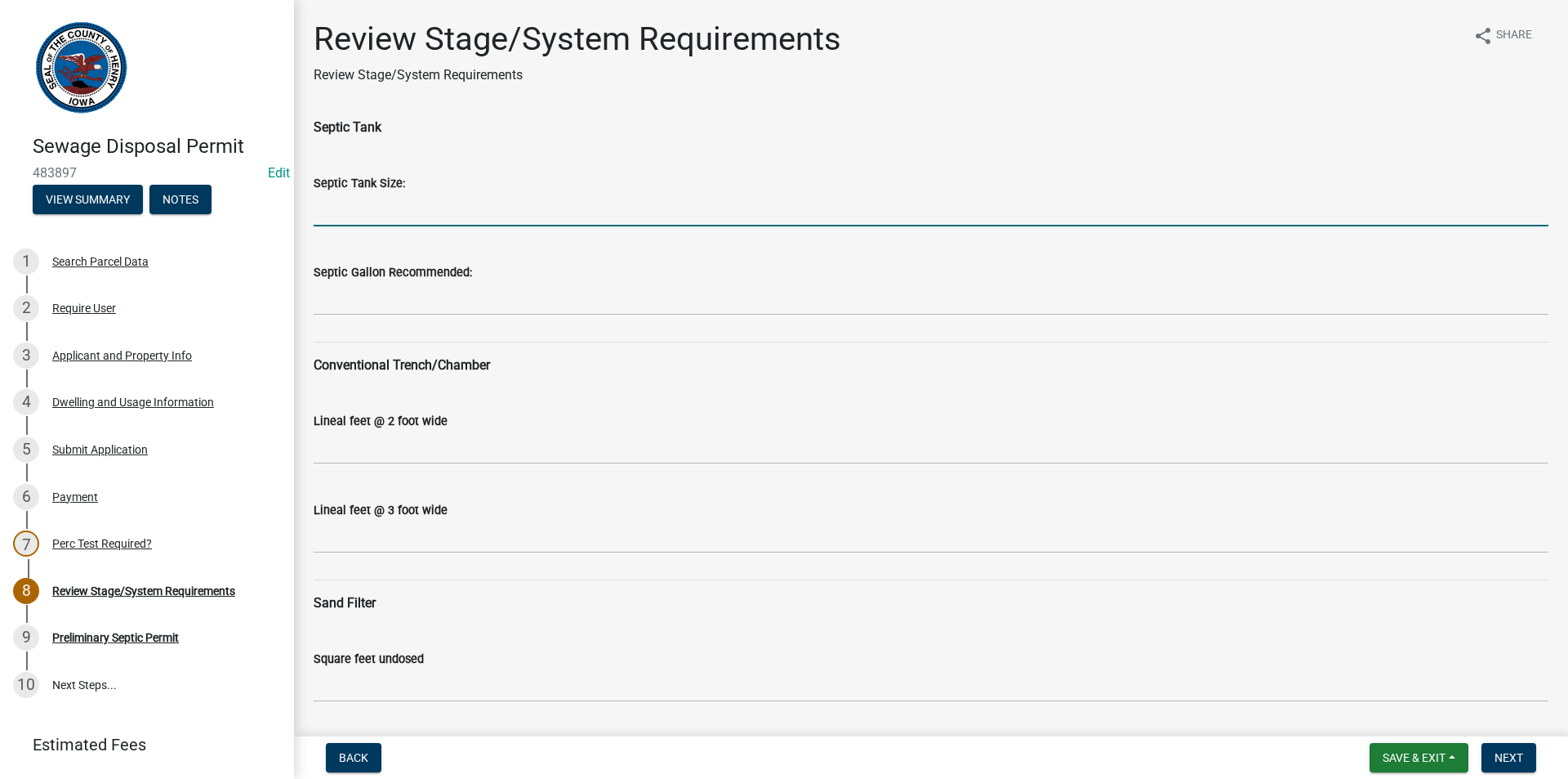
click at [335, 213] on input "Septic Tank Size:" at bounding box center [930, 210] width 1235 height 33
type input "1250"
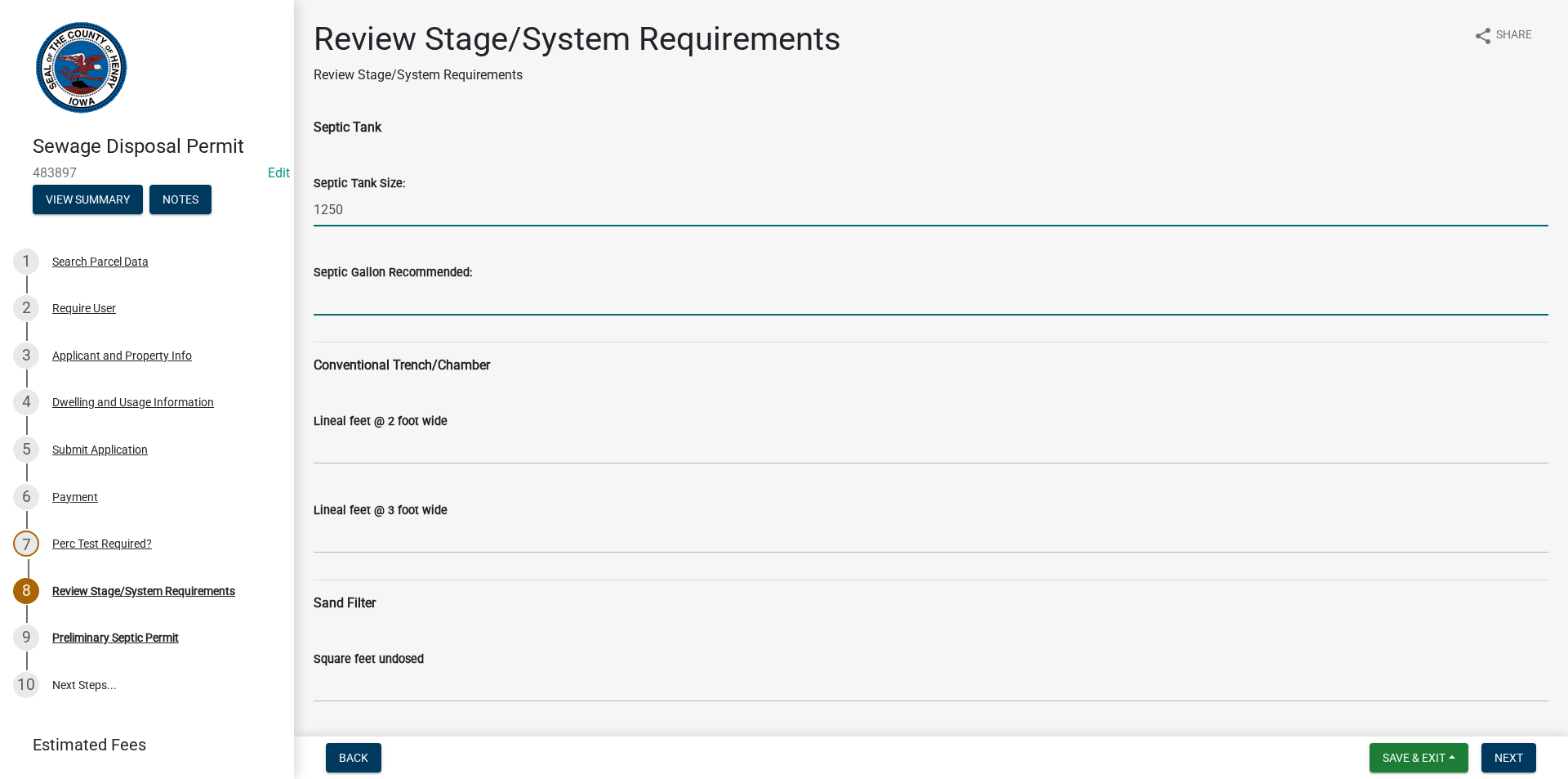
click at [407, 297] on input "Septic Gallon Recommended:" at bounding box center [930, 298] width 1235 height 33
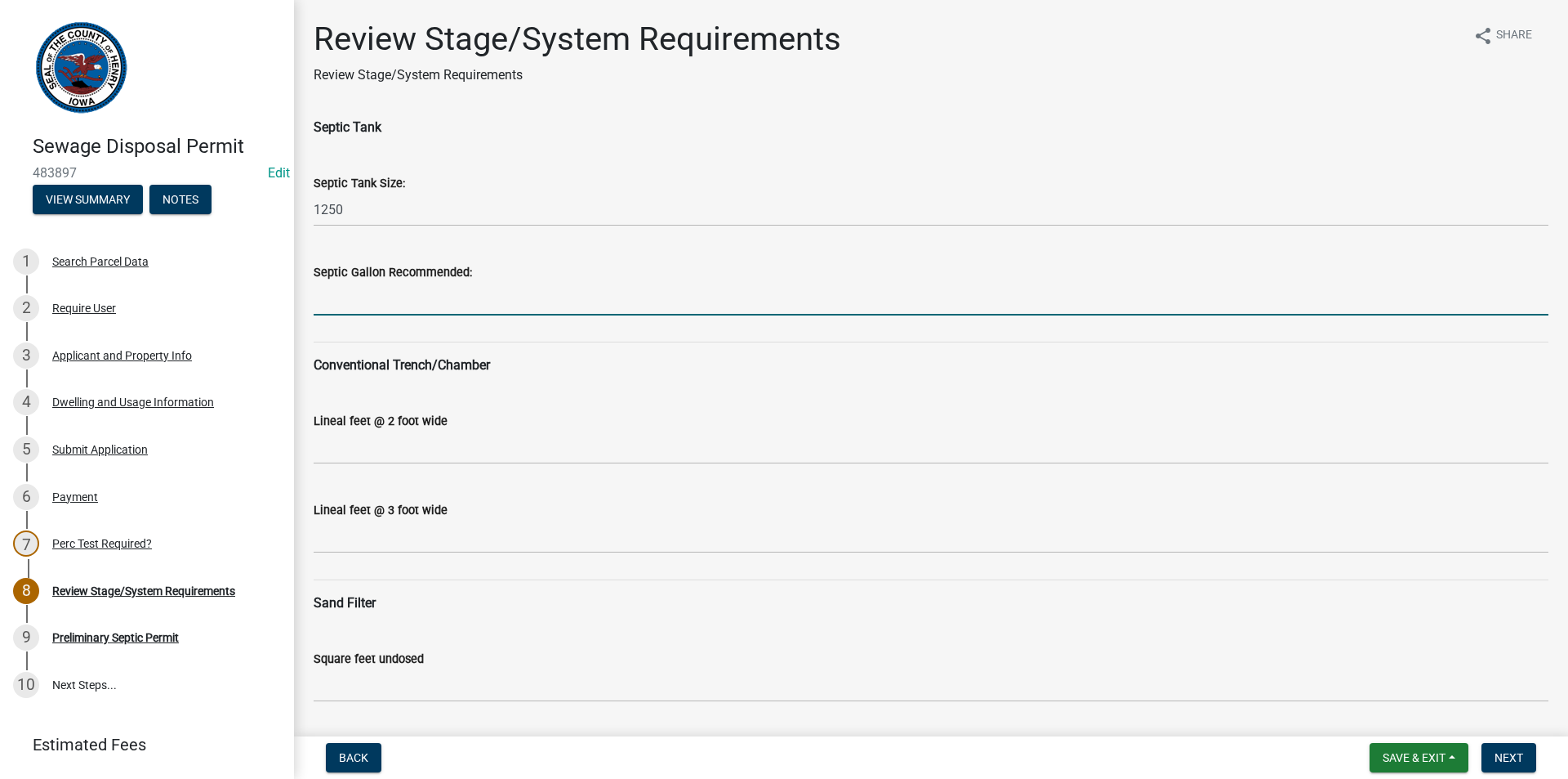
type input "1500"
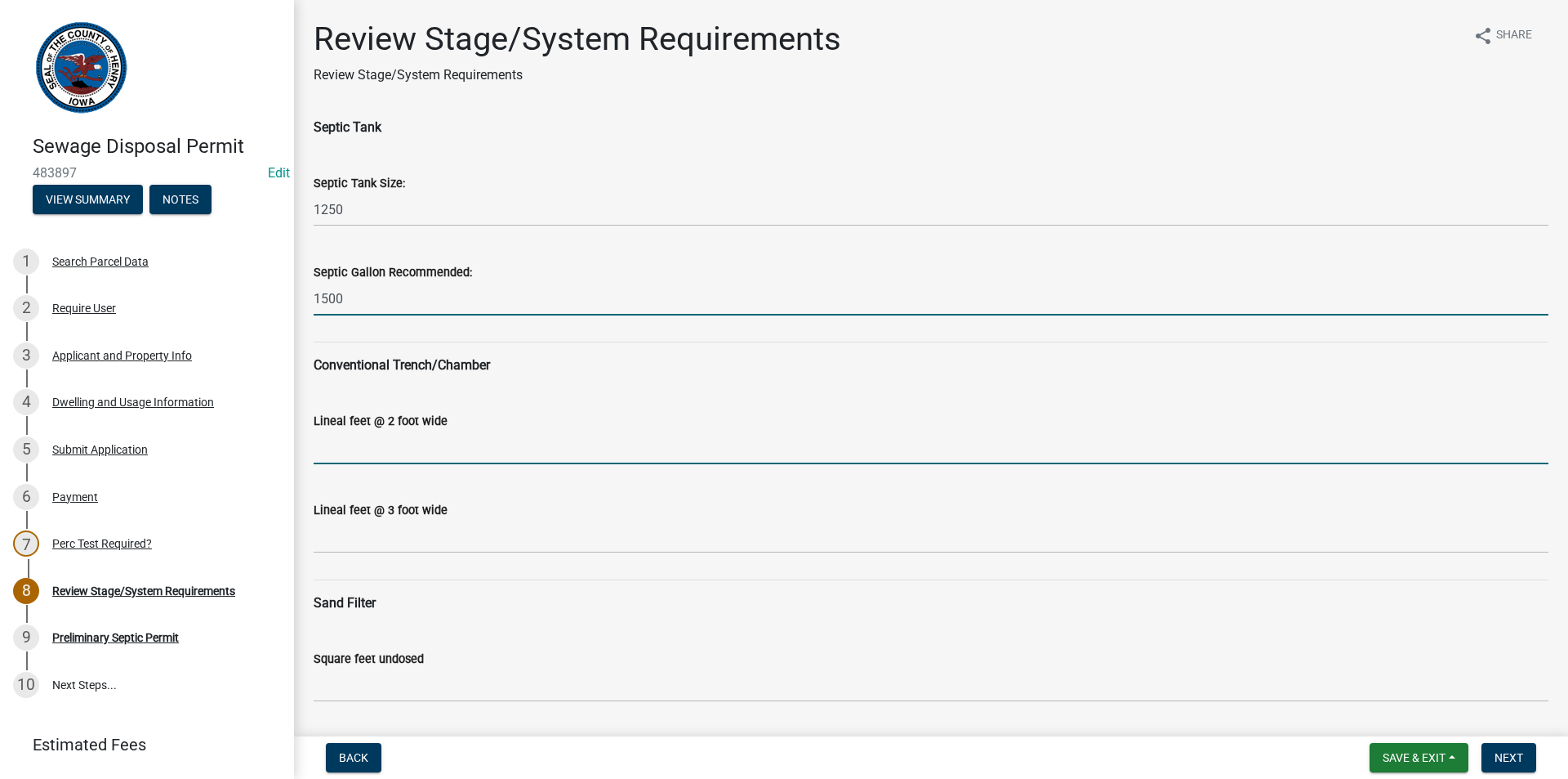
drag, startPoint x: 384, startPoint y: 436, endPoint x: 384, endPoint y: 447, distance: 11.0
click at [384, 437] on input "Lineal feet @ 2 foot wide" at bounding box center [930, 447] width 1235 height 33
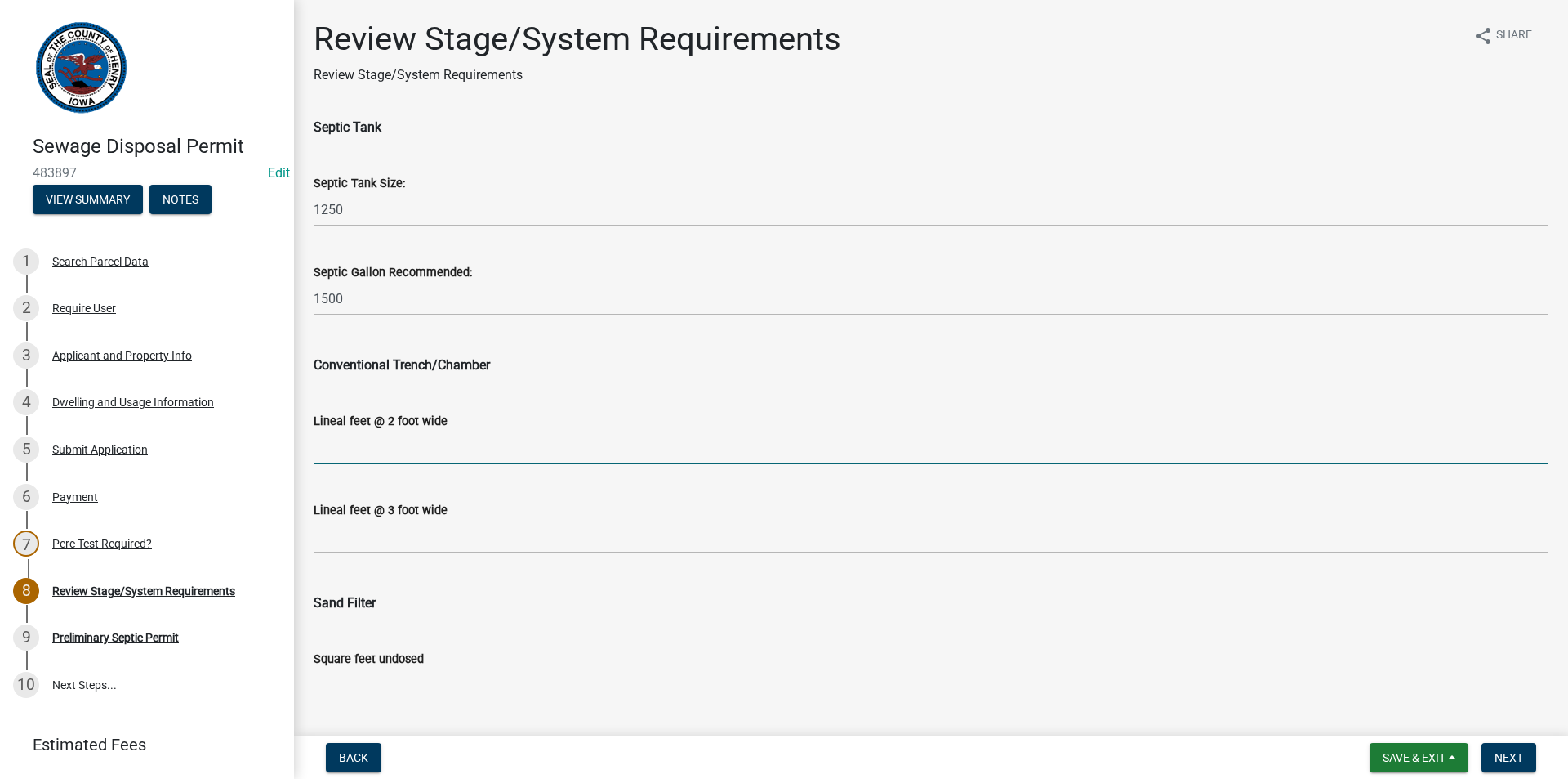
type input "N/A"
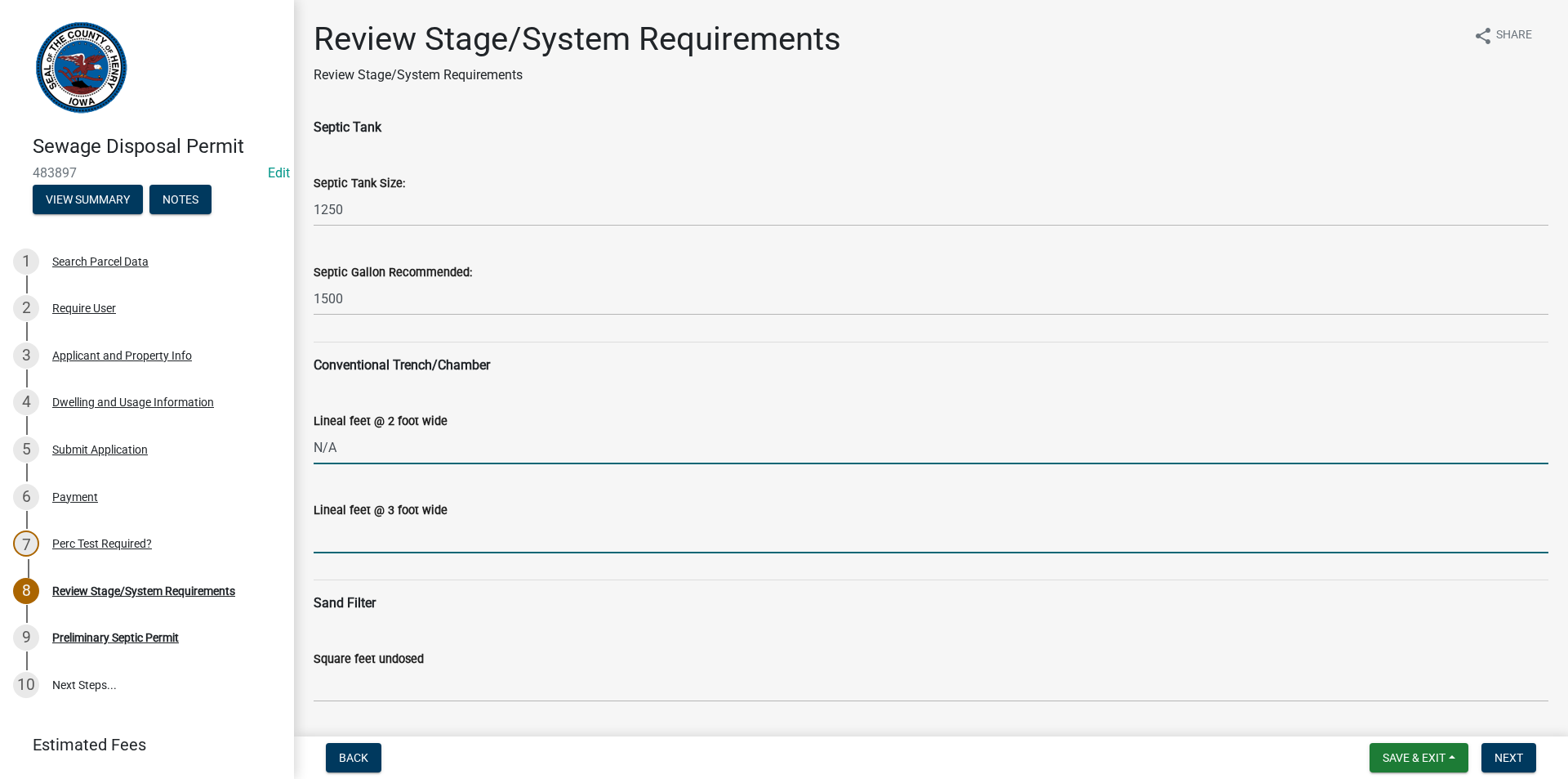
click at [383, 541] on input "Lineal feet @ 3 foot wide" at bounding box center [930, 536] width 1235 height 33
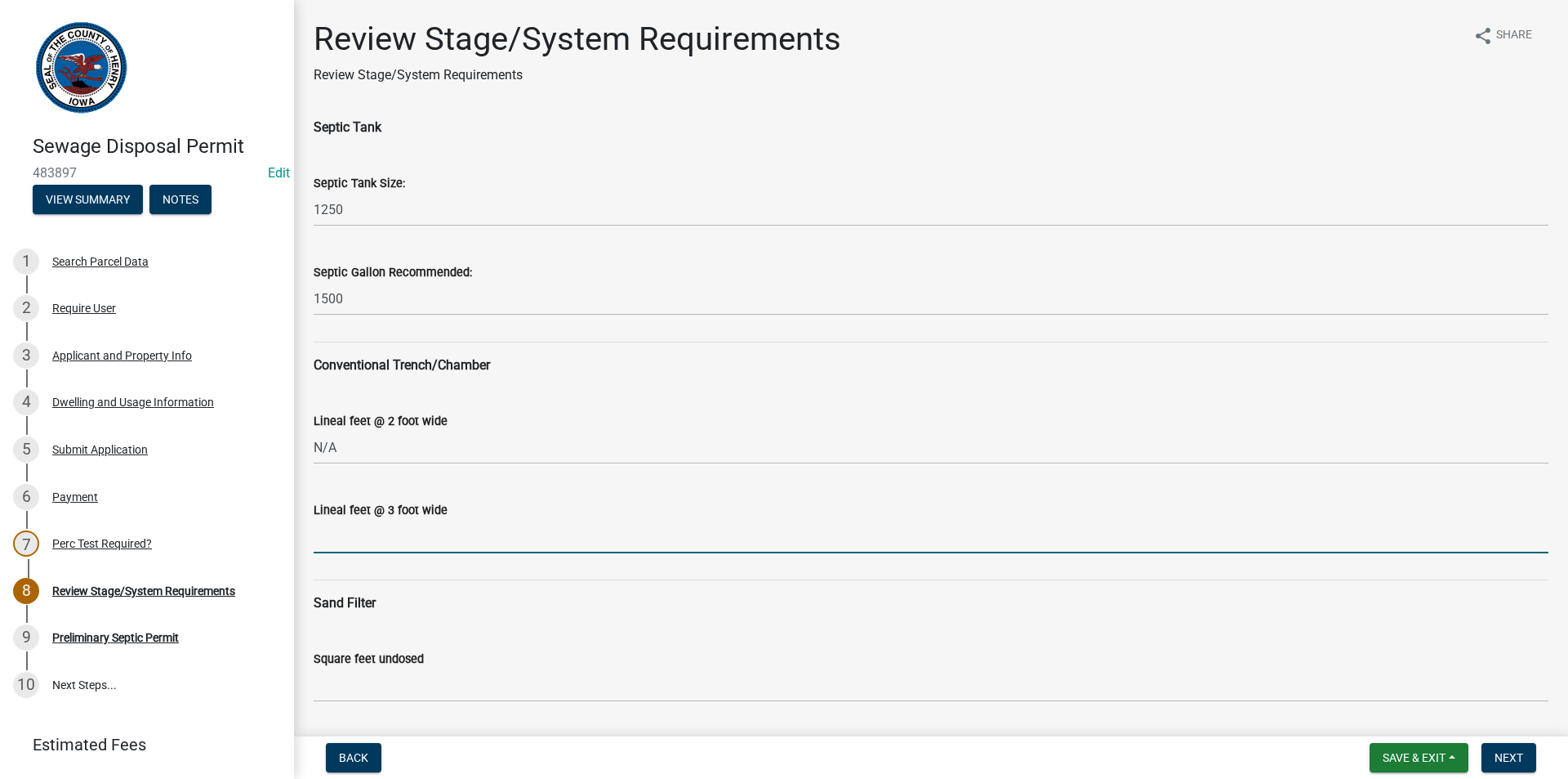
type input "N/A"
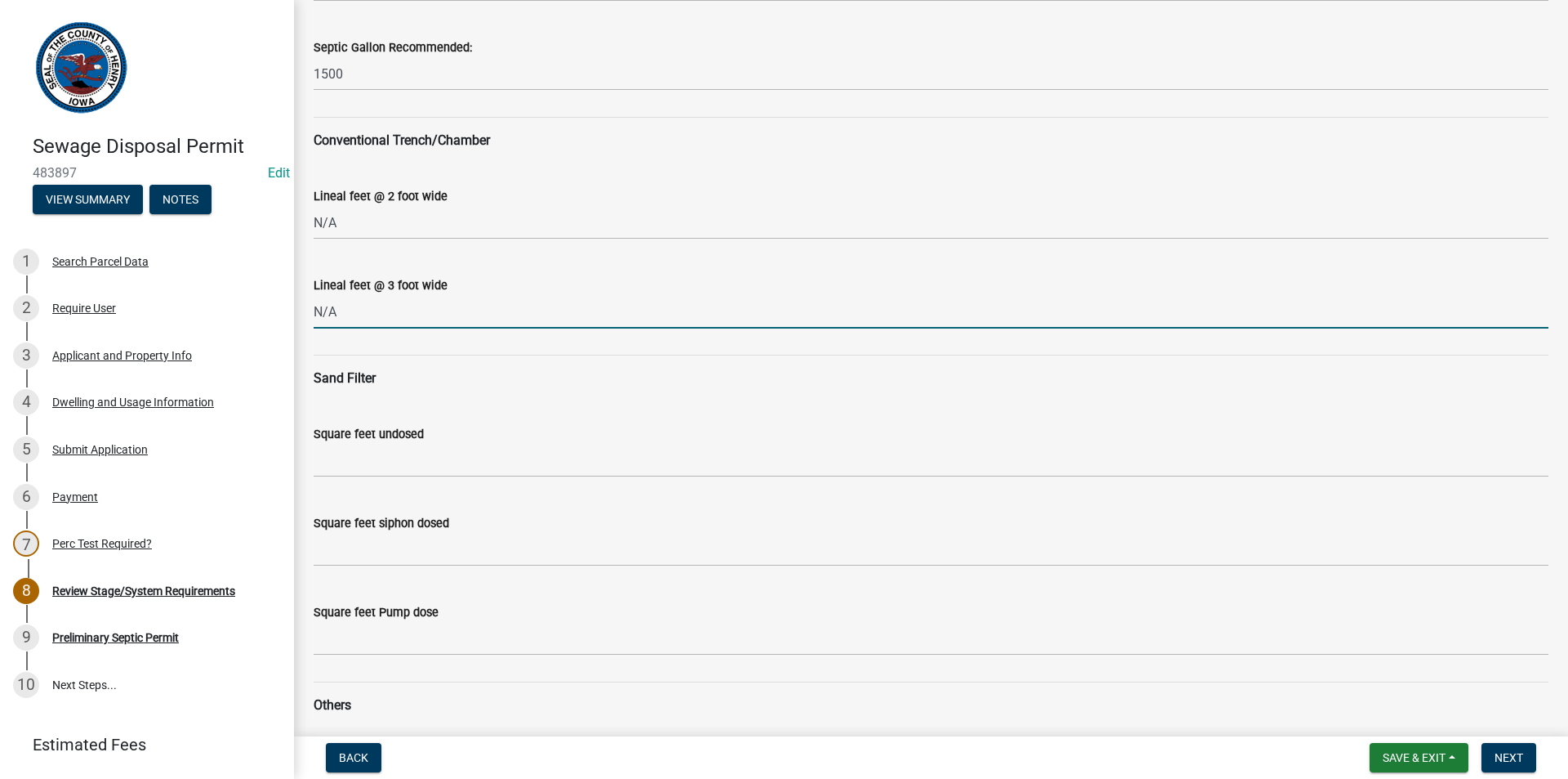
scroll to position [245, 0]
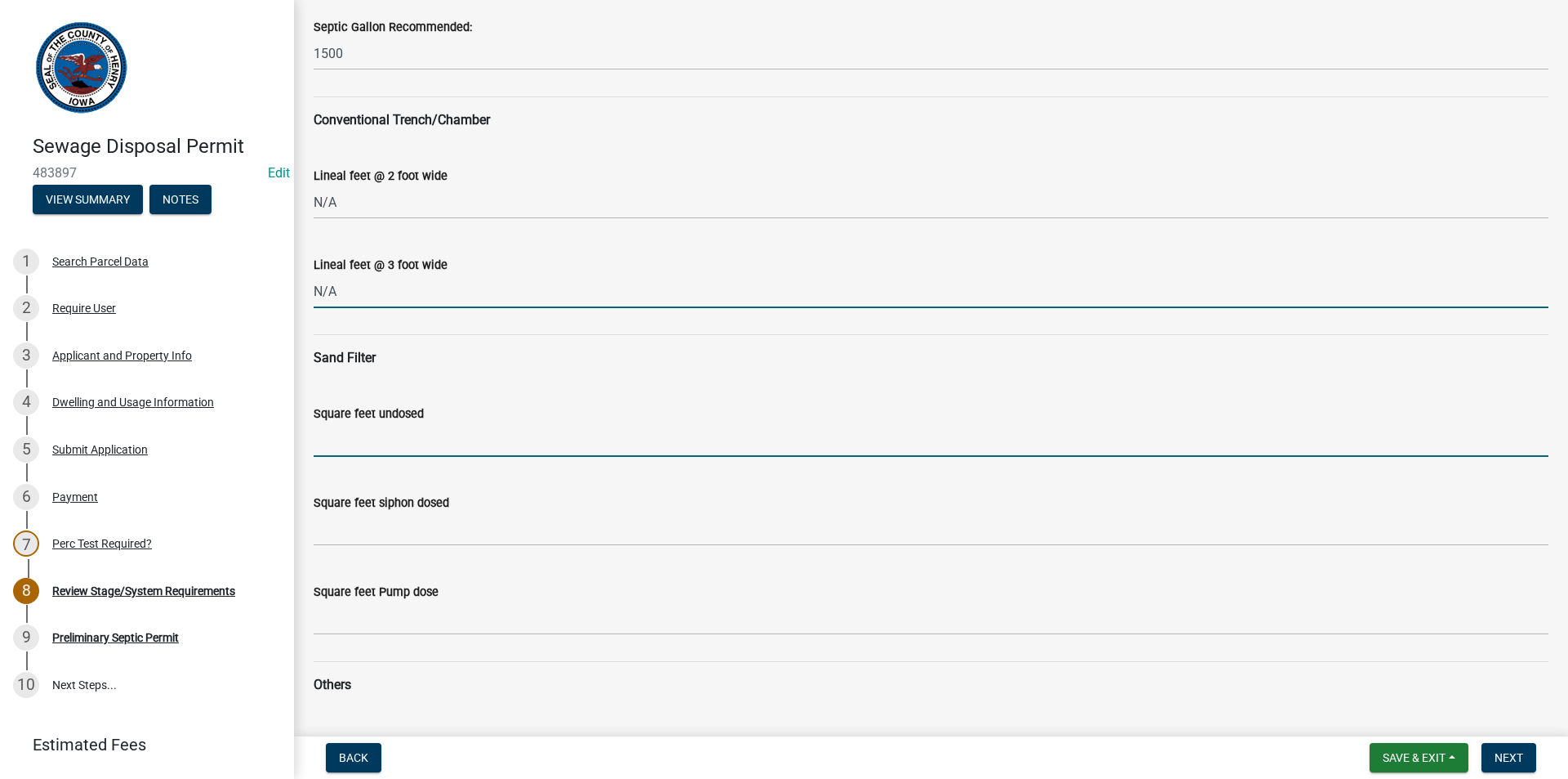
click at [370, 446] on input "Square feet undosed" at bounding box center [930, 440] width 1235 height 33
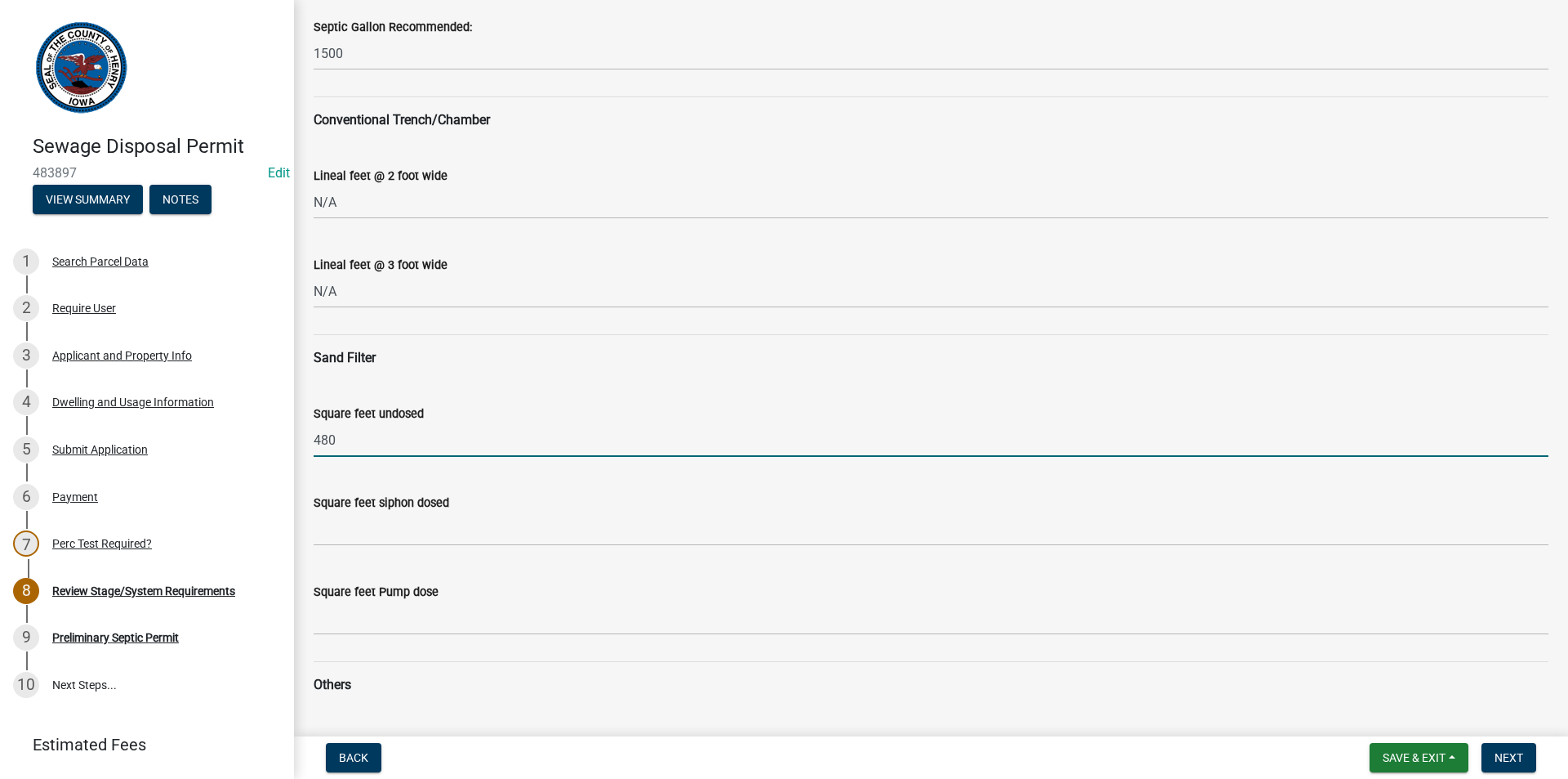
click at [379, 449] on input "480" at bounding box center [930, 440] width 1235 height 33
type input "4"
click at [389, 447] on input "Square feet undosed" at bounding box center [930, 440] width 1235 height 33
type input "720"
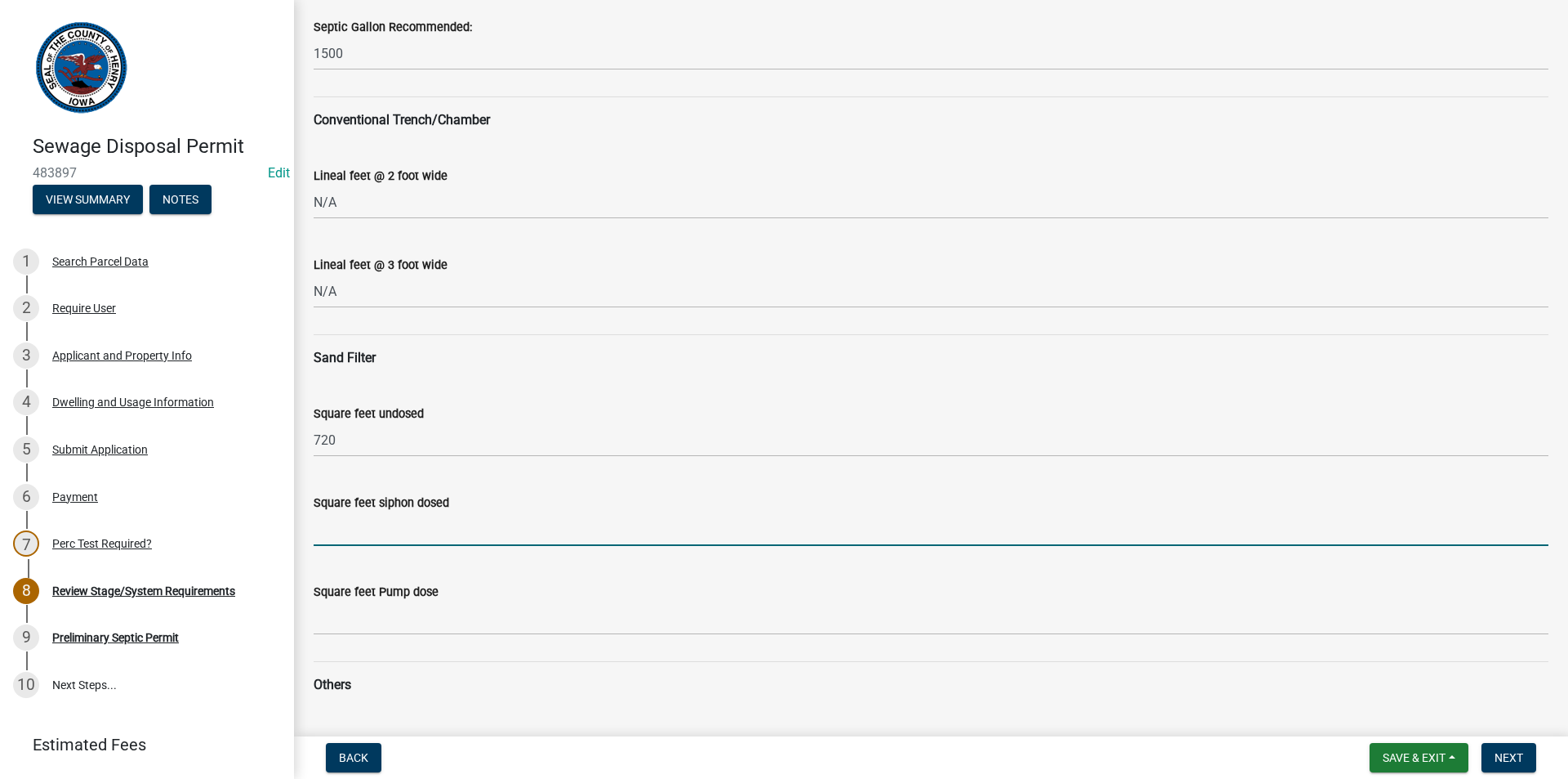
click at [375, 533] on input "Square feet siphon dosed" at bounding box center [930, 529] width 1235 height 33
type input "540"
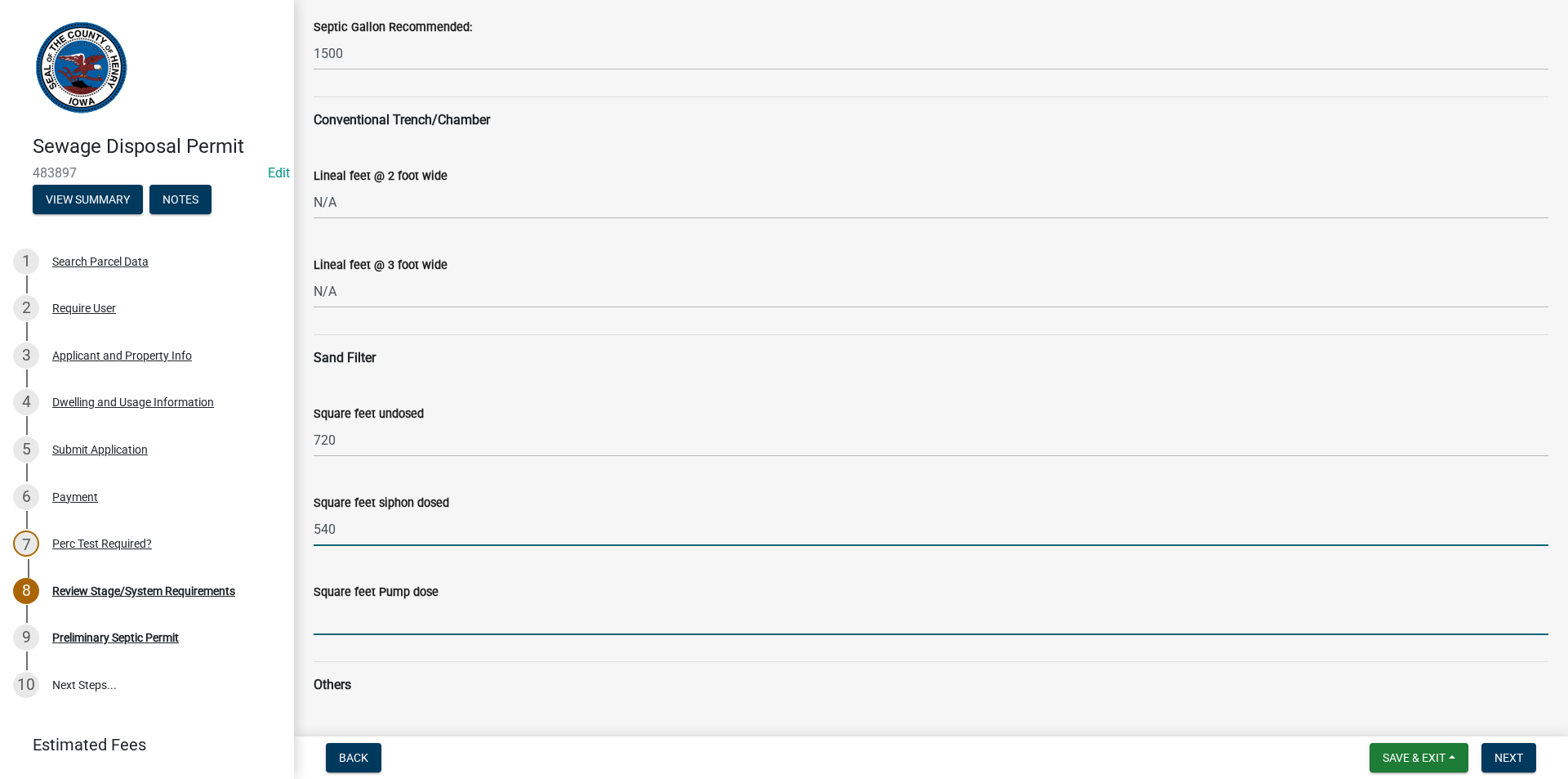
click at [371, 625] on input "Square feet Pump dose" at bounding box center [930, 618] width 1235 height 33
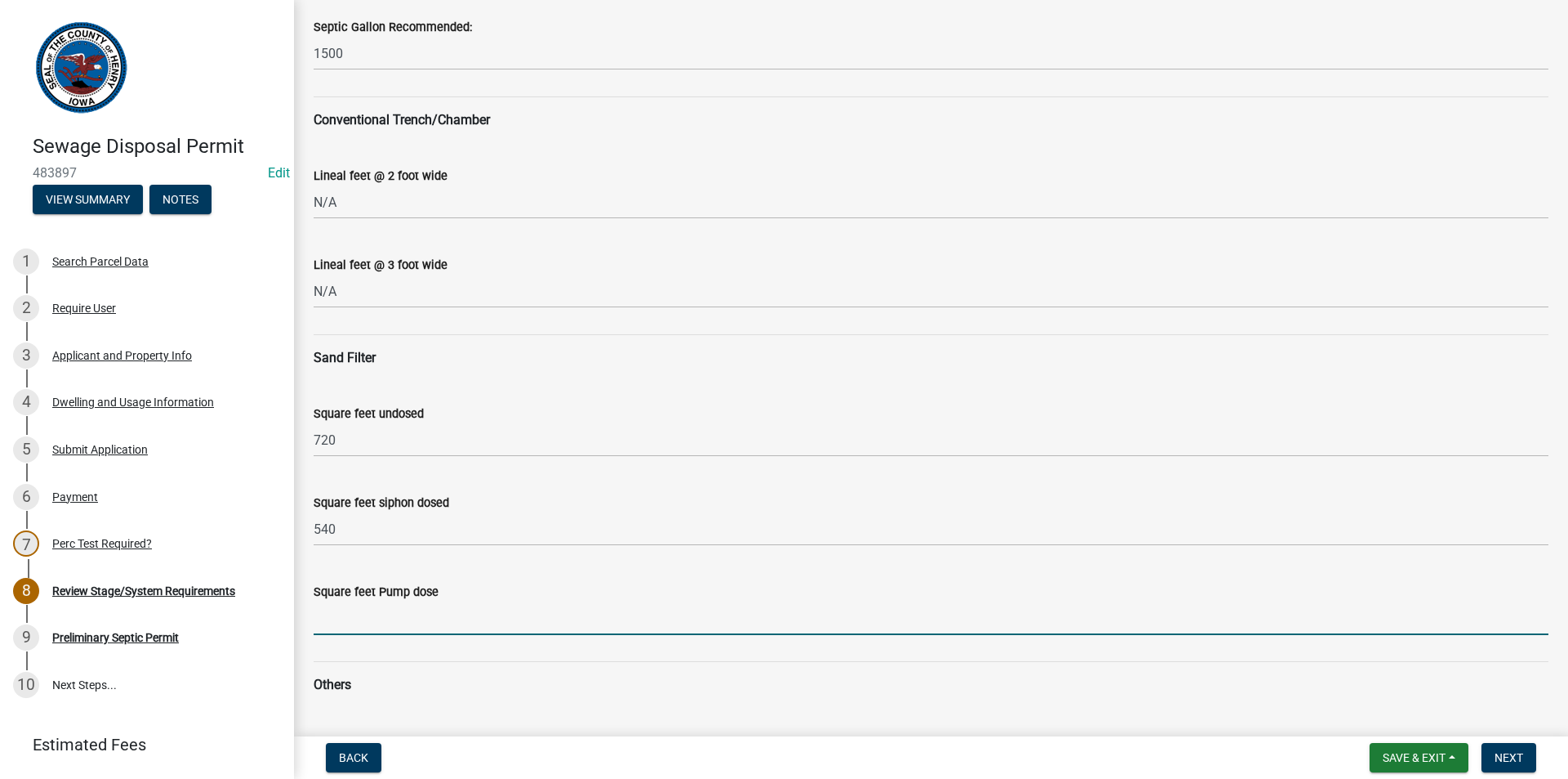
type input "450"
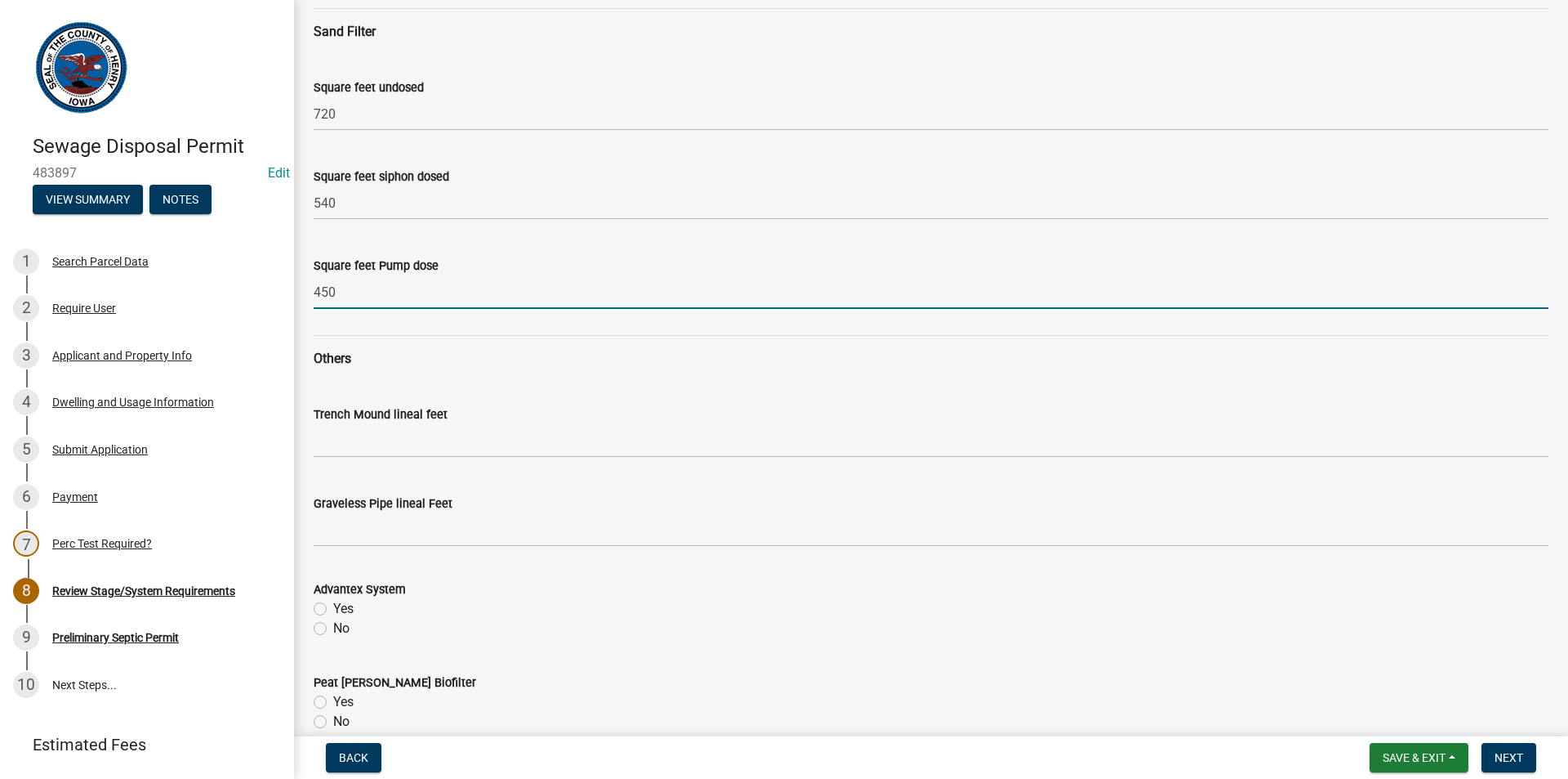
scroll to position [572, 0]
click at [407, 286] on input "450" at bounding box center [930, 291] width 1235 height 33
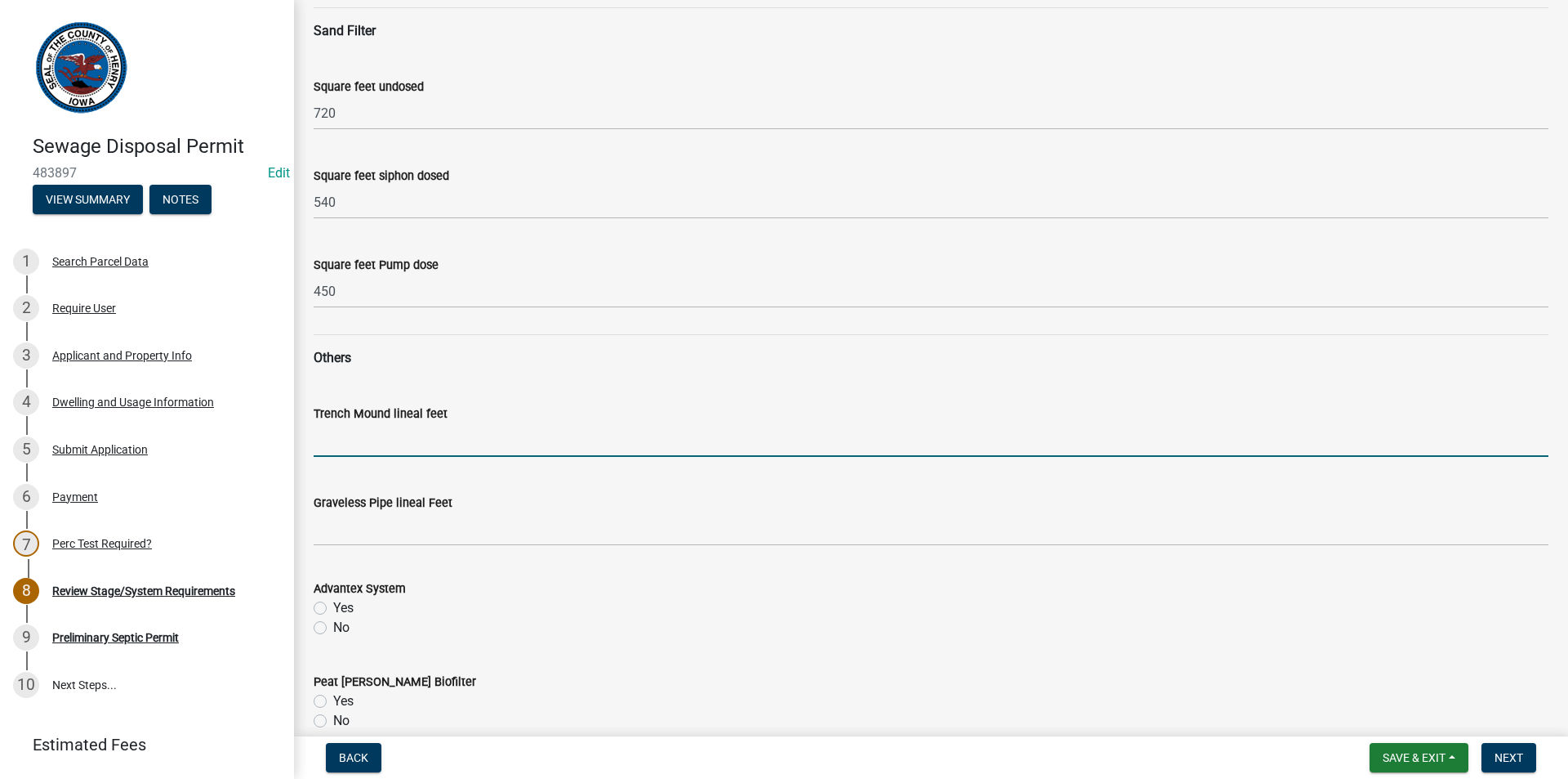
click at [518, 448] on input "Trench Mound lineal feet" at bounding box center [930, 440] width 1235 height 33
type input "N/A"
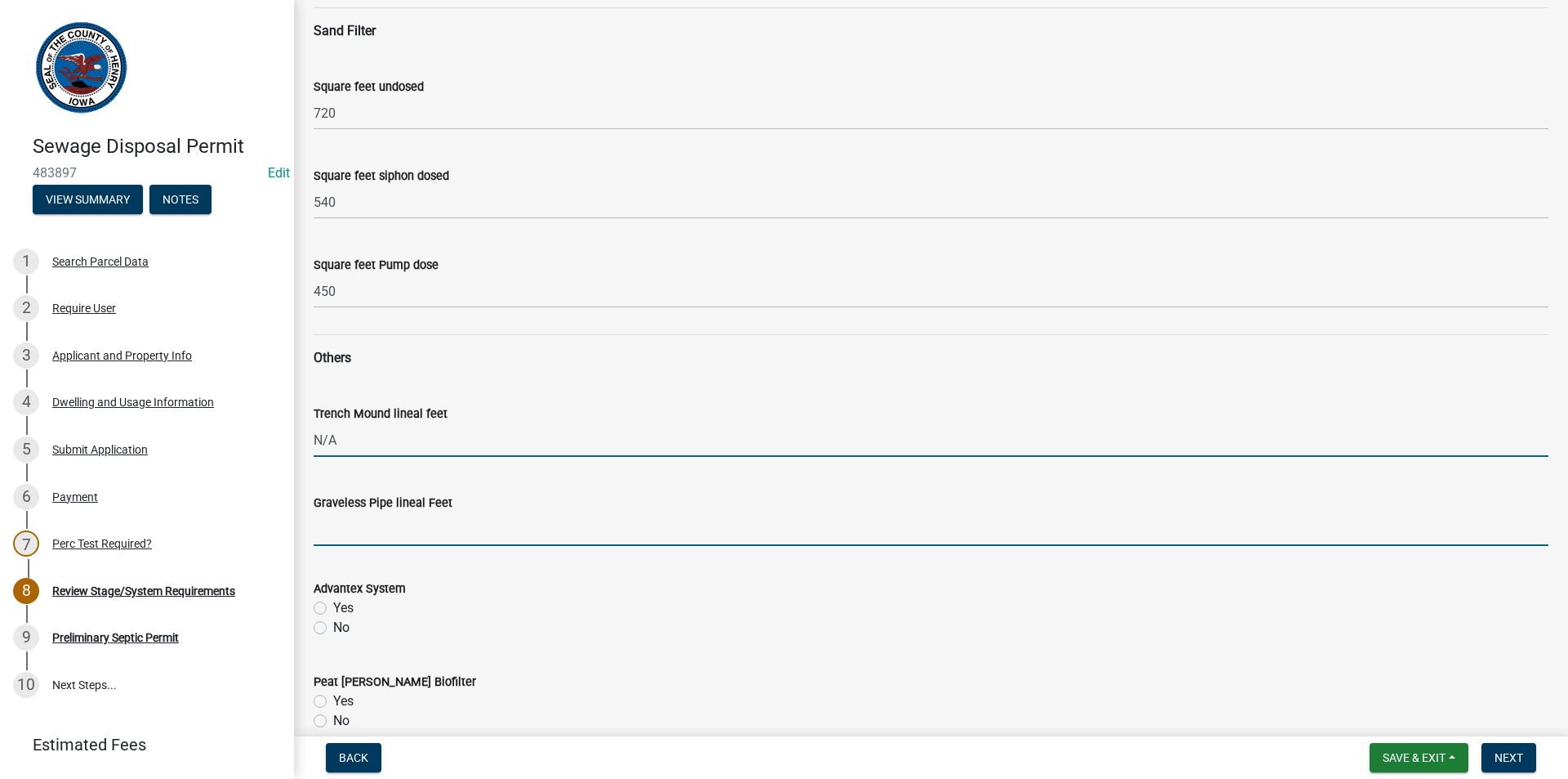
click at [458, 517] on input "Graveless Pipe lineal Feet" at bounding box center [930, 529] width 1235 height 33
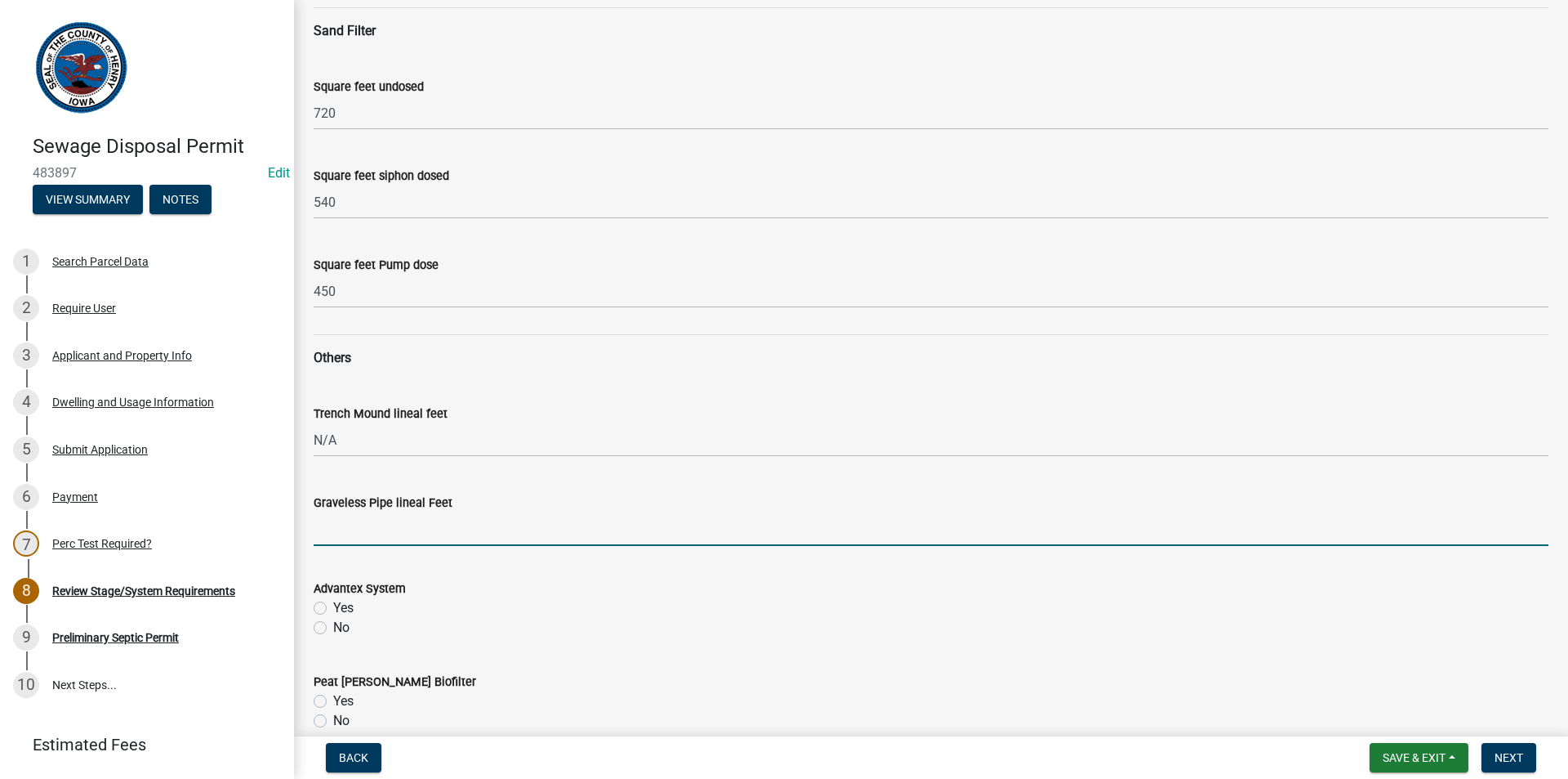
type input "N/A"
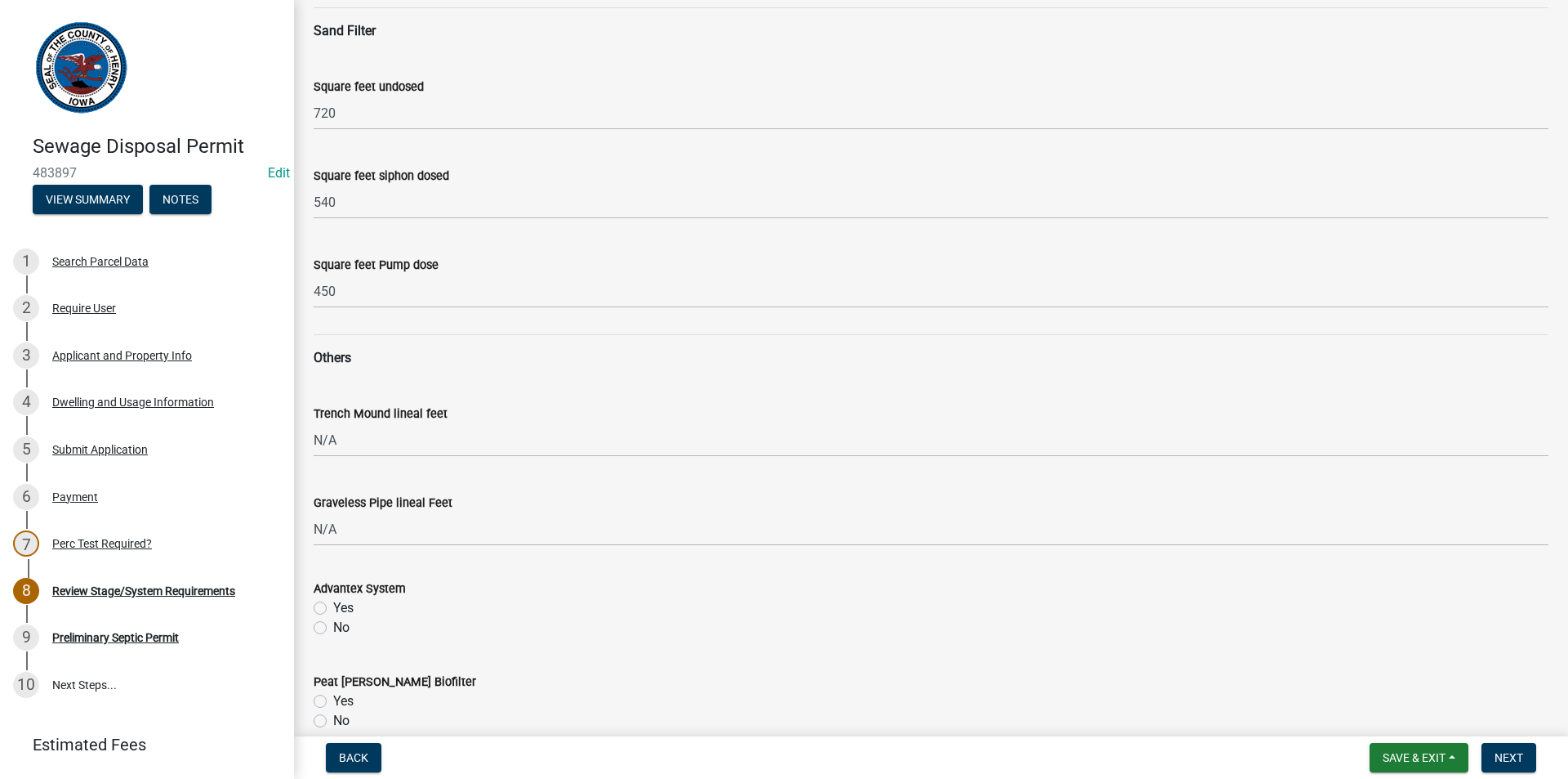
click at [334, 632] on label "No" at bounding box center [342, 627] width 17 height 19
click at [334, 628] on input "No" at bounding box center [338, 622] width 10 height 10
radio input "true"
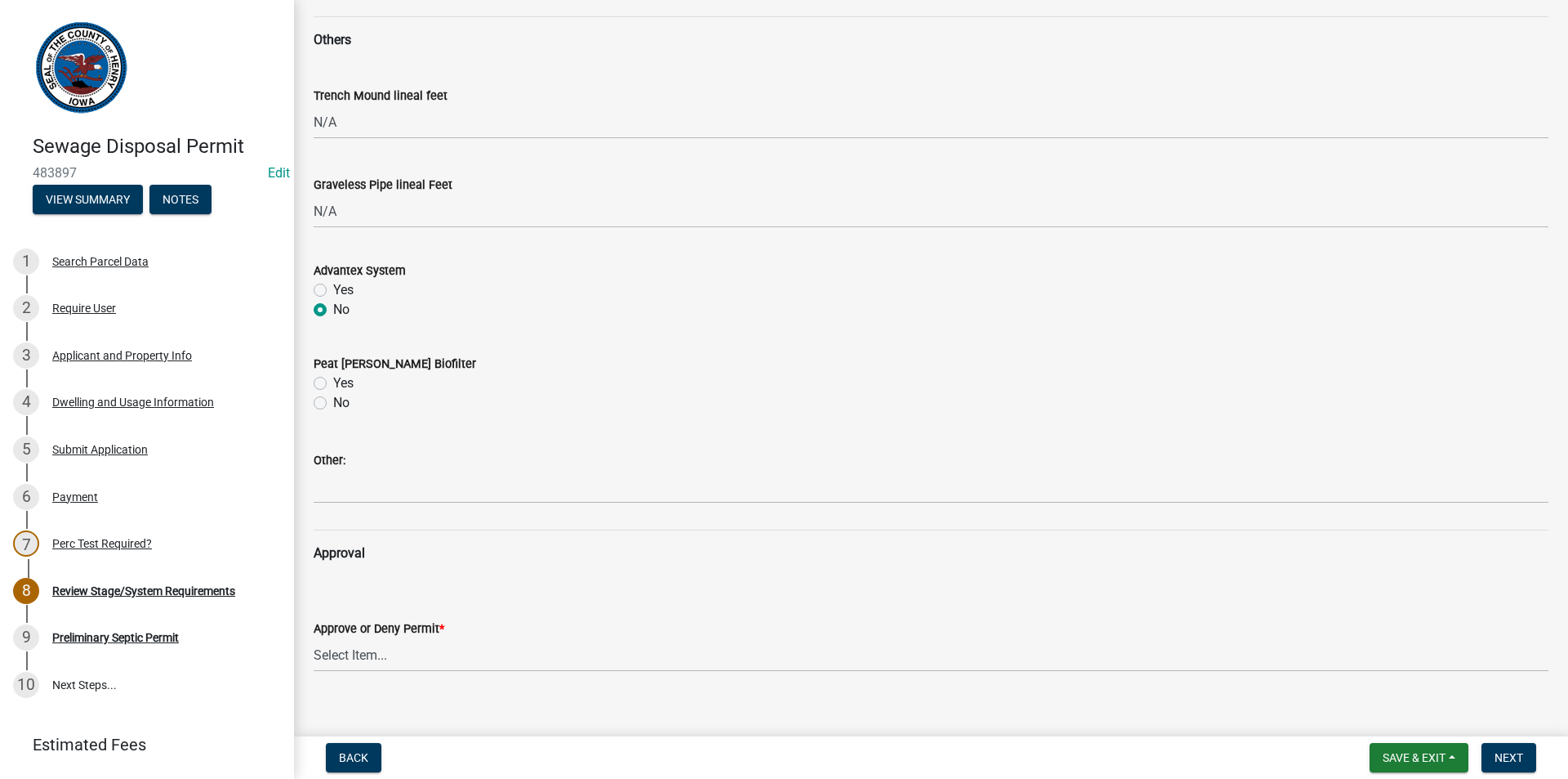
scroll to position [898, 0]
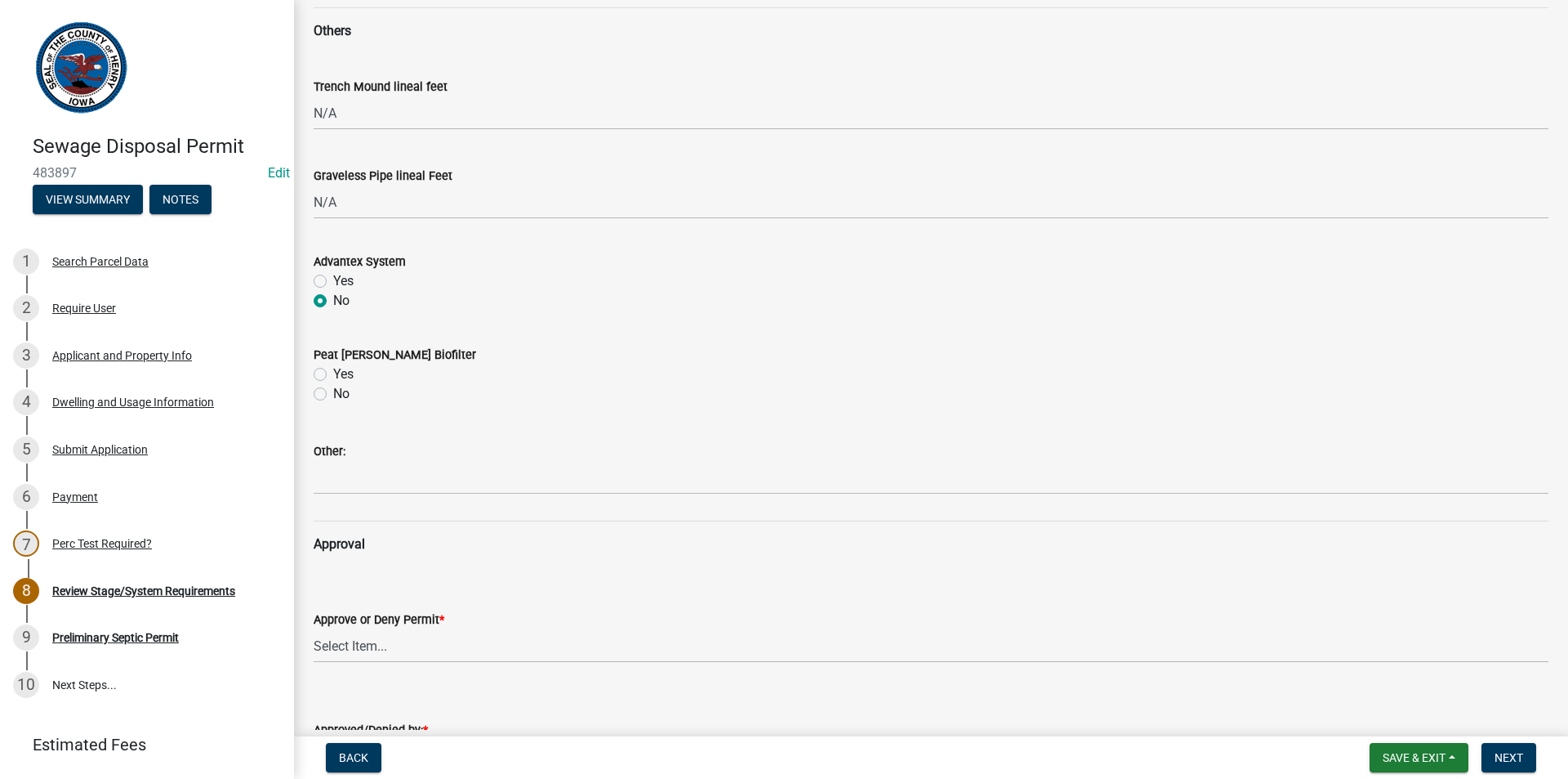
click at [311, 404] on div "Review Stage/System Requirements Review Stage/System Requirements share Share S…" at bounding box center [930, 117] width 1259 height 1993
drag, startPoint x: 314, startPoint y: 395, endPoint x: 321, endPoint y: 408, distance: 14.8
click at [334, 395] on label "No" at bounding box center [342, 394] width 17 height 19
click at [334, 395] on input "No" at bounding box center [338, 389] width 10 height 10
radio input "true"
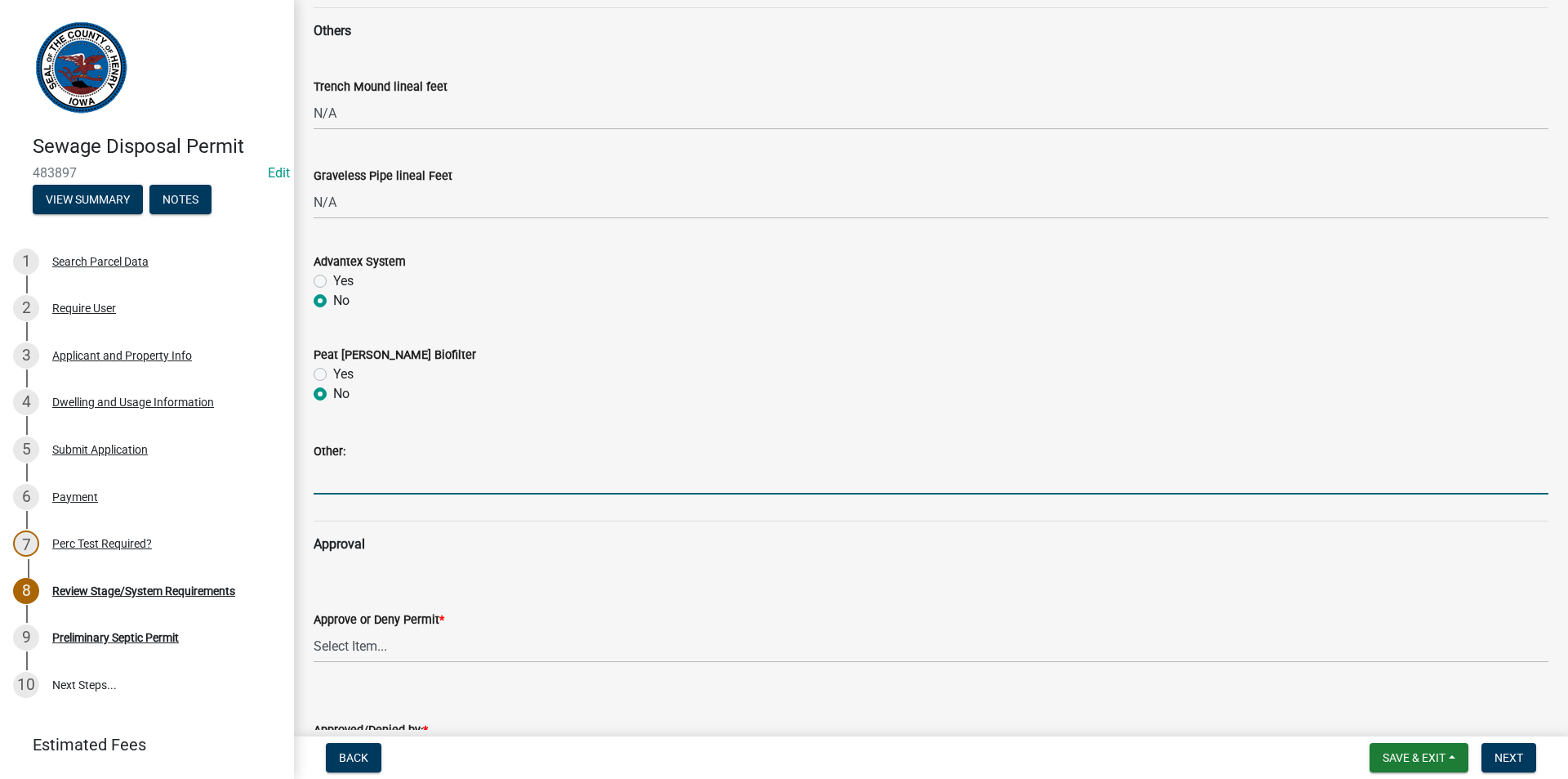
click at [338, 490] on input "Other:" at bounding box center [930, 478] width 1235 height 33
type input "N/A"
click at [354, 627] on div "Approve or Deny Permit *" at bounding box center [930, 619] width 1235 height 19
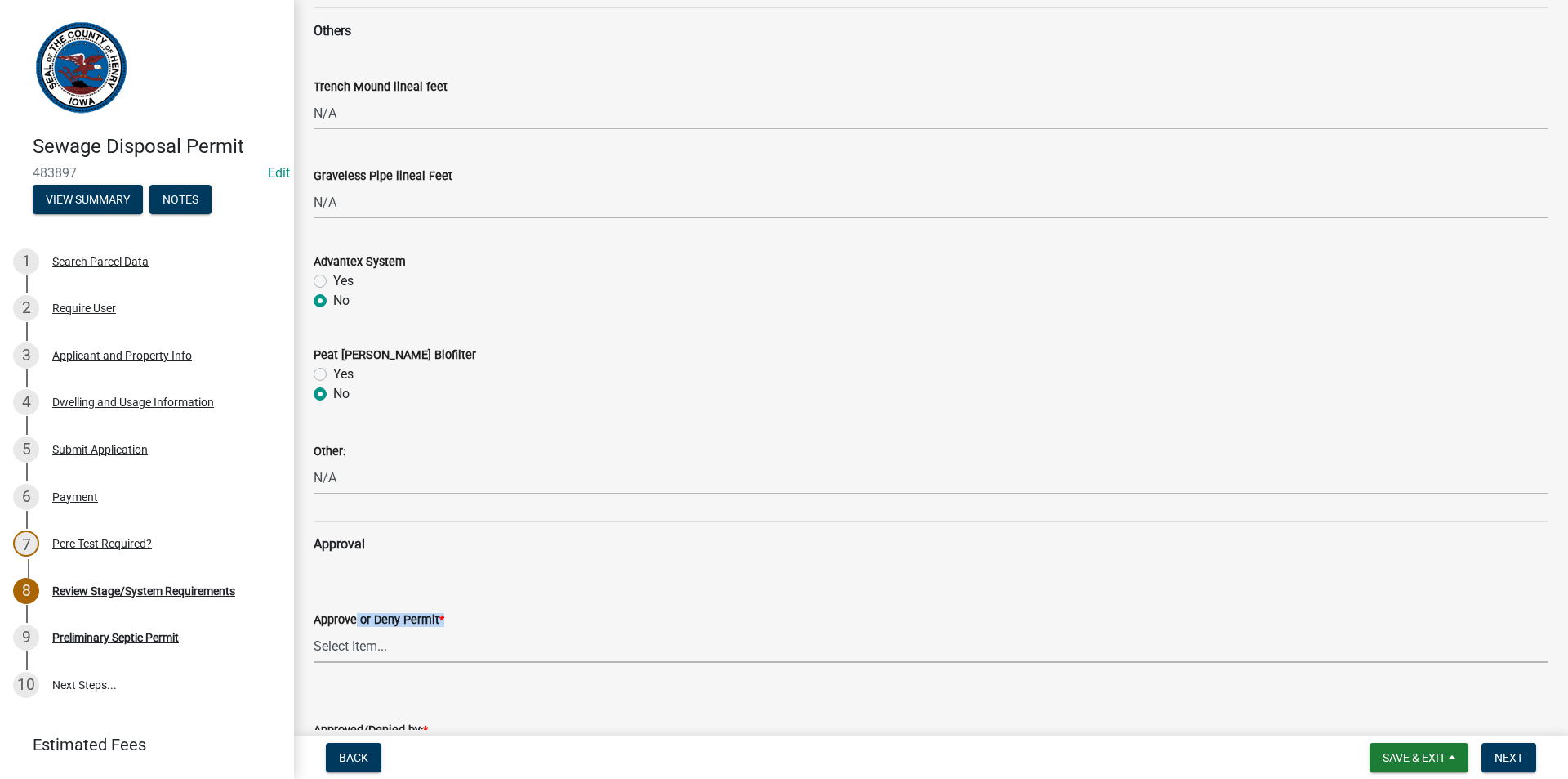
click at [358, 634] on select "Select Item... approved denied" at bounding box center [930, 646] width 1235 height 33
click at [313, 629] on select "Select Item... approved denied" at bounding box center [930, 646] width 1235 height 33
select select "6c6aa950-0871-4f6b-8369-9beb03d646f1"
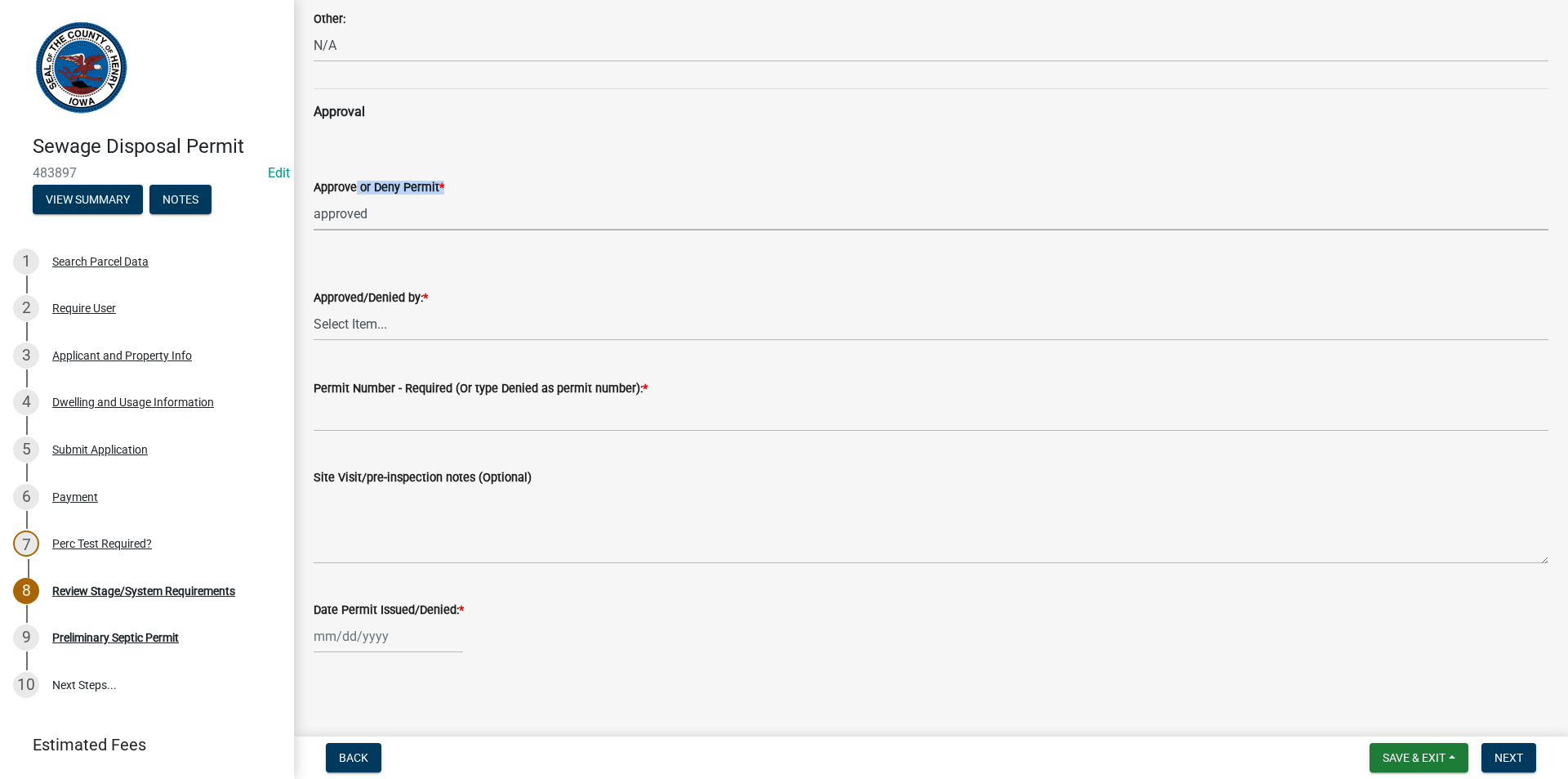
scroll to position [1333, 0]
click at [379, 315] on select "Select Item... [PERSON_NAME] [PERSON_NAME]" at bounding box center [930, 323] width 1235 height 33
click at [313, 306] on select "Select Item... [PERSON_NAME] [PERSON_NAME]" at bounding box center [930, 323] width 1235 height 33
select select "5c99670e-d68f-4230-9f25-35431631f8c6"
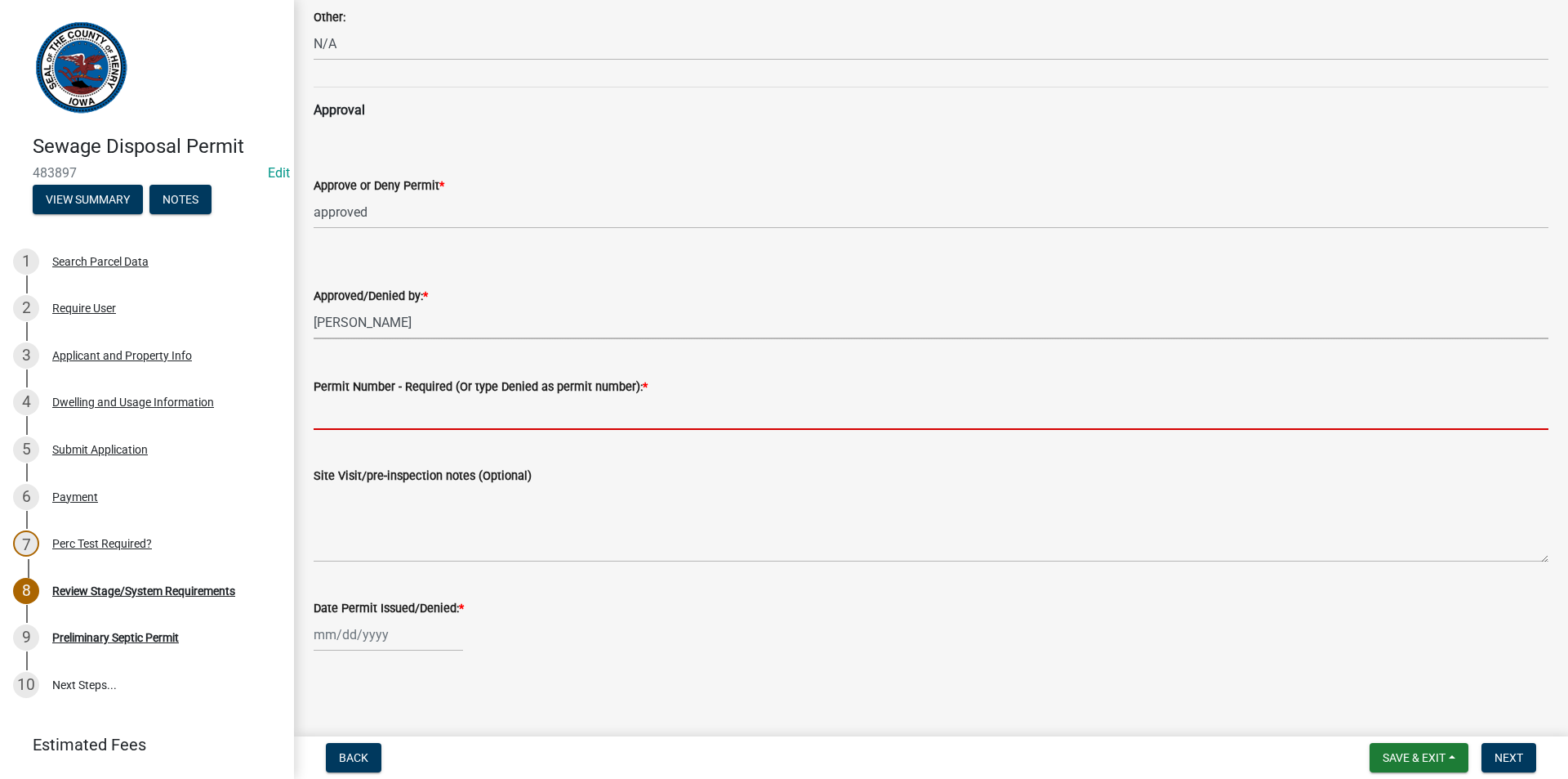
click at [366, 413] on input "Permit Number - Required (Or type Denied as permit number): *" at bounding box center [930, 413] width 1235 height 33
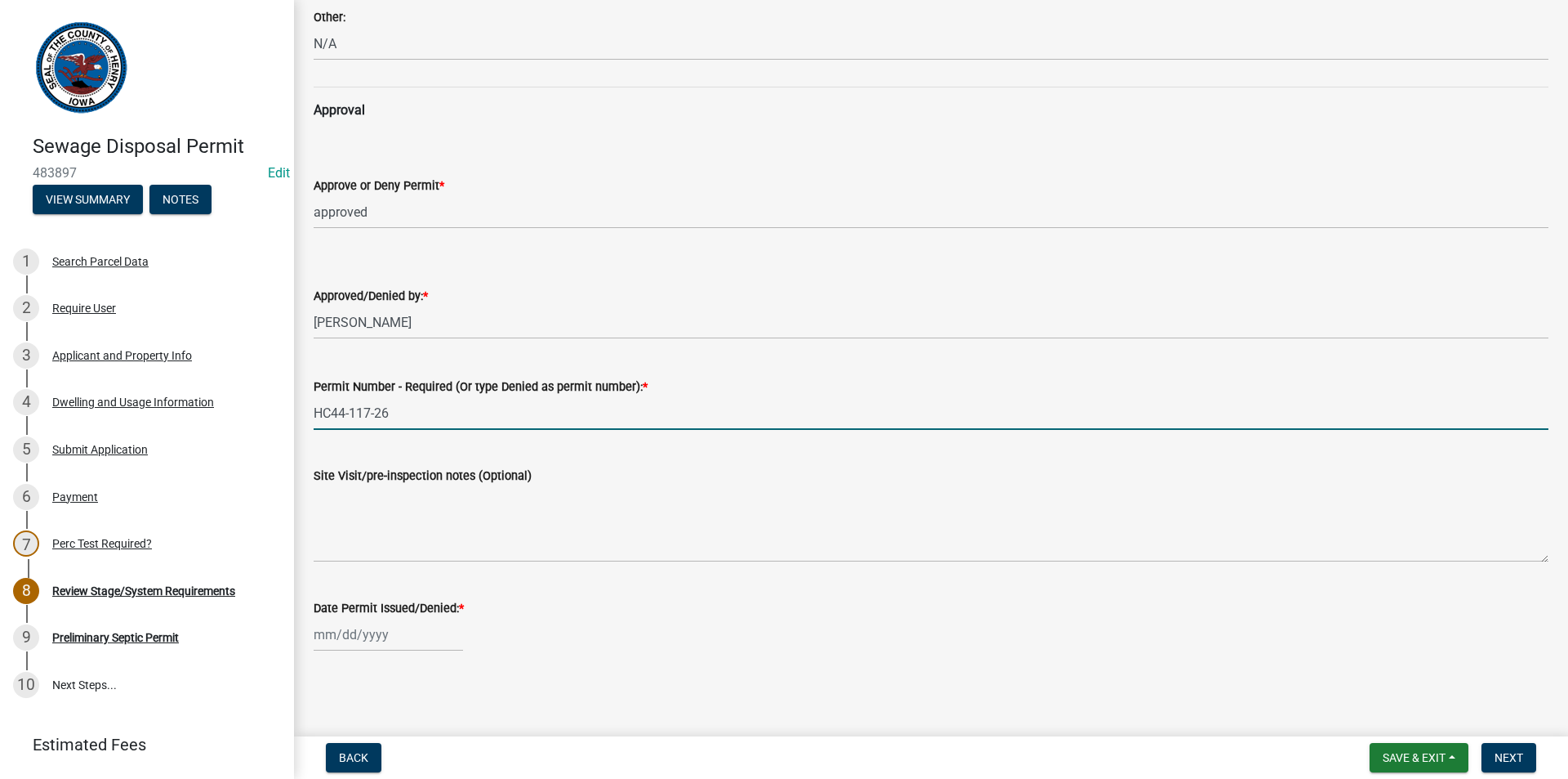
click at [358, 412] on input "HC44-117-26" at bounding box center [930, 413] width 1235 height 33
type input "HC44-17-26"
click at [412, 633] on div at bounding box center [388, 634] width 150 height 33
select select "9"
select select "2025"
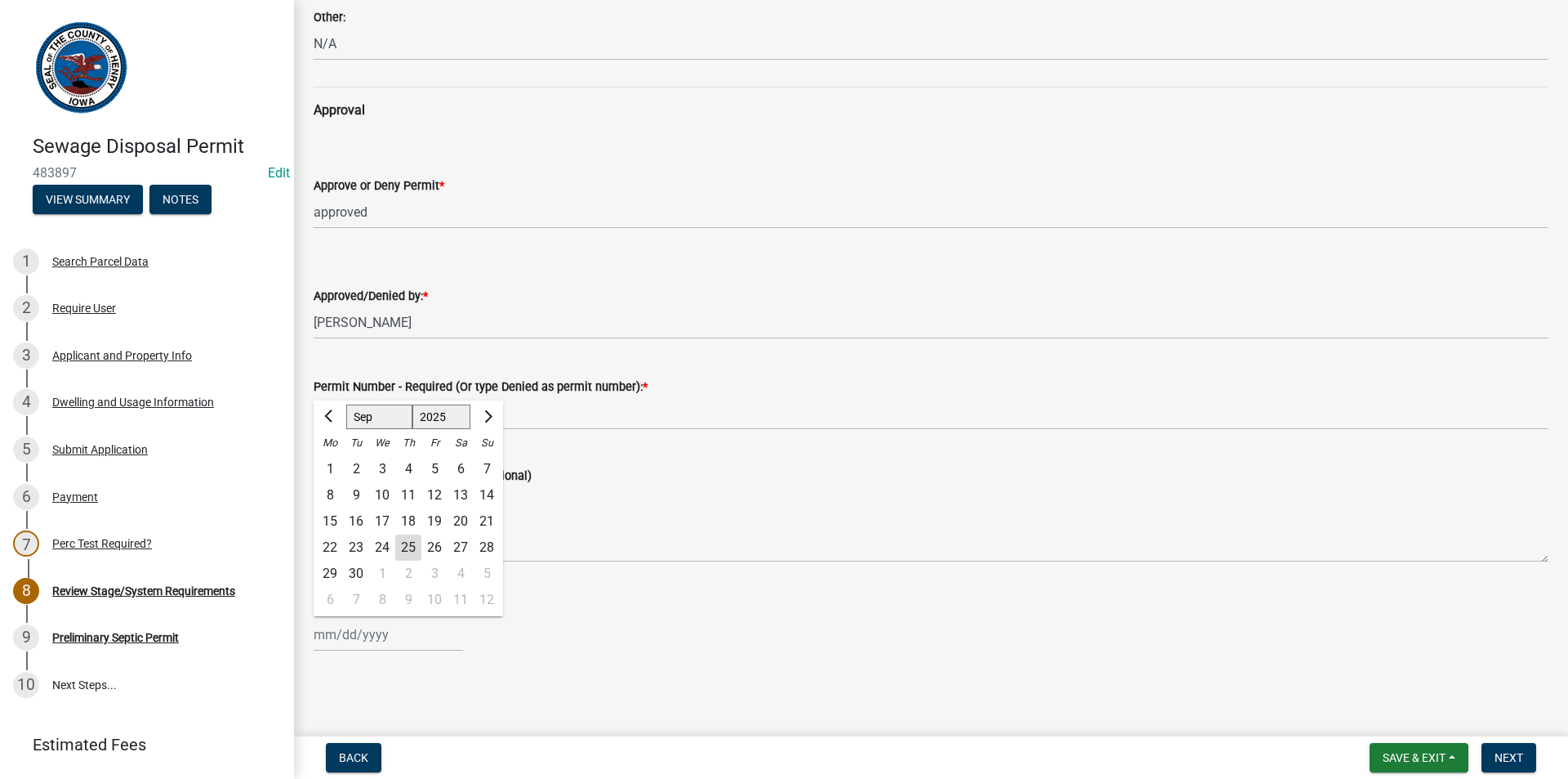
click at [412, 542] on div "25" at bounding box center [408, 547] width 26 height 26
type input "[DATE]"
click at [1513, 758] on span "Next" at bounding box center [1509, 757] width 29 height 13
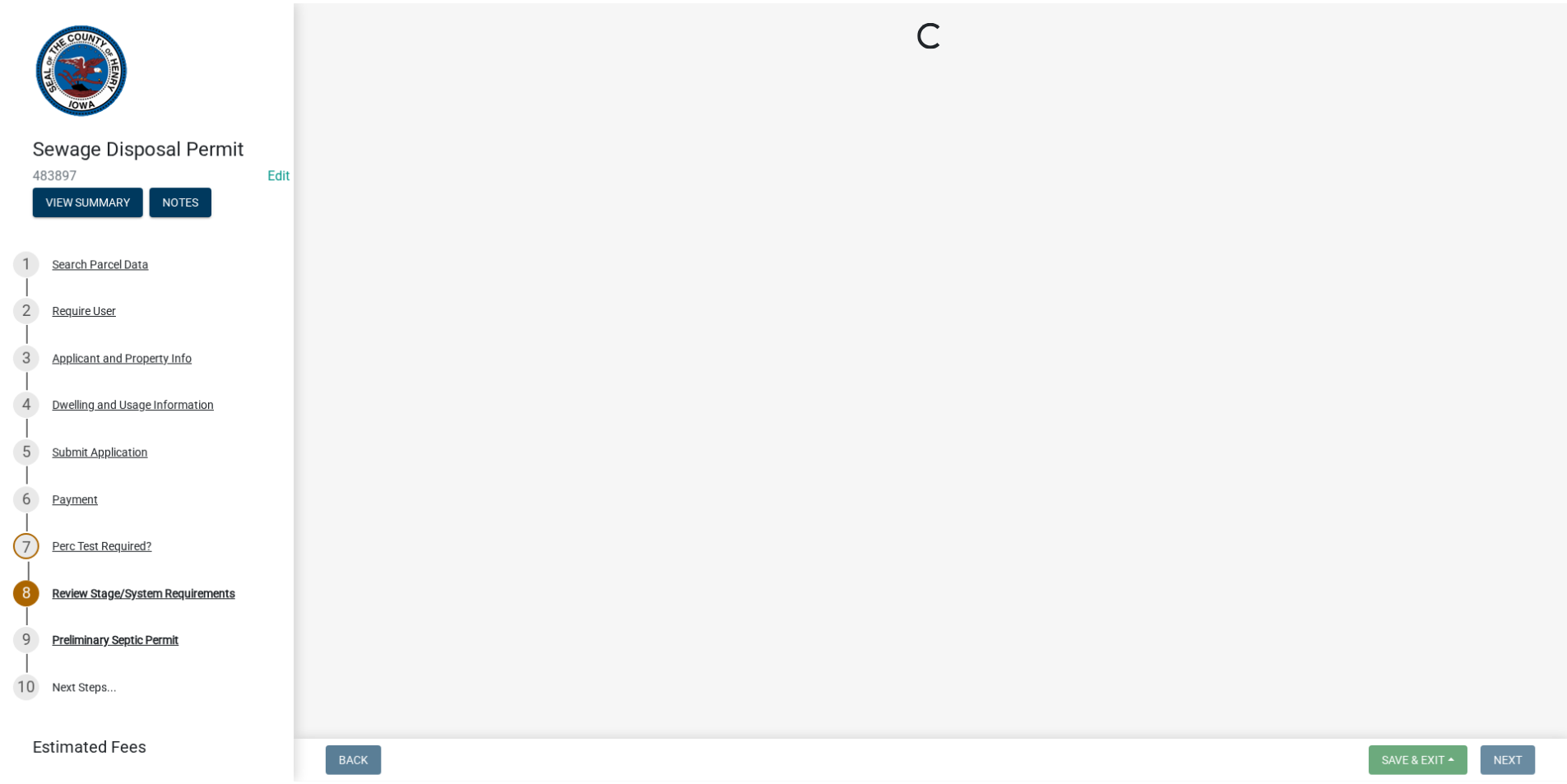
scroll to position [0, 0]
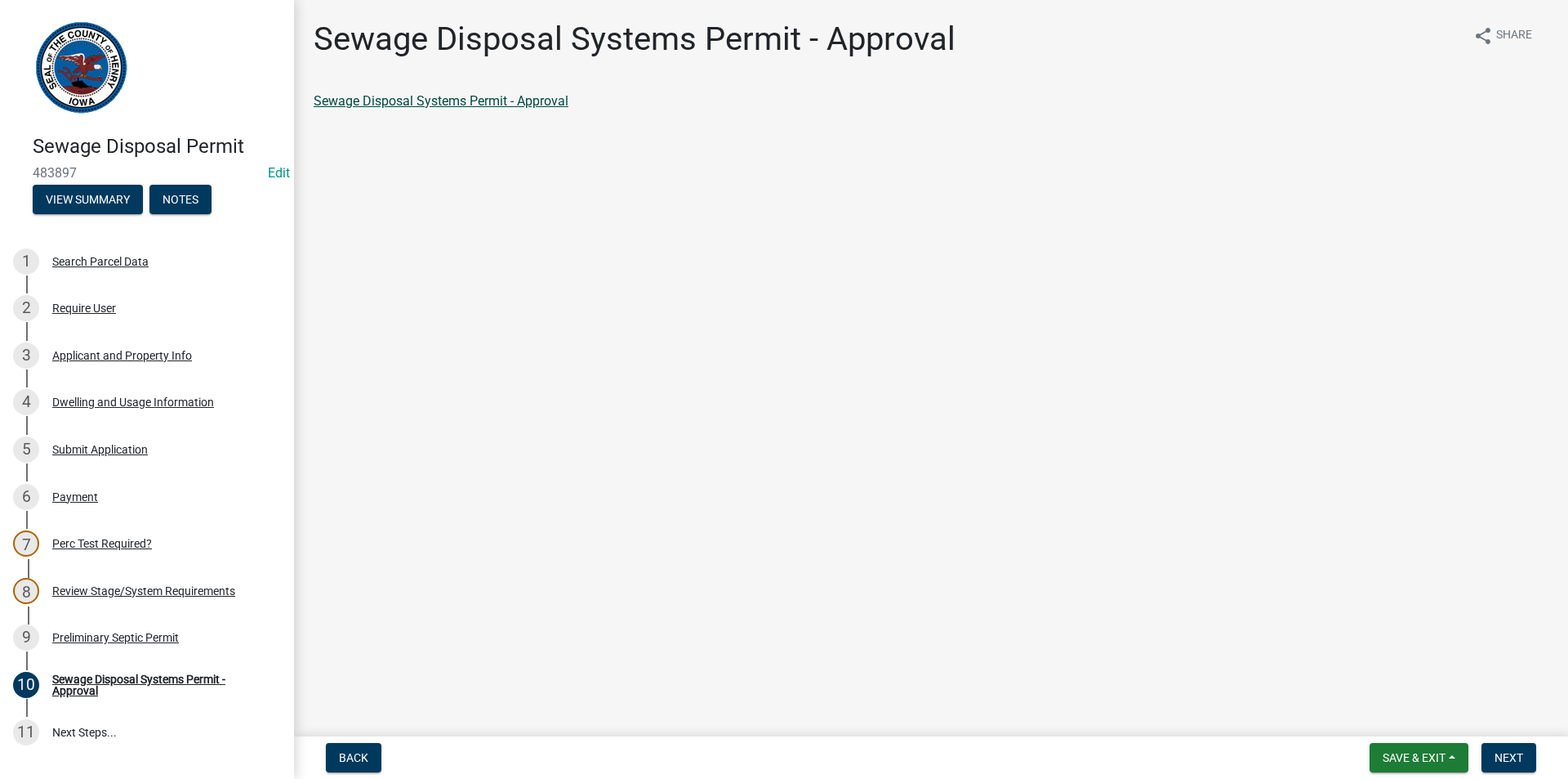
click at [442, 105] on link "Sewage Disposal Systems Permit - Approval" at bounding box center [441, 101] width 255 height 16
click at [140, 638] on div "Preliminary Septic Permit" at bounding box center [115, 637] width 127 height 11
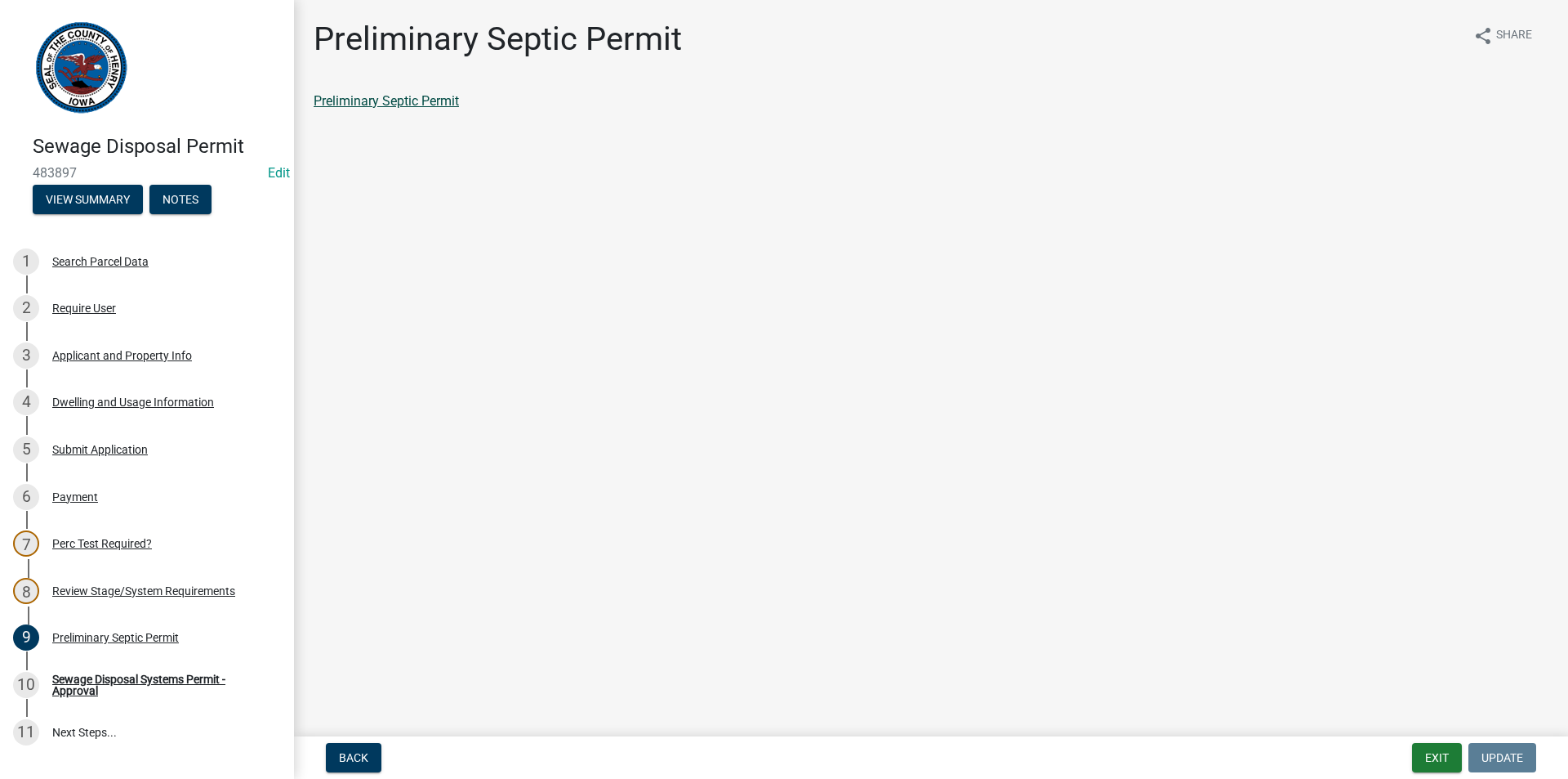
click at [437, 100] on link "Preliminary Septic Permit" at bounding box center [385, 101] width 145 height 16
click at [103, 688] on div "Sewage Disposal Systems Permit - Approval" at bounding box center [160, 684] width 215 height 23
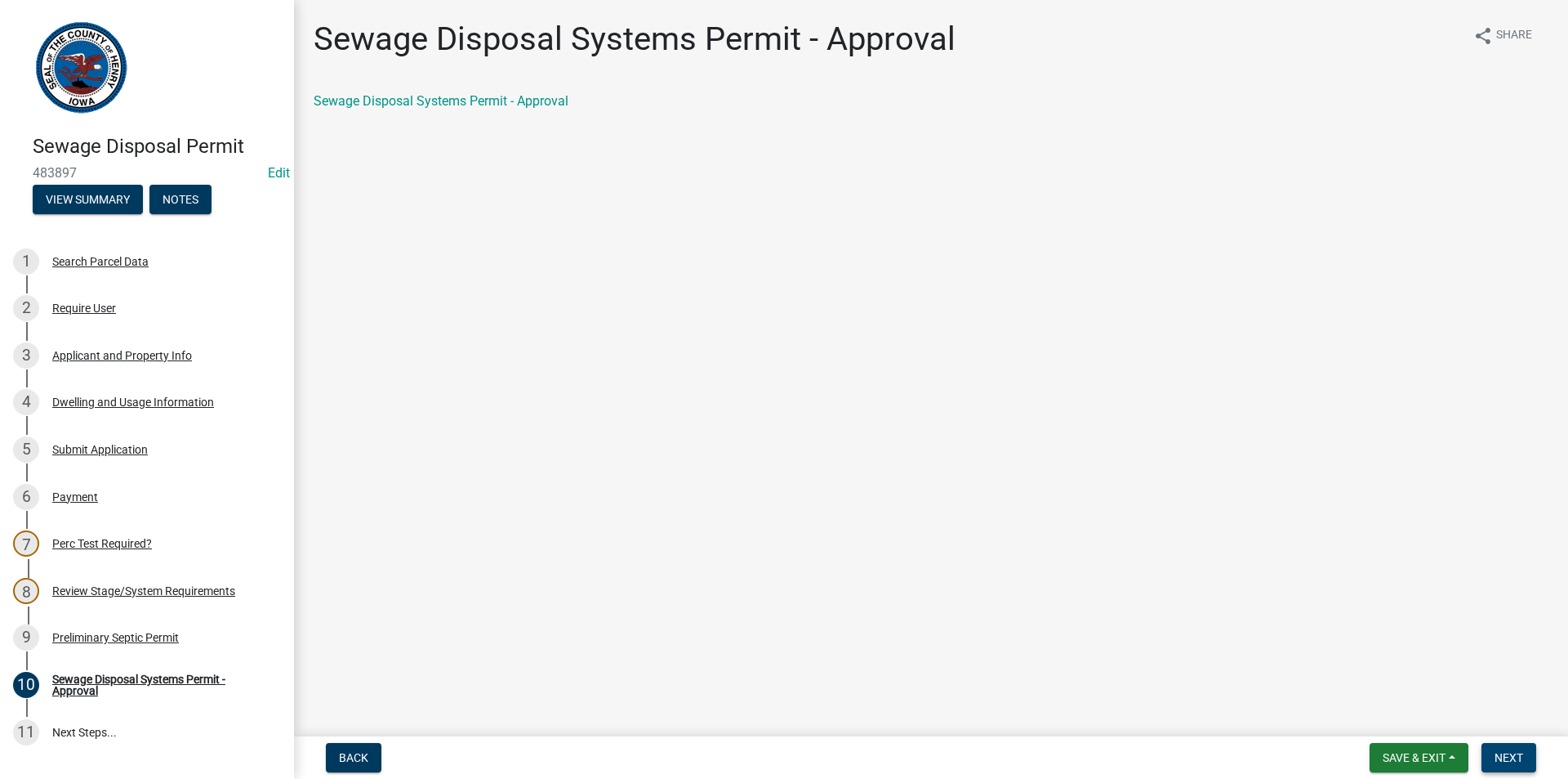
click at [1506, 761] on span "Next" at bounding box center [1509, 757] width 29 height 13
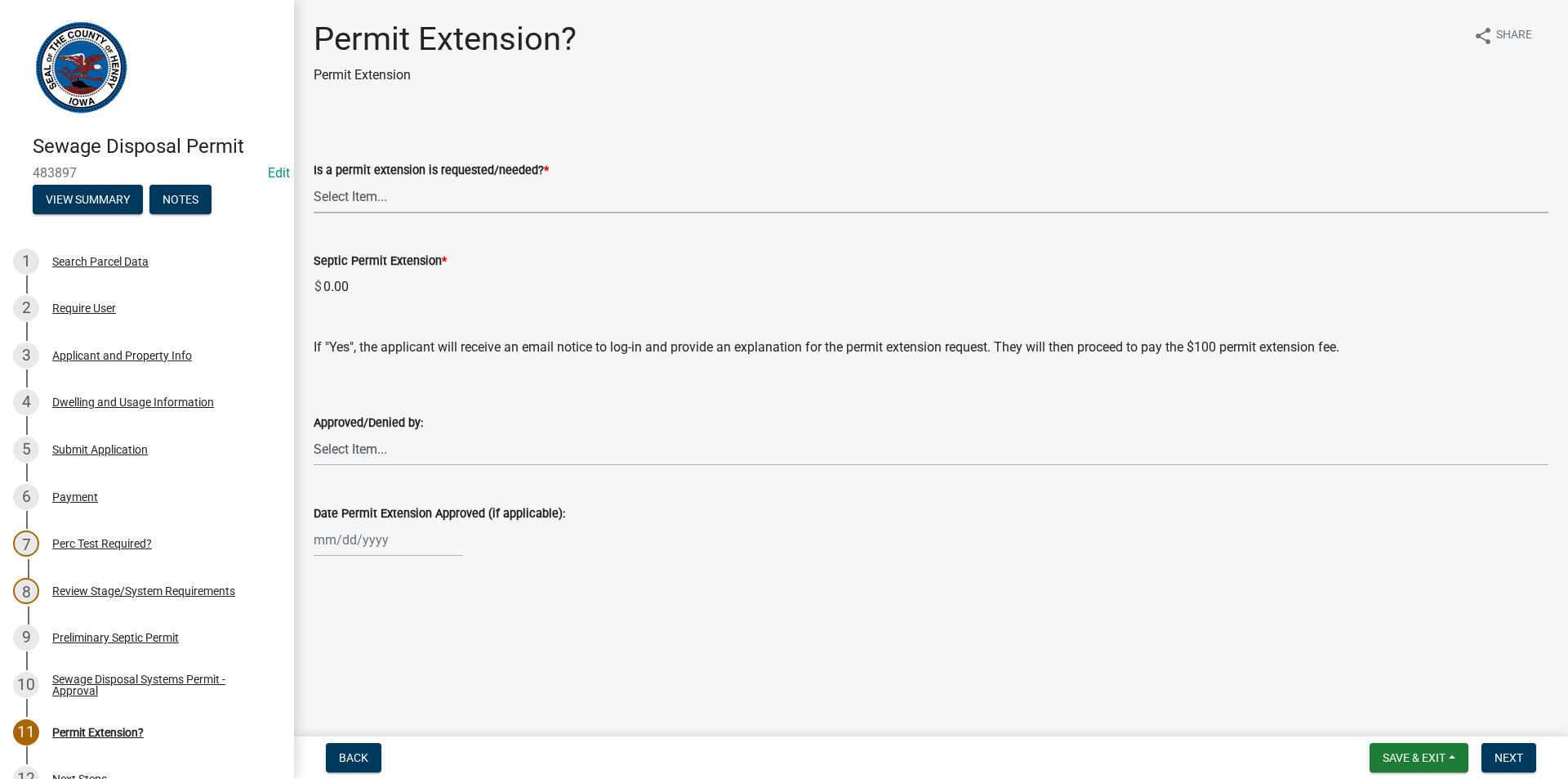
click at [321, 199] on select "Select Item... Yes No denied" at bounding box center [930, 196] width 1235 height 33
click at [313, 179] on select "Select Item... Yes No denied" at bounding box center [930, 196] width 1235 height 33
select select "987b5ea2-4eed-47da-98d7-c91cd4fcb817"
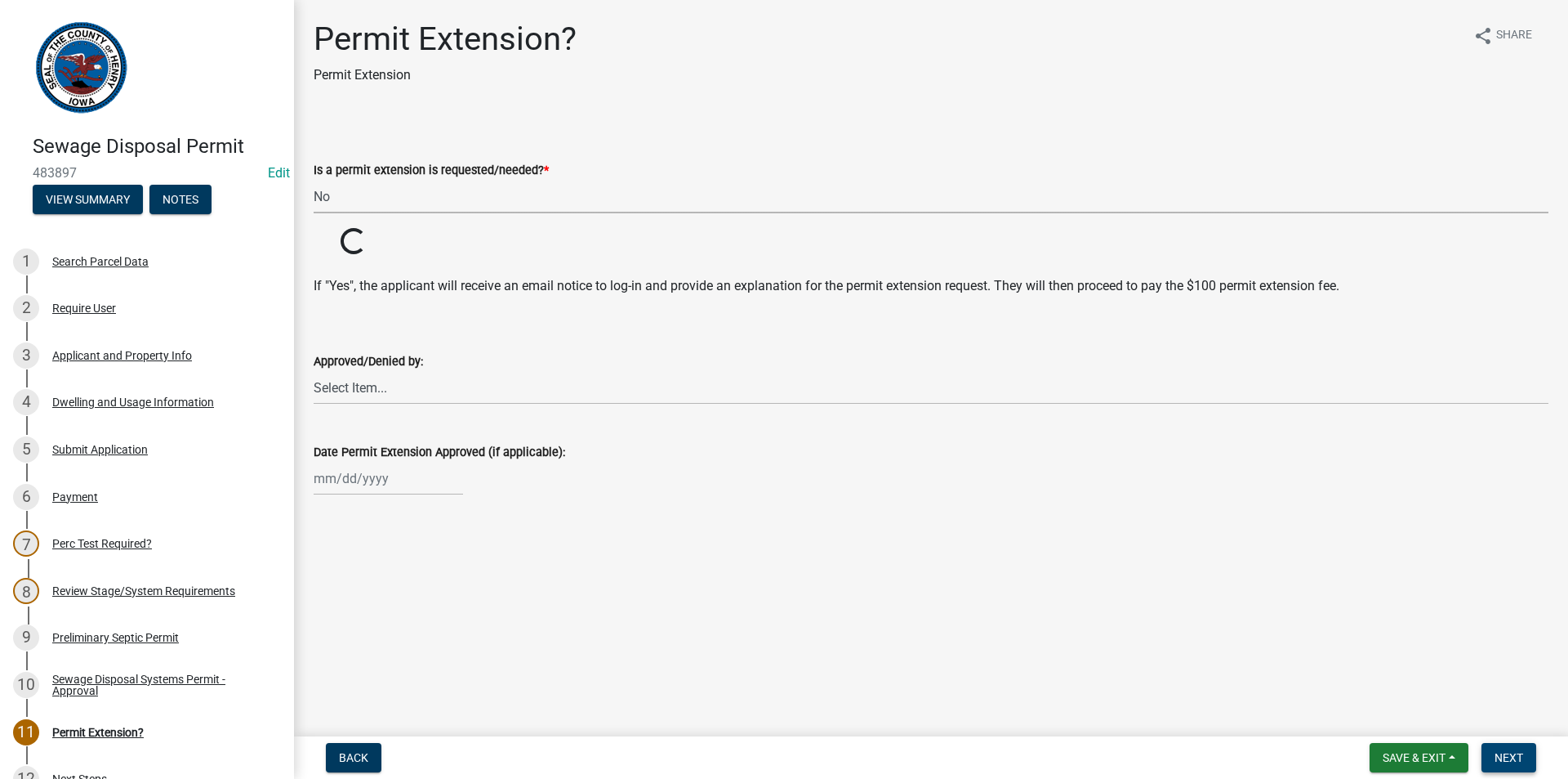
click at [1499, 759] on span "Next" at bounding box center [1509, 757] width 29 height 13
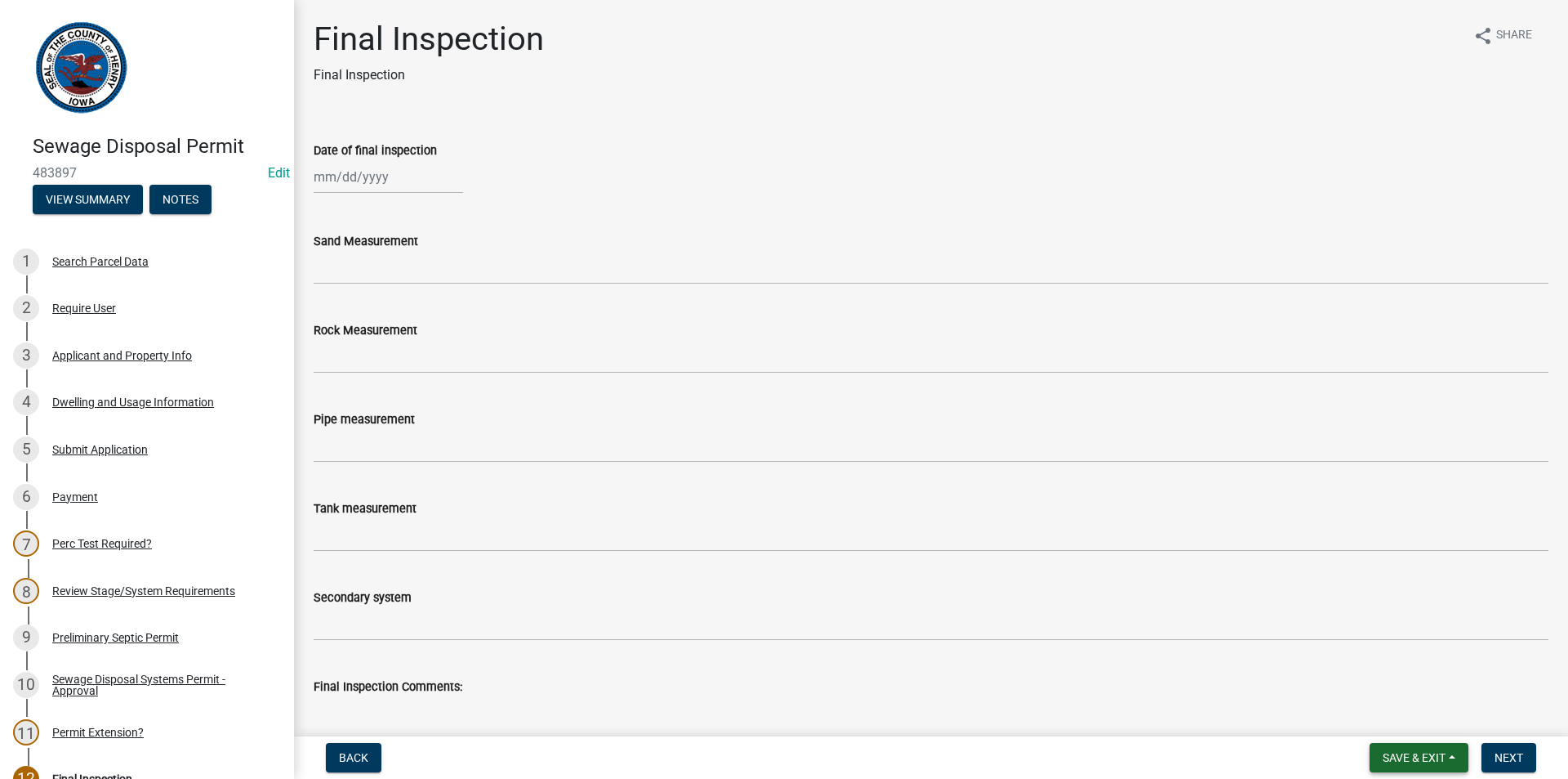
click at [1420, 744] on button "Save & Exit" at bounding box center [1419, 758] width 99 height 30
click at [1385, 708] on button "Save & Exit" at bounding box center [1403, 714] width 130 height 39
